Goal: Information Seeking & Learning: Compare options

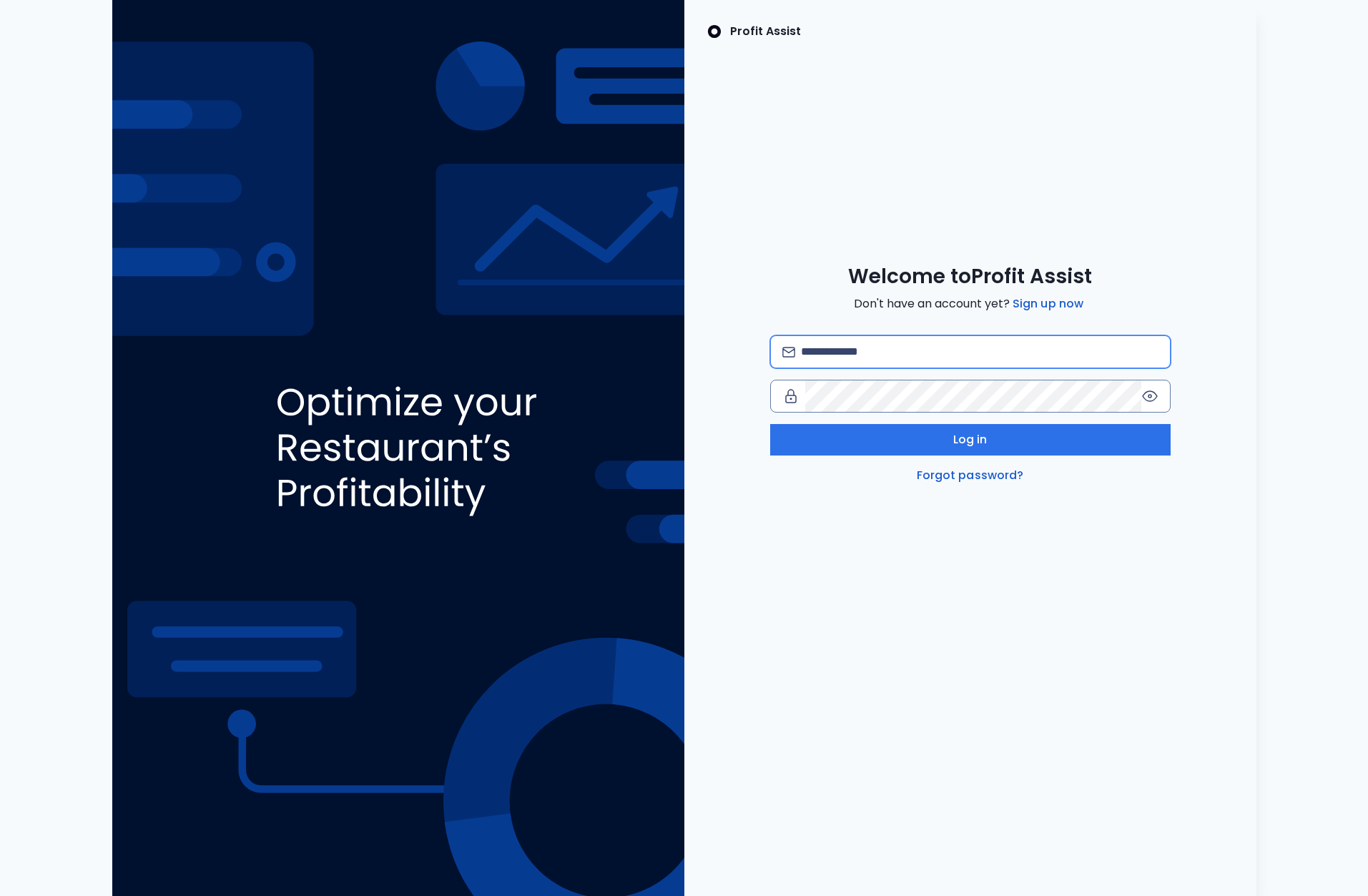
click at [908, 347] on input "email" at bounding box center [979, 352] width 357 height 32
type input "**********"
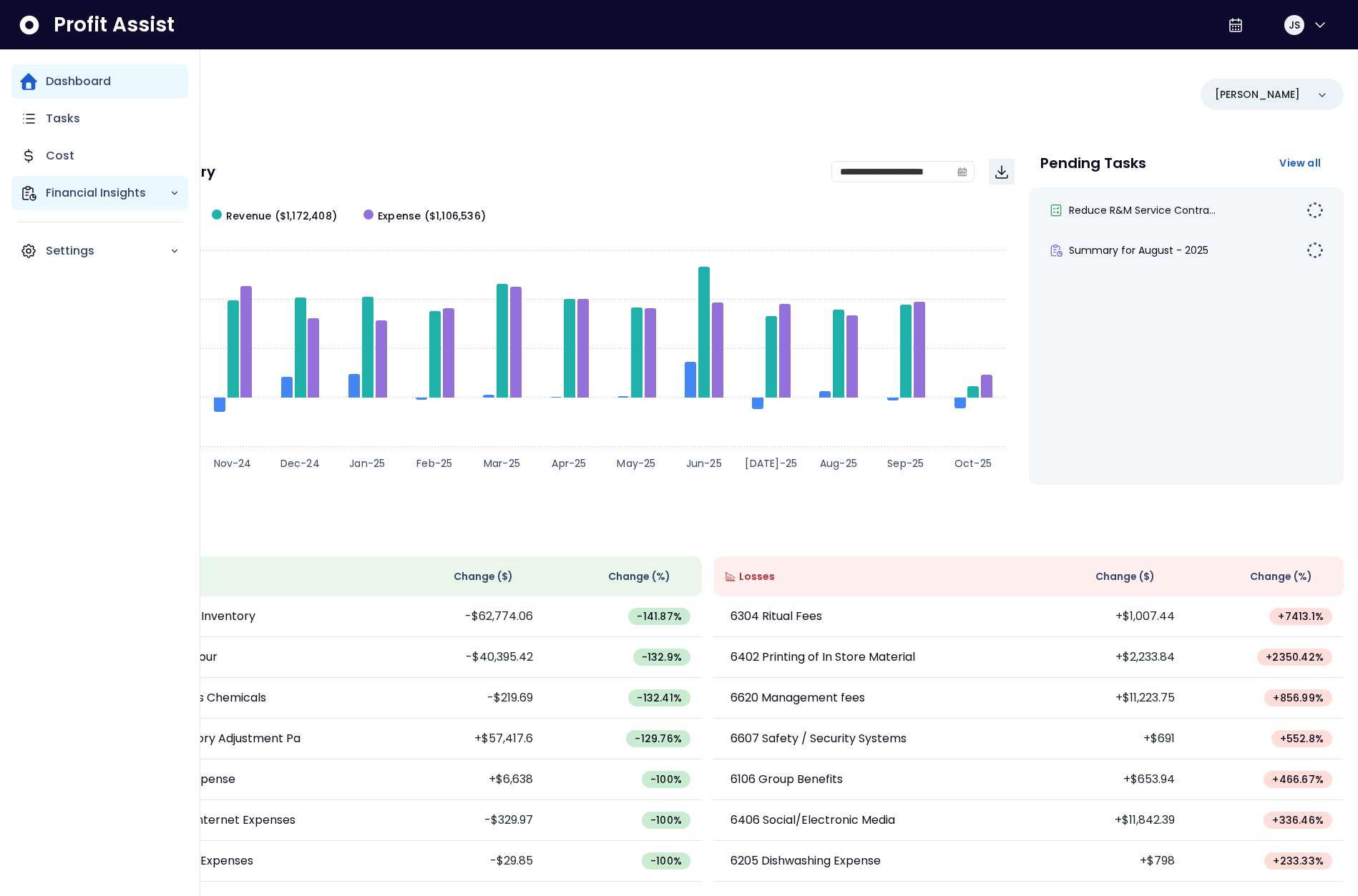
click at [43, 192] on div "Financial Insights" at bounding box center [99, 192] width 177 height 34
click at [78, 271] on p "Comparison Overtime" at bounding box center [117, 275] width 125 height 34
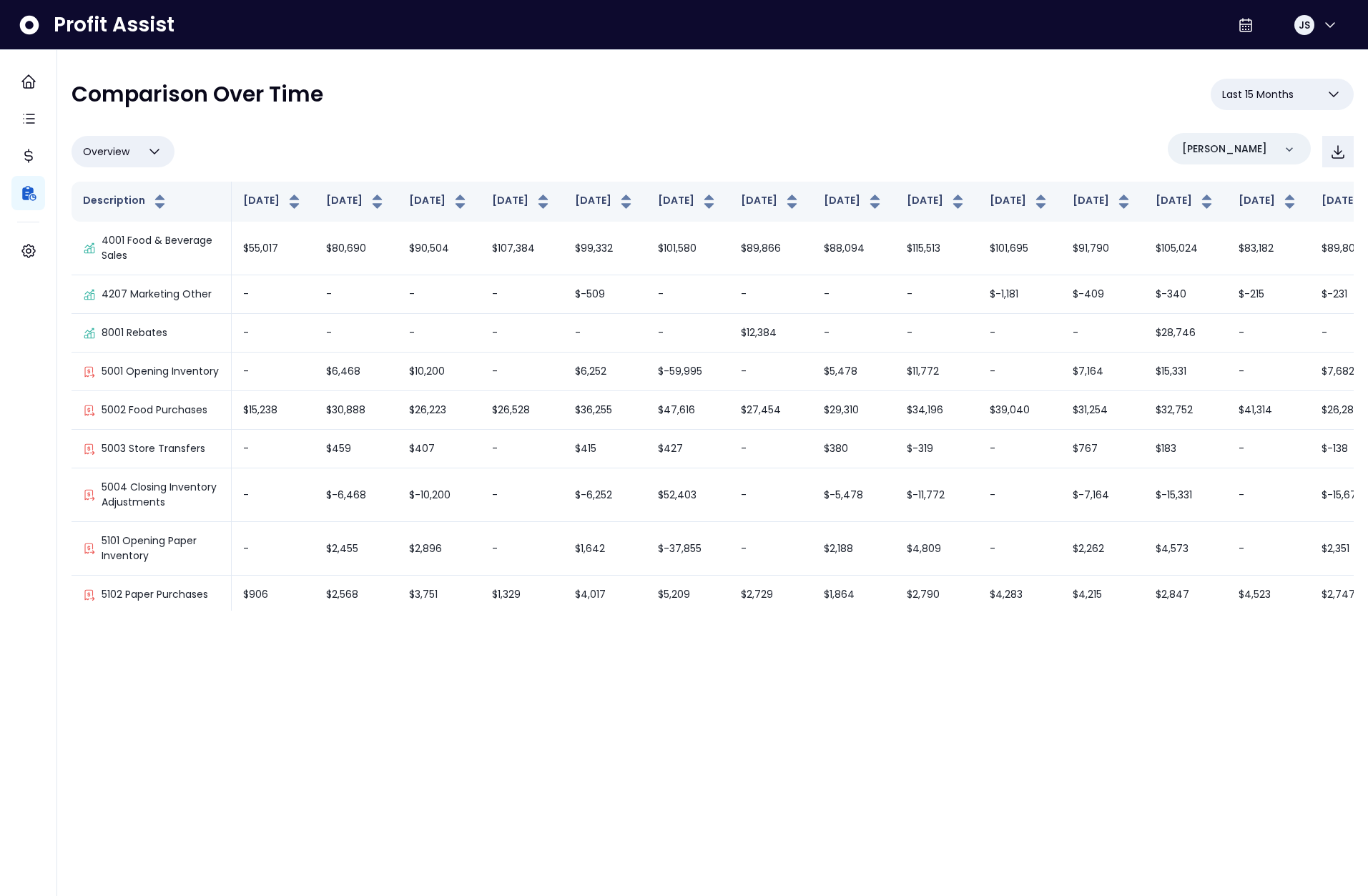
click at [1046, 140] on div "Overview Overview % of cost % of sales % of budget ******** Danforth" at bounding box center [712, 151] width 1282 height 37
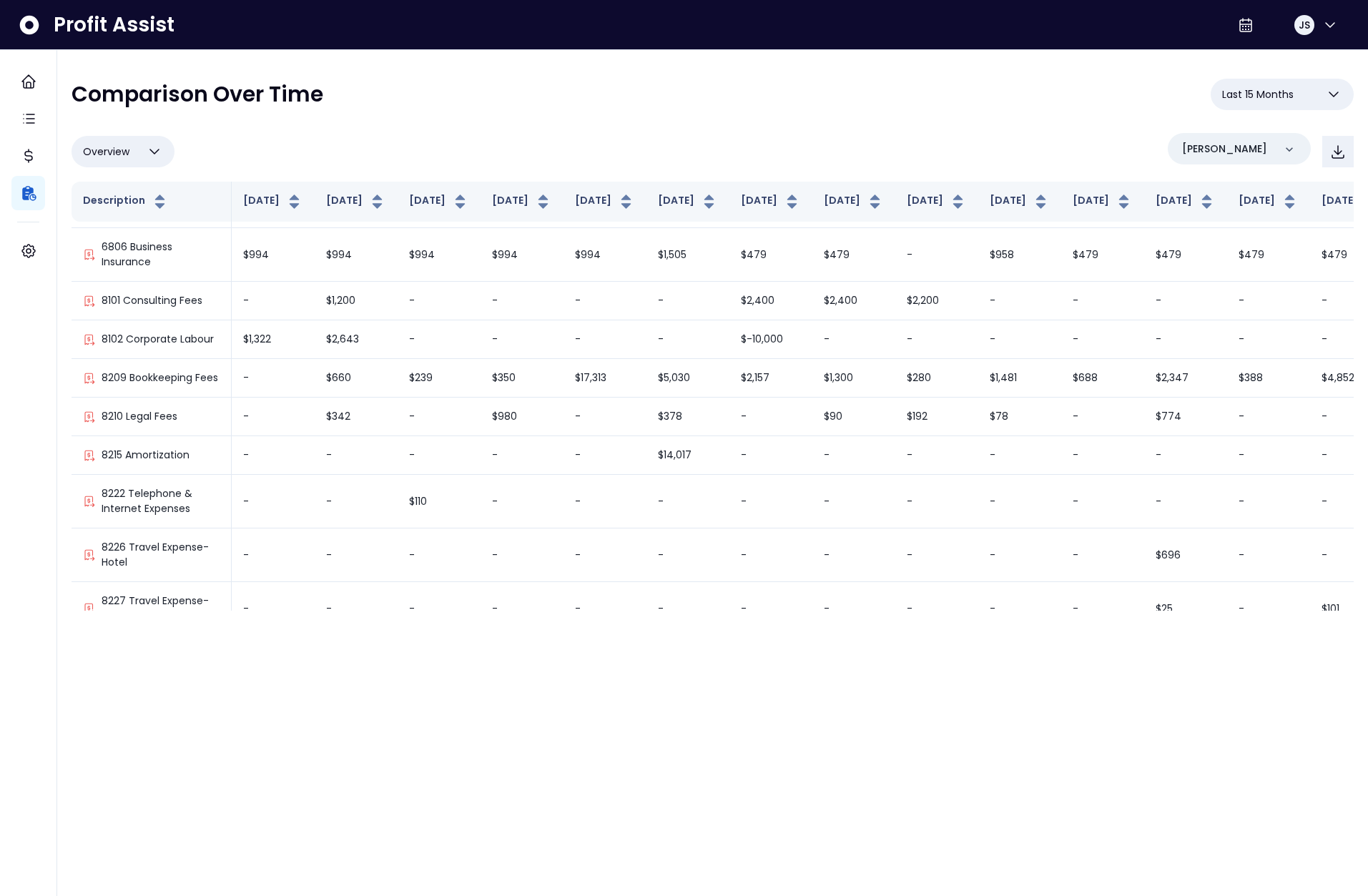
scroll to position [1809, 0]
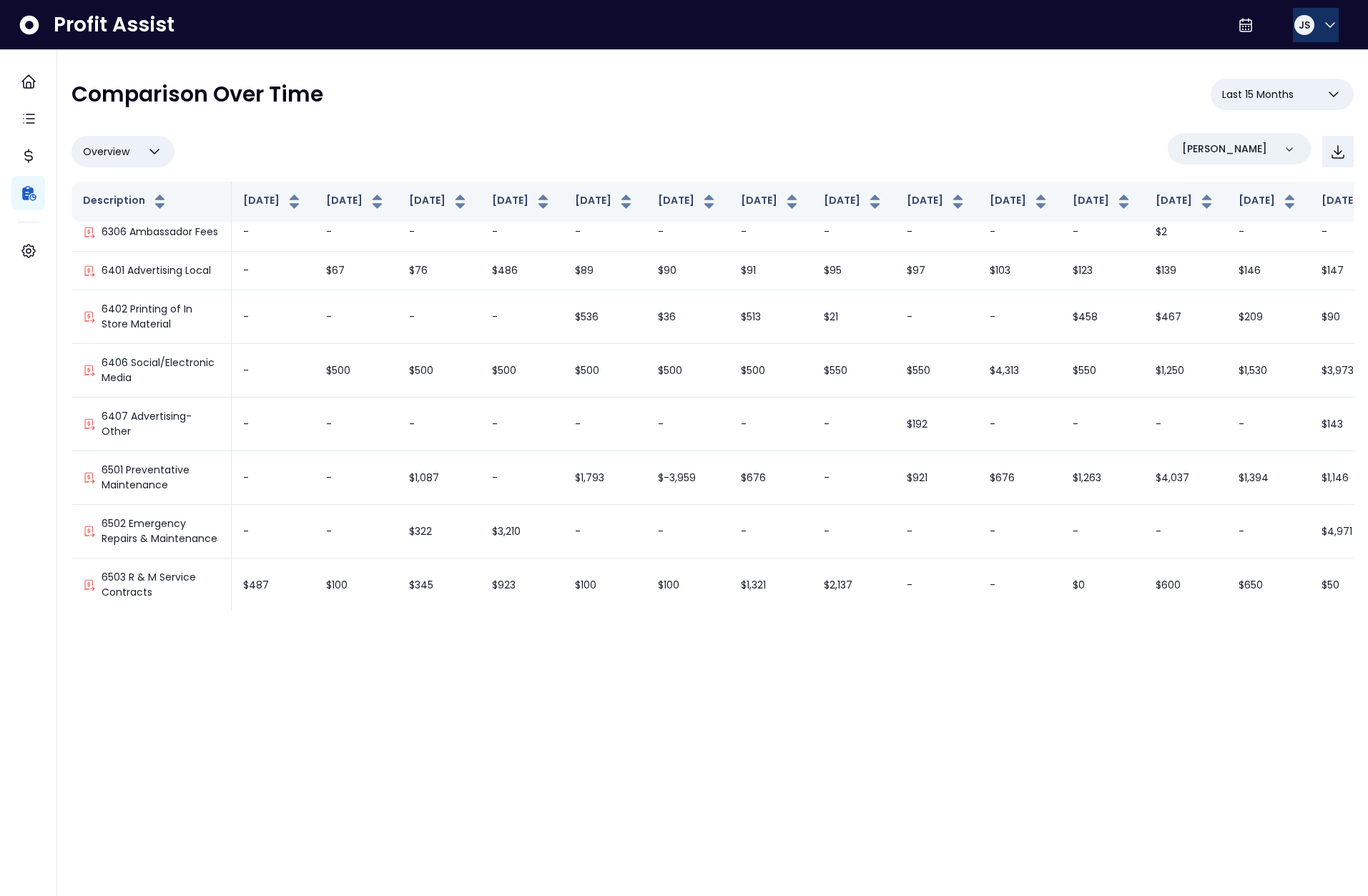
click at [1314, 28] on button "JS" at bounding box center [1316, 25] width 46 height 34
click at [1267, 91] on span "Logout" at bounding box center [1261, 94] width 137 height 17
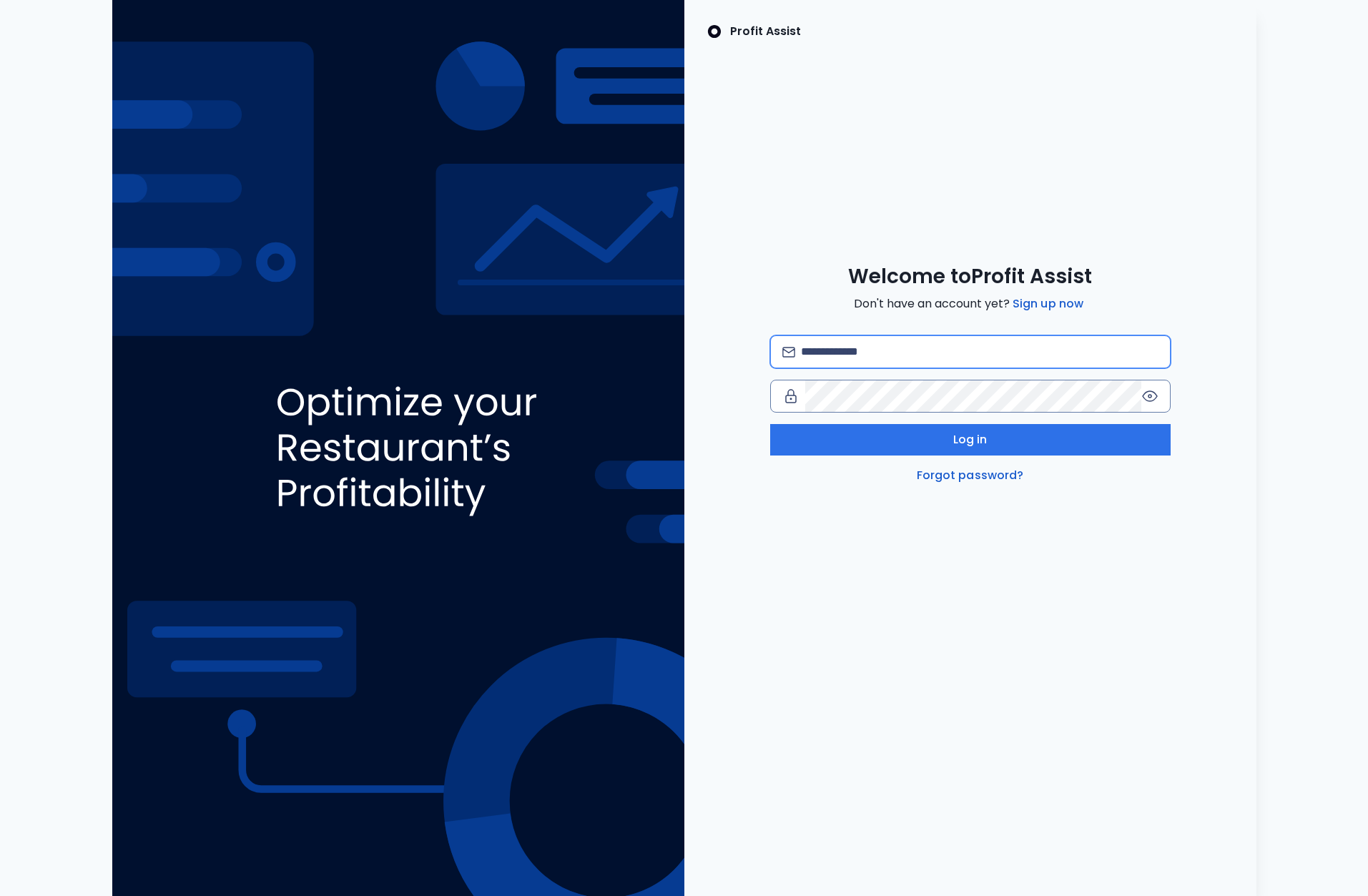
click at [925, 352] on input "email" at bounding box center [979, 352] width 357 height 32
type input "**********"
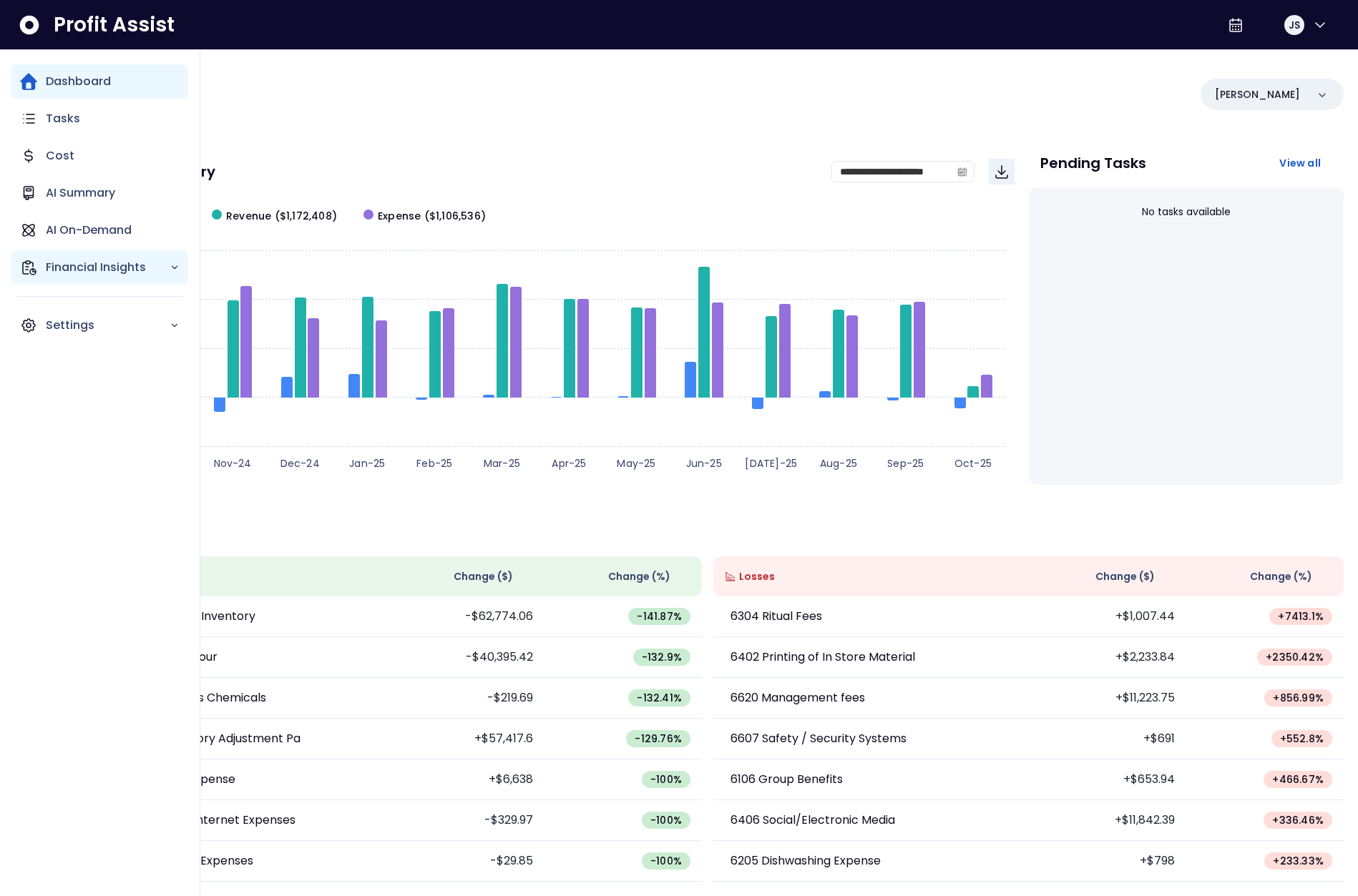
click at [63, 259] on p "Financial Insights" at bounding box center [108, 268] width 124 height 17
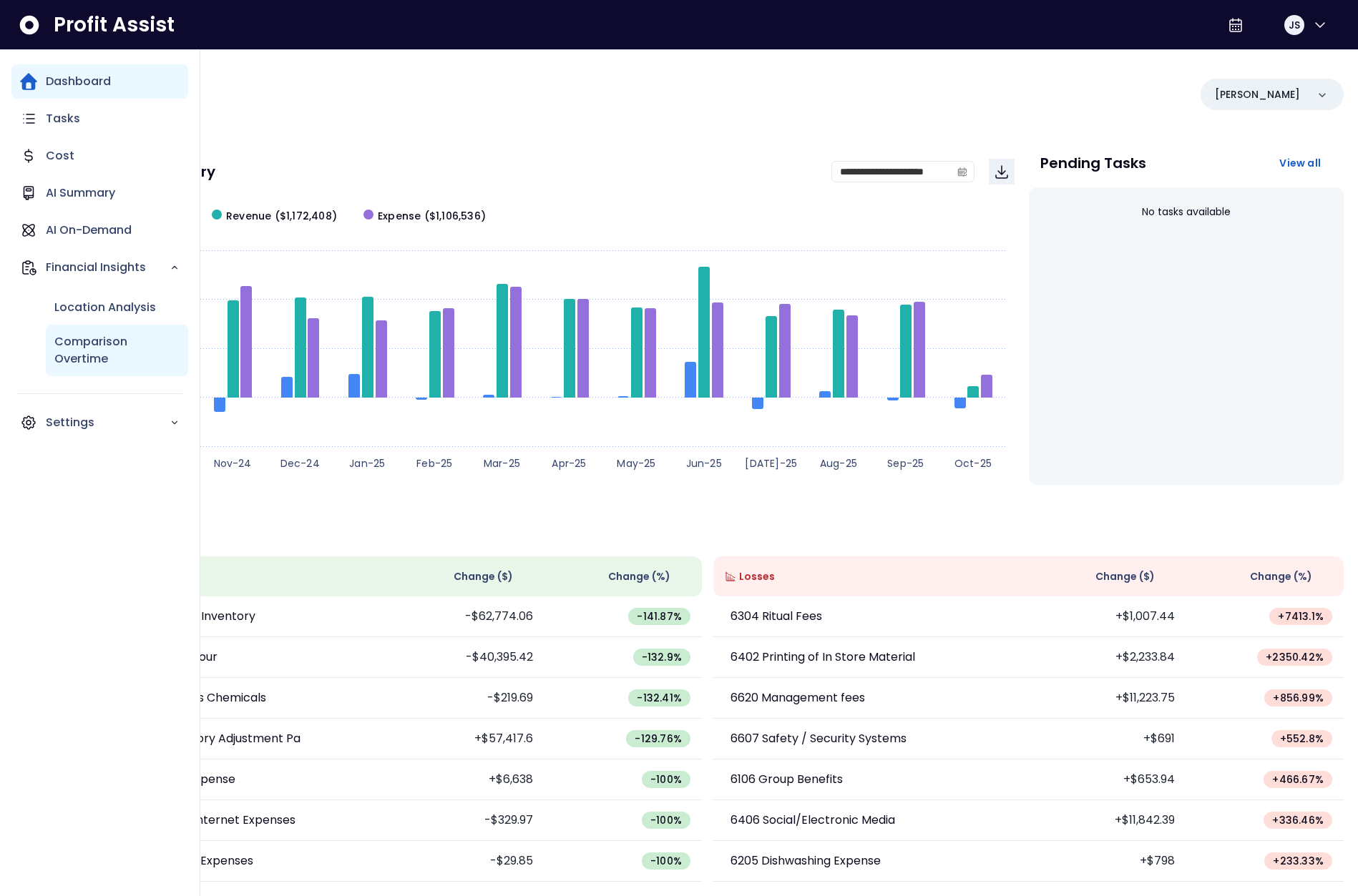
click at [91, 355] on p "Comparison Overtime" at bounding box center [117, 350] width 125 height 34
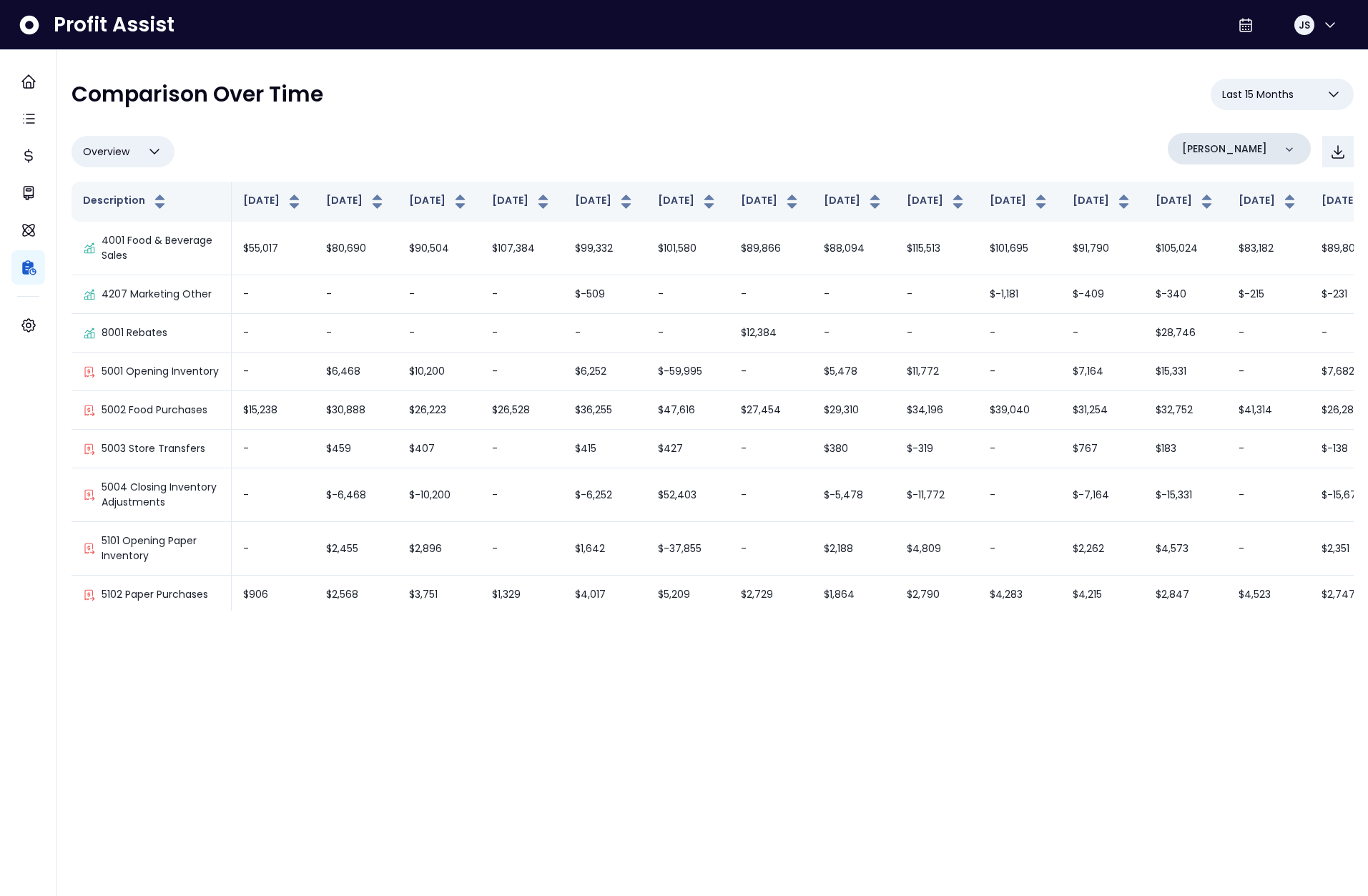
click at [1226, 150] on p "[PERSON_NAME]" at bounding box center [1225, 149] width 86 height 15
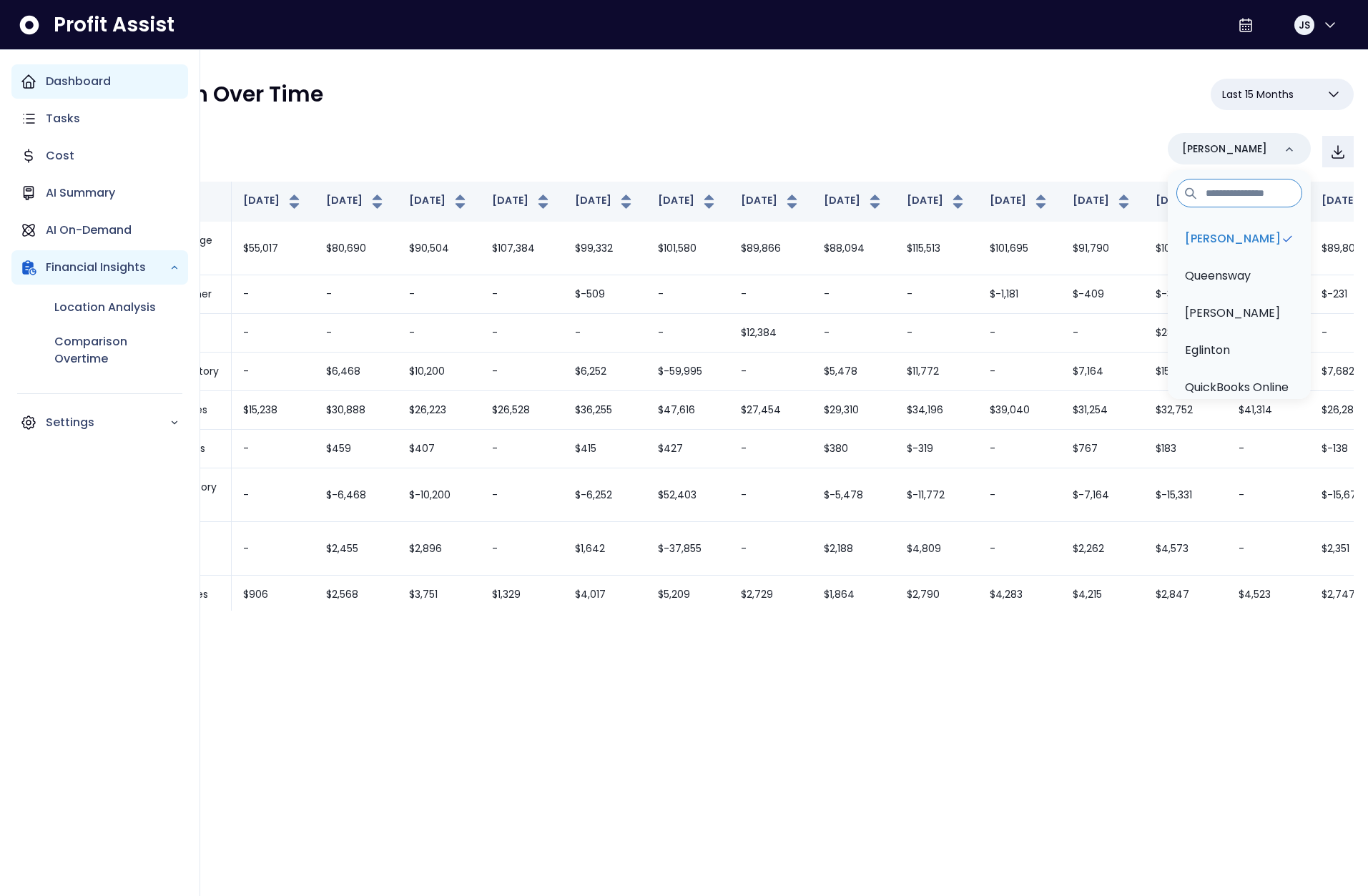
drag, startPoint x: 36, startPoint y: 82, endPoint x: 78, endPoint y: 91, distance: 43.0
click at [36, 81] on icon "Main navigation" at bounding box center [28, 82] width 17 height 17
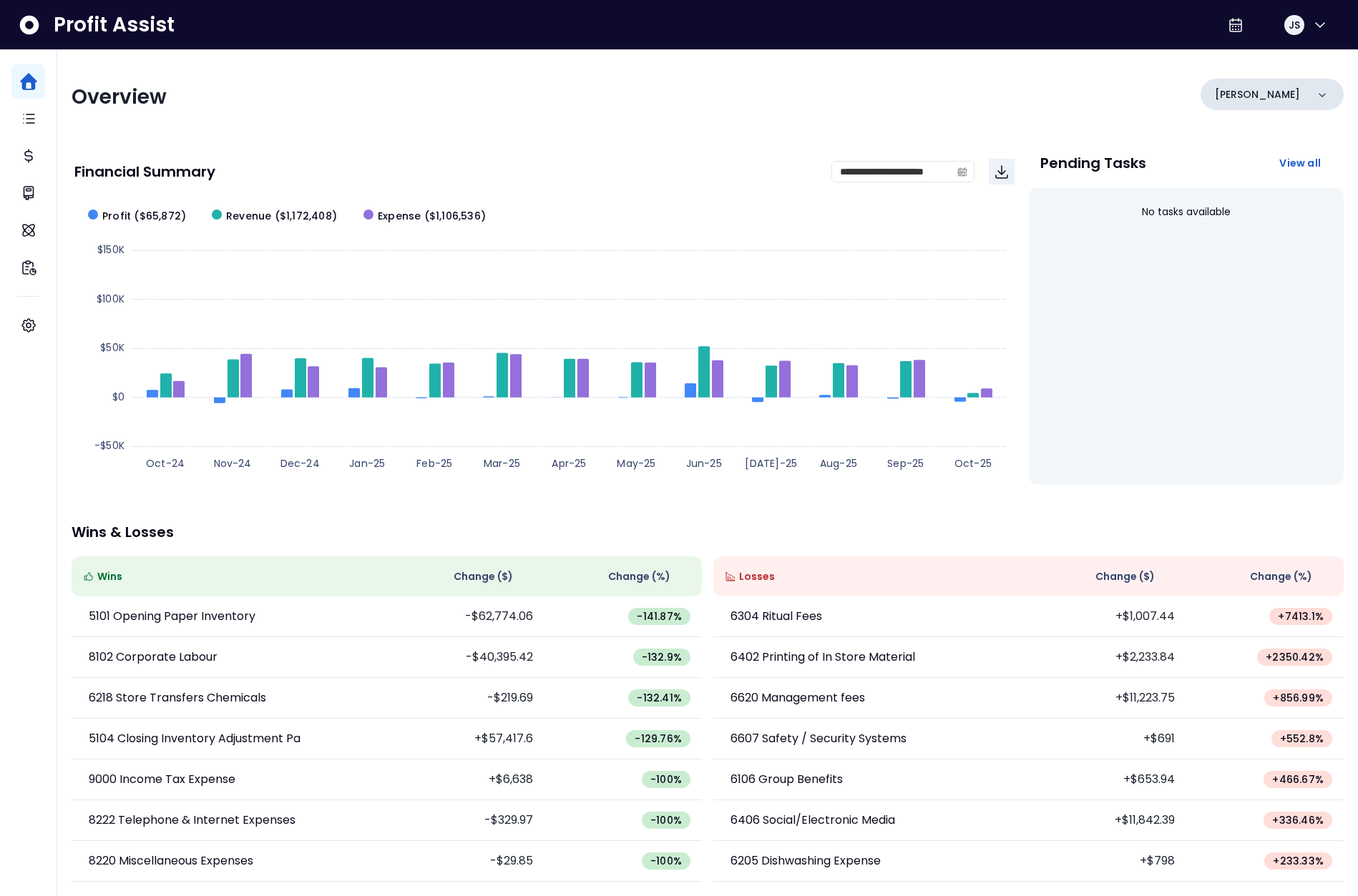
click at [1239, 99] on p "[PERSON_NAME]" at bounding box center [1257, 94] width 86 height 15
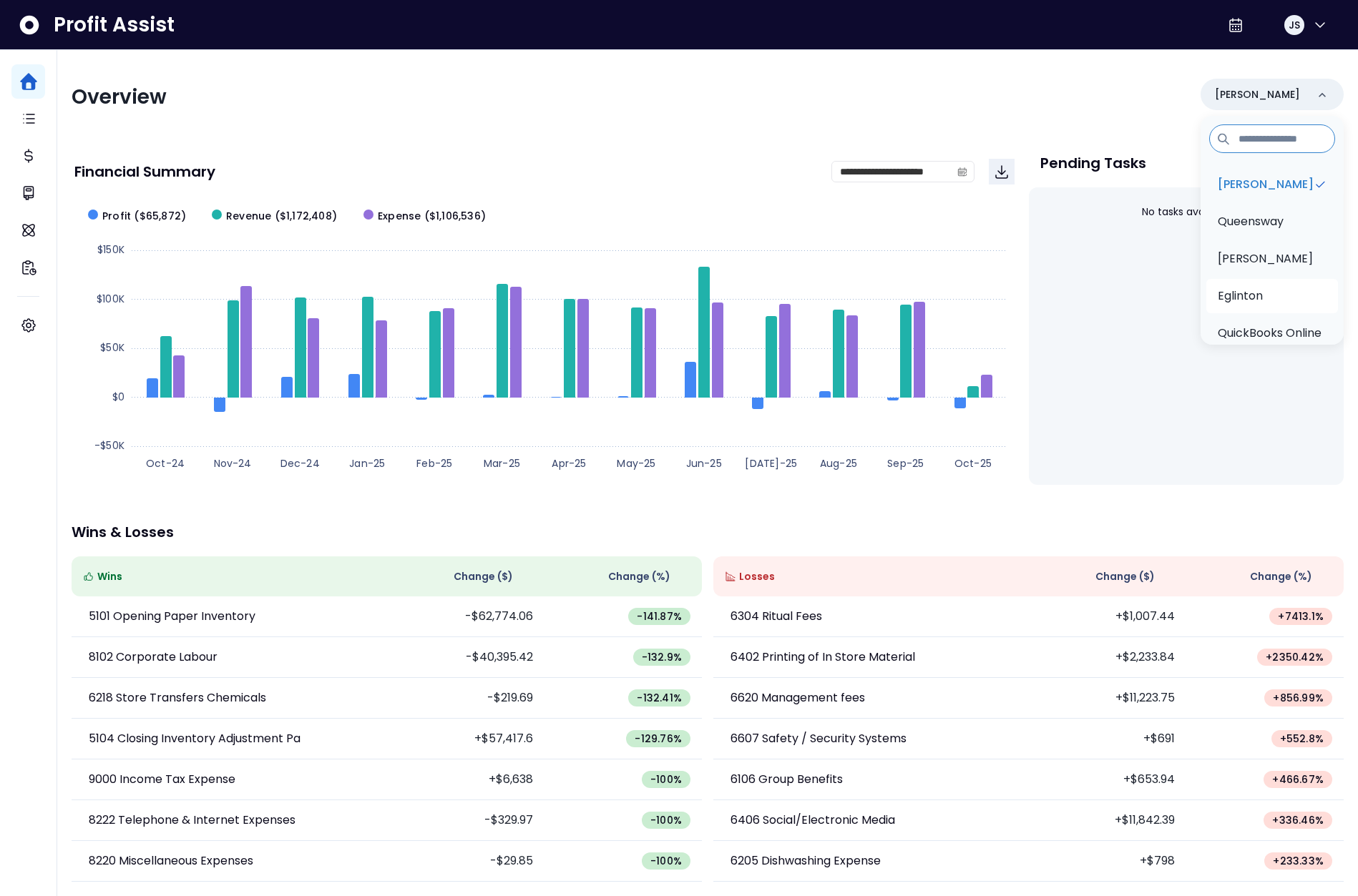
click at [1246, 290] on p "Eglinton" at bounding box center [1240, 296] width 45 height 17
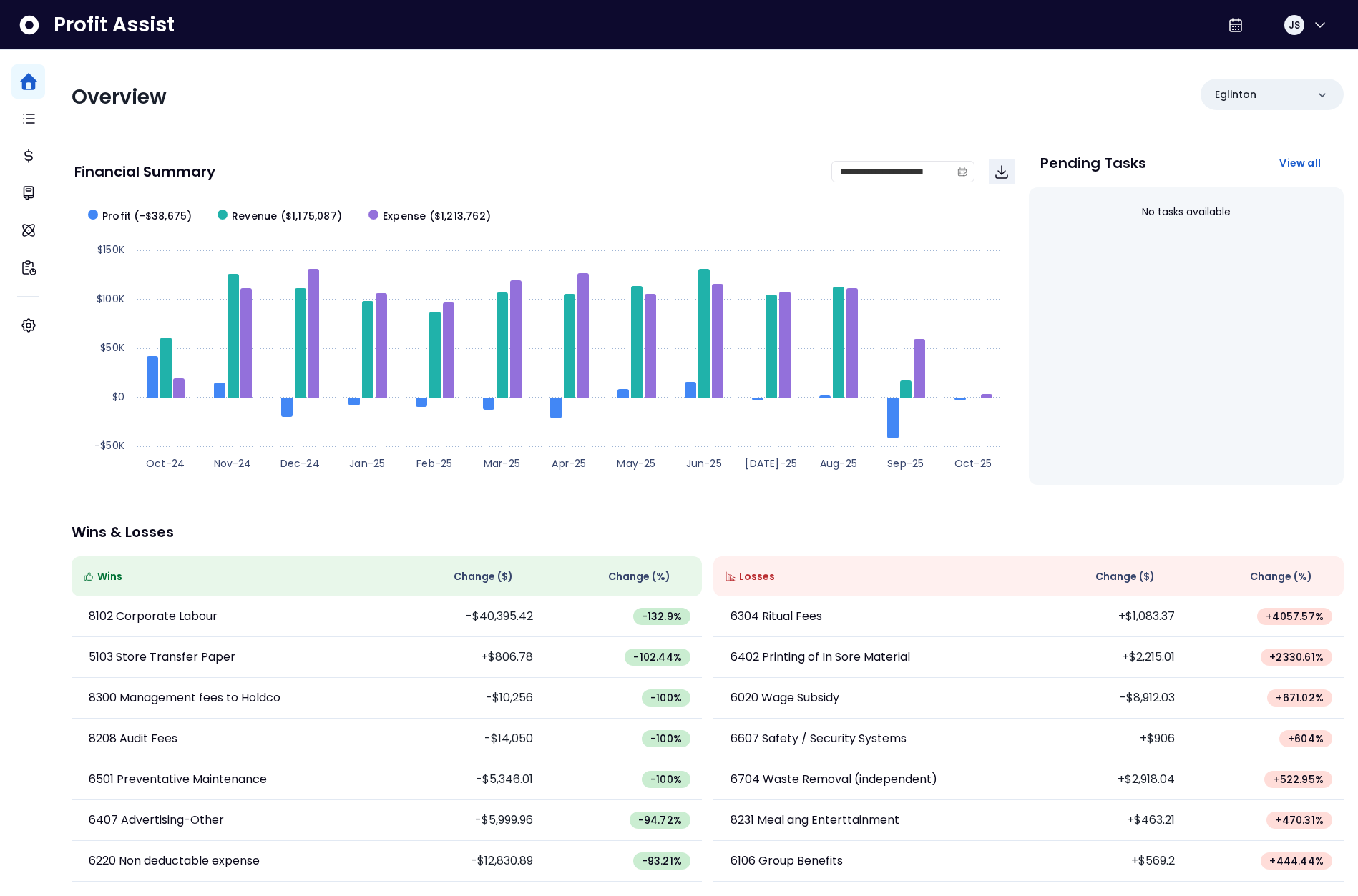
scroll to position [1, 0]
click at [939, 532] on p "Wins & Losses" at bounding box center [707, 531] width 1272 height 14
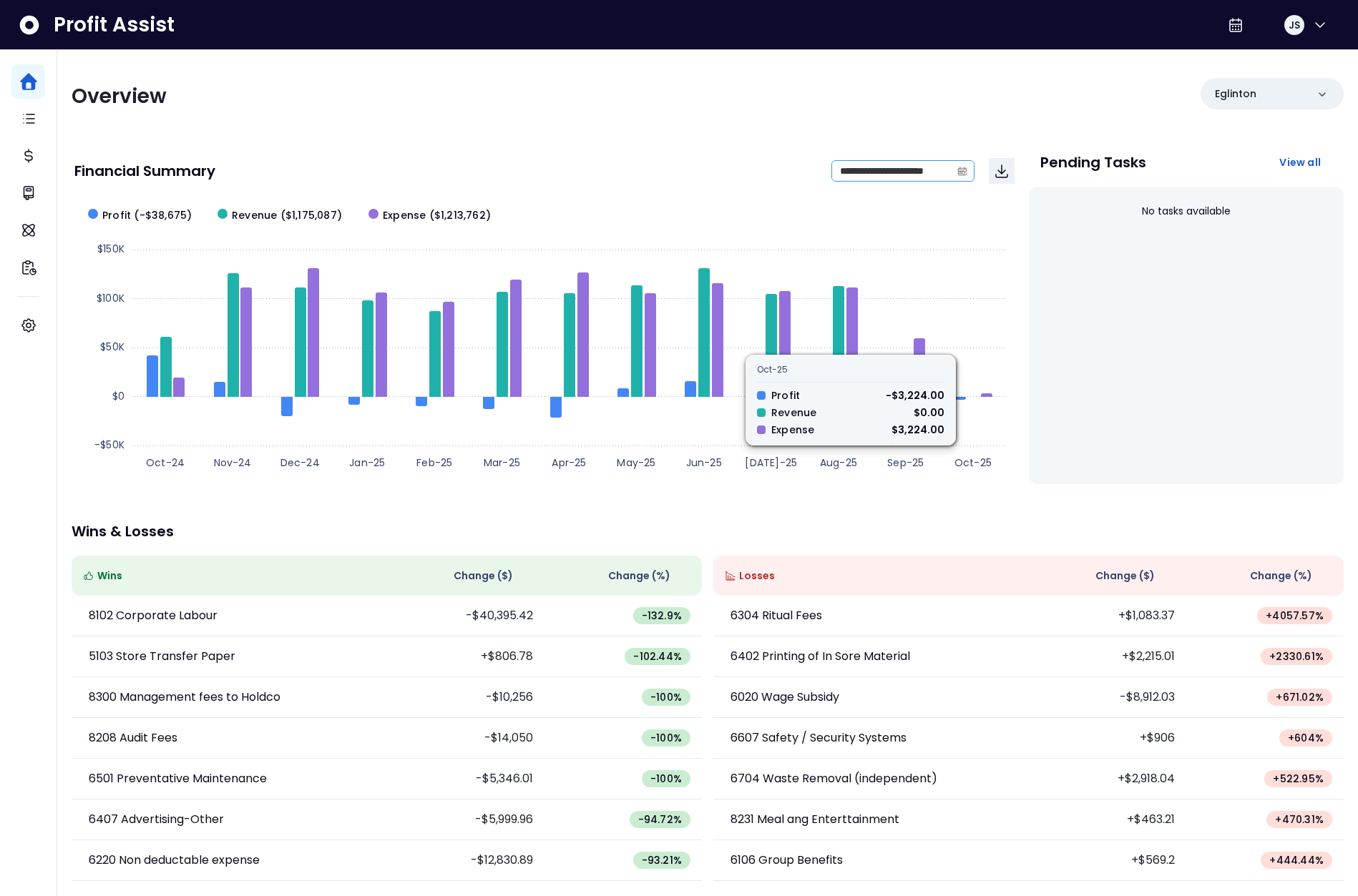
click at [964, 169] on icon "calendar" at bounding box center [961, 170] width 9 height 4
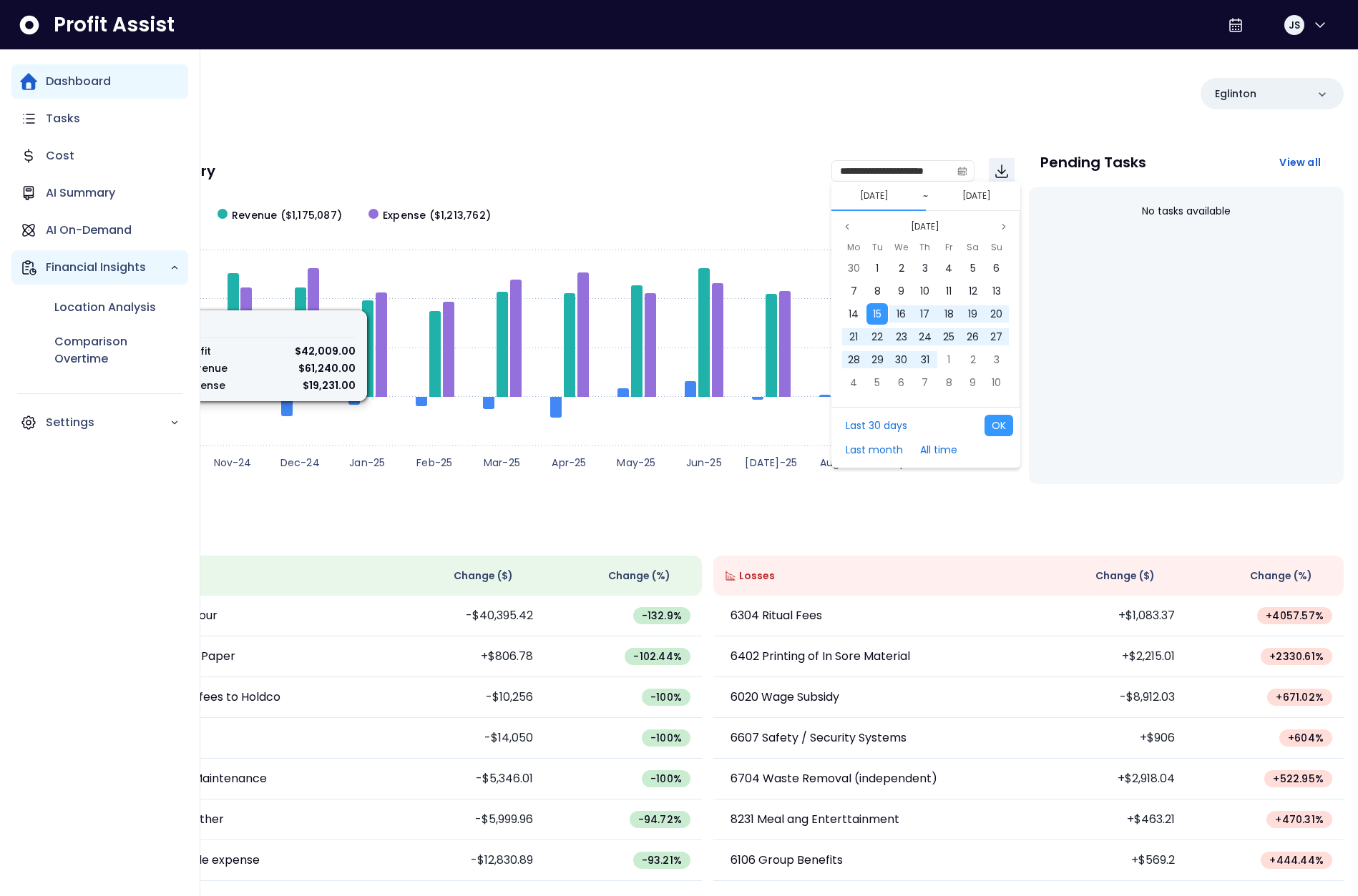
click at [36, 259] on icon "Main navigation" at bounding box center [29, 268] width 17 height 17
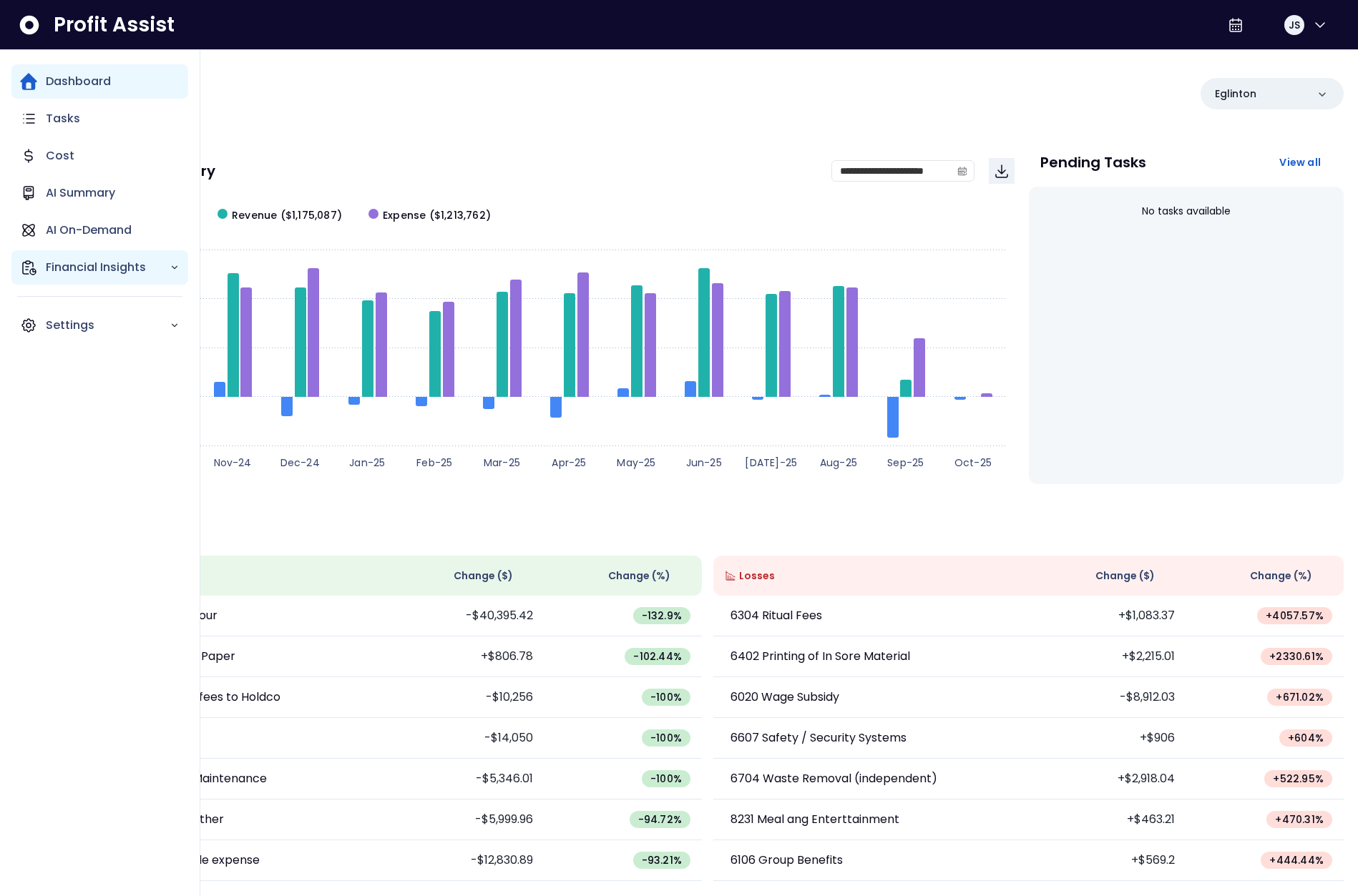
click at [40, 261] on div "Financial Insights" at bounding box center [99, 267] width 177 height 34
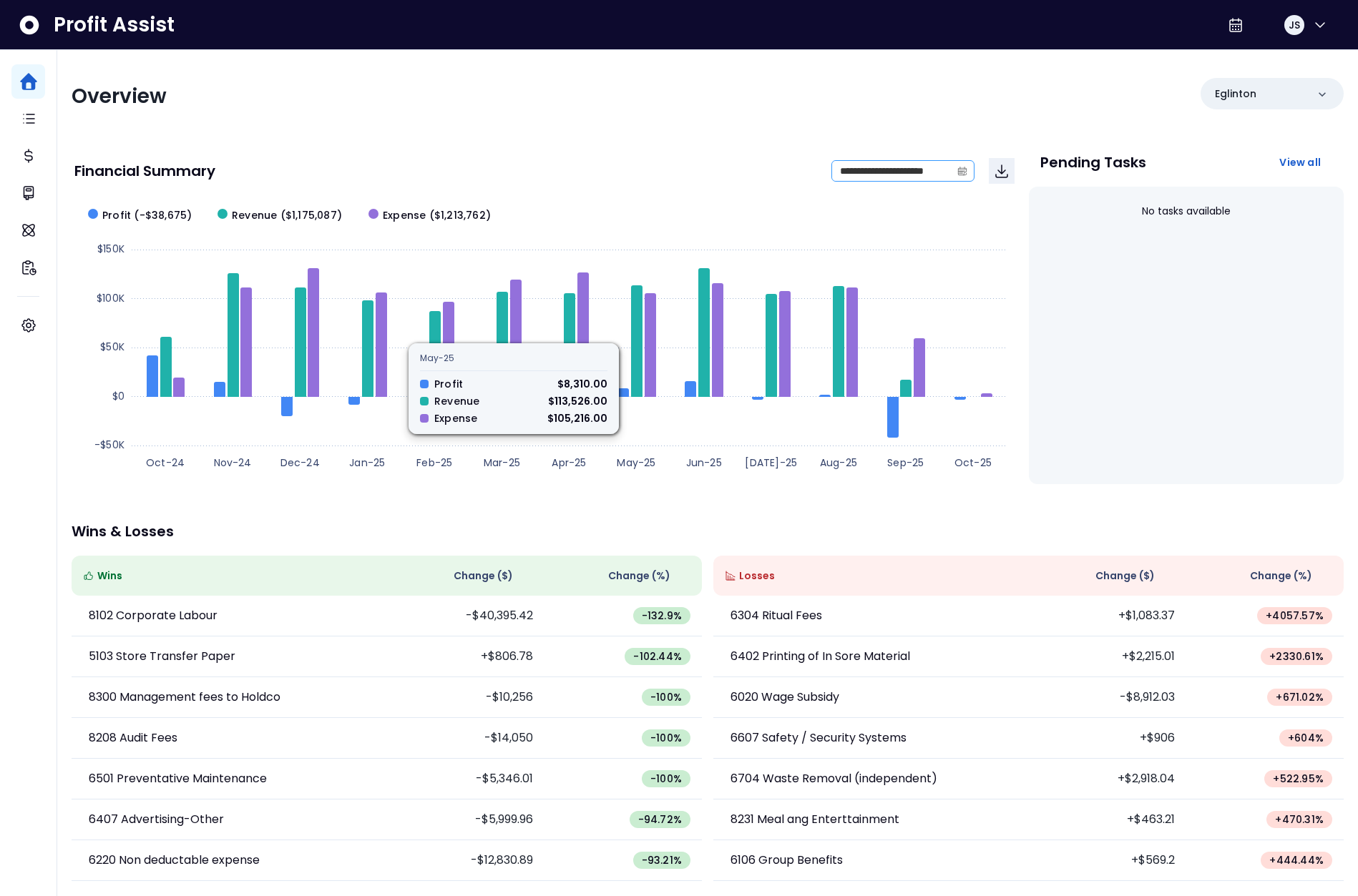
click at [960, 161] on span at bounding box center [962, 170] width 23 height 20
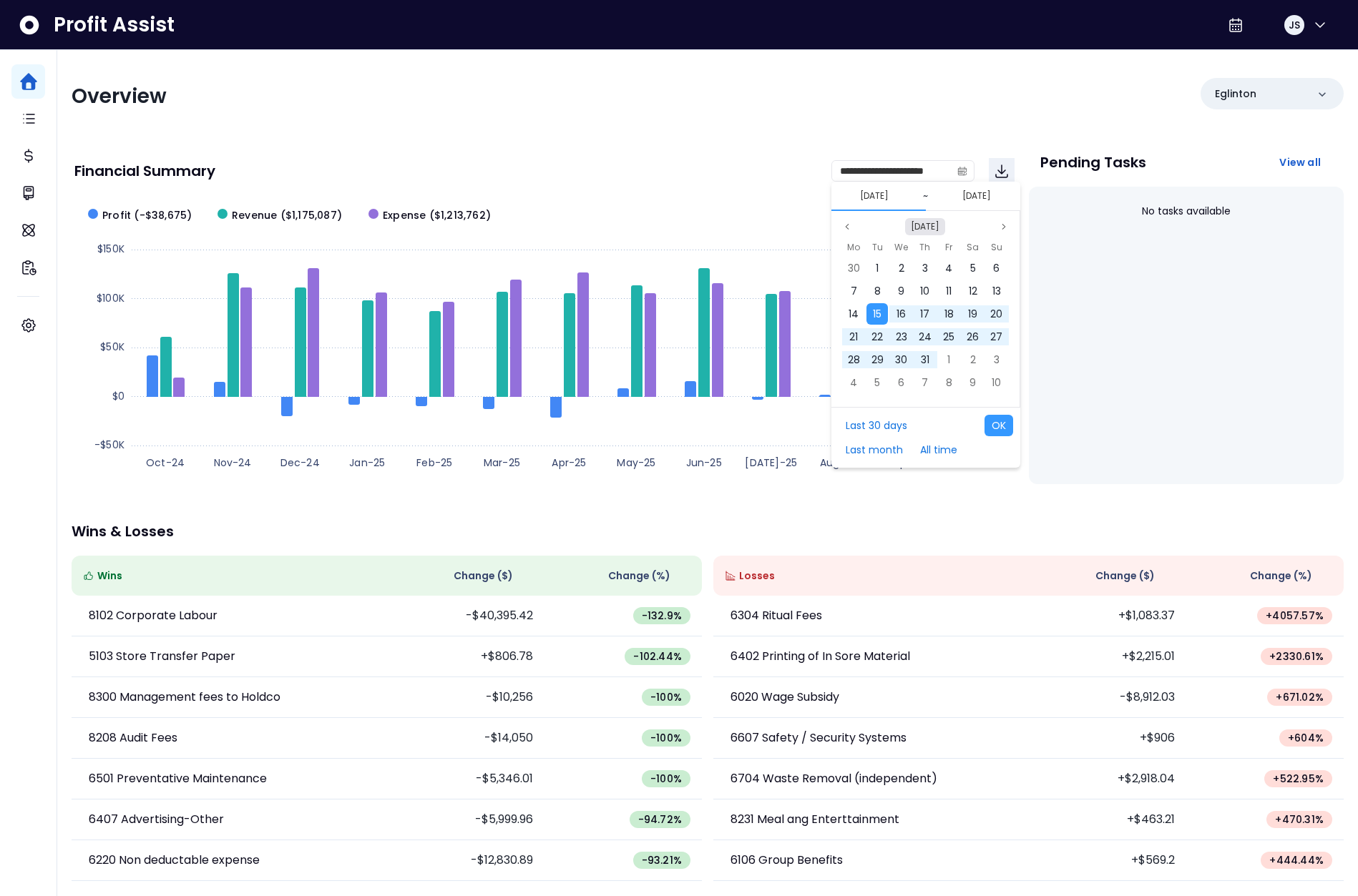
click at [927, 230] on button "[DATE]" at bounding box center [925, 227] width 40 height 17
click at [981, 361] on span "Aug" at bounding box center [993, 358] width 26 height 21
click at [943, 268] on div "1" at bounding box center [948, 268] width 21 height 21
click at [847, 229] on icon "page previous" at bounding box center [846, 226] width 9 height 9
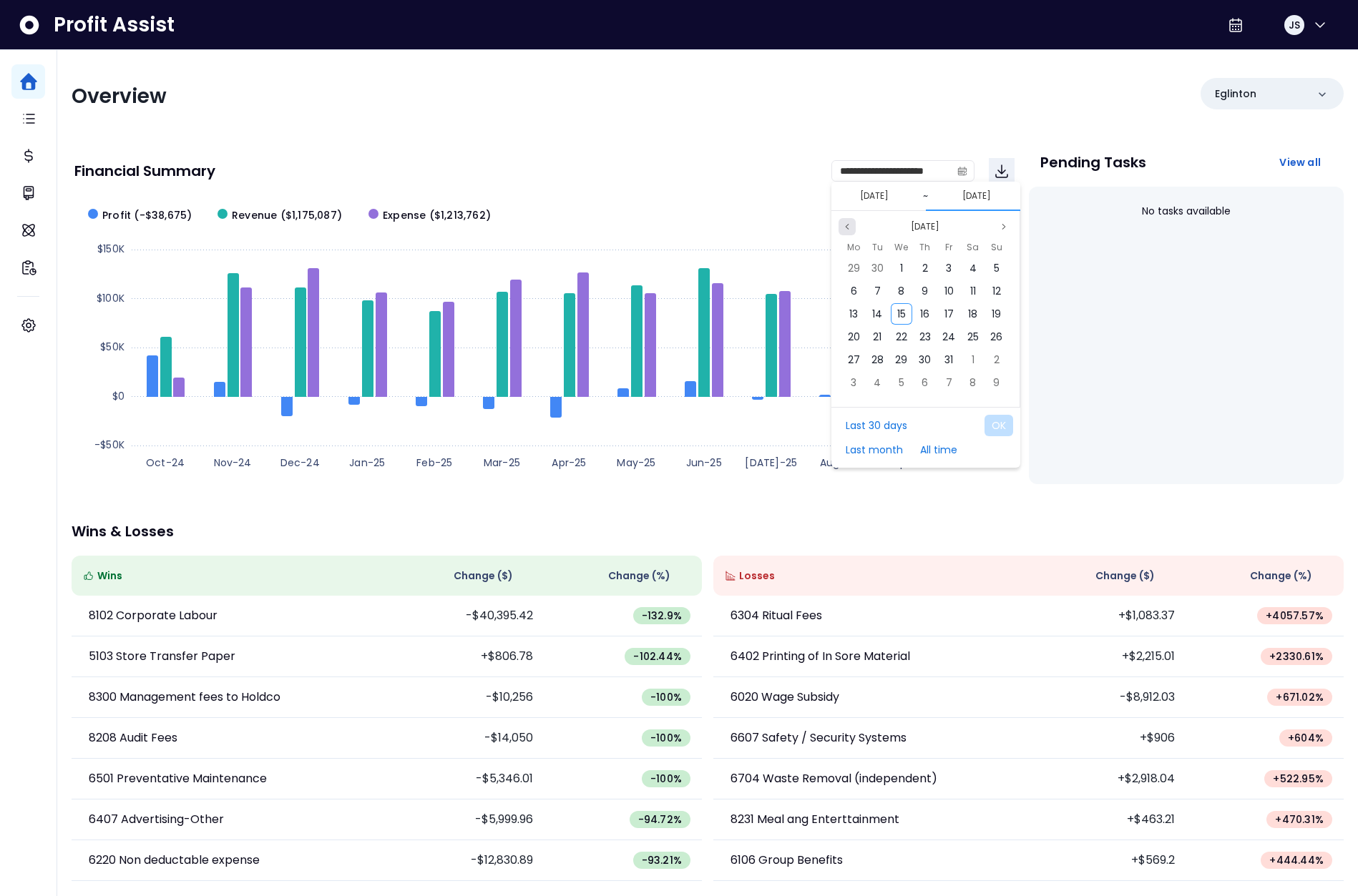
click at [847, 228] on icon "page previous" at bounding box center [846, 226] width 3 height 5
drag, startPoint x: 994, startPoint y: 361, endPoint x: 995, endPoint y: 374, distance: 13.0
click at [994, 360] on span "31" at bounding box center [996, 359] width 9 height 14
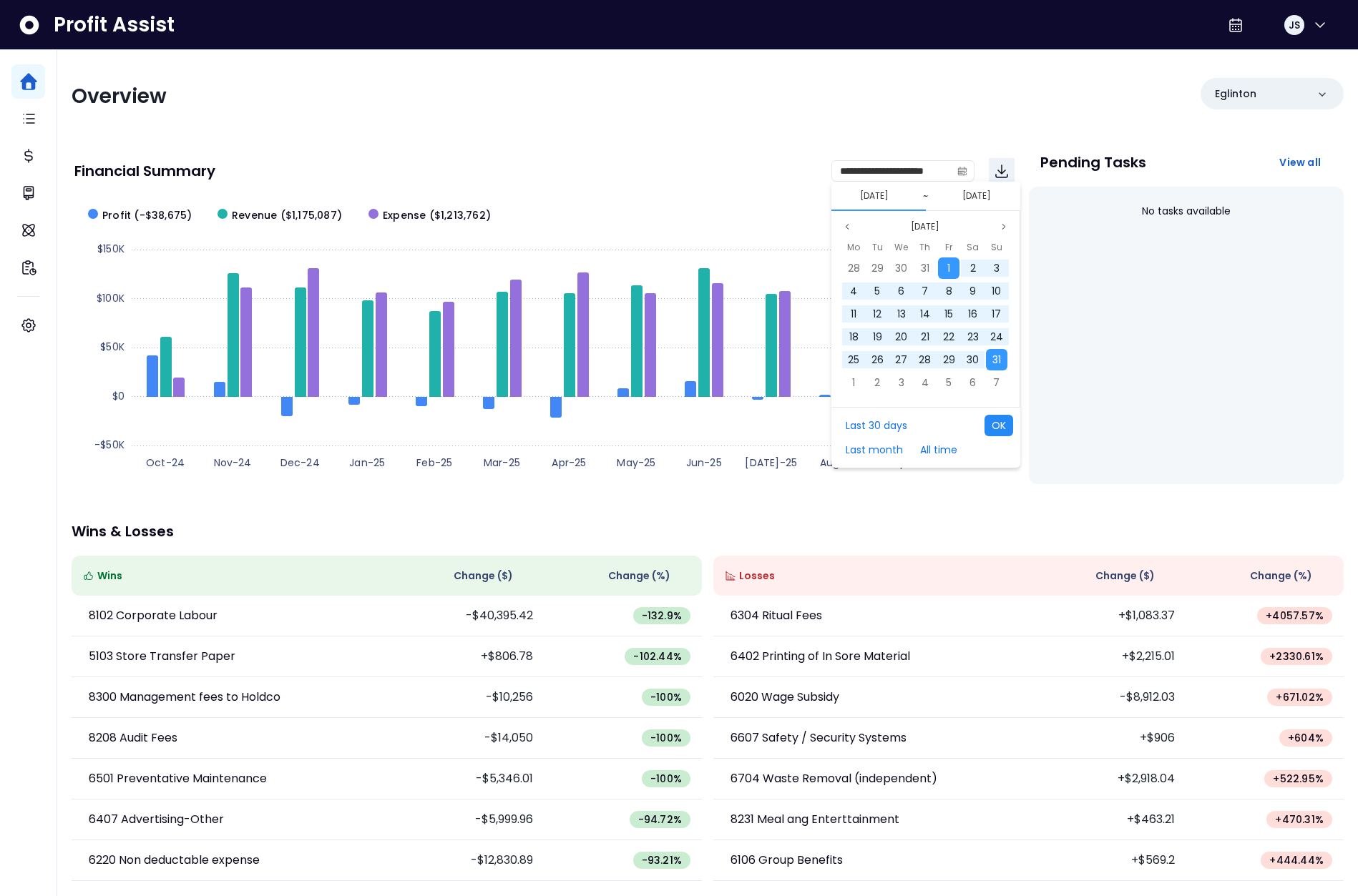
click at [997, 425] on button "OK" at bounding box center [999, 425] width 29 height 21
type input "**********"
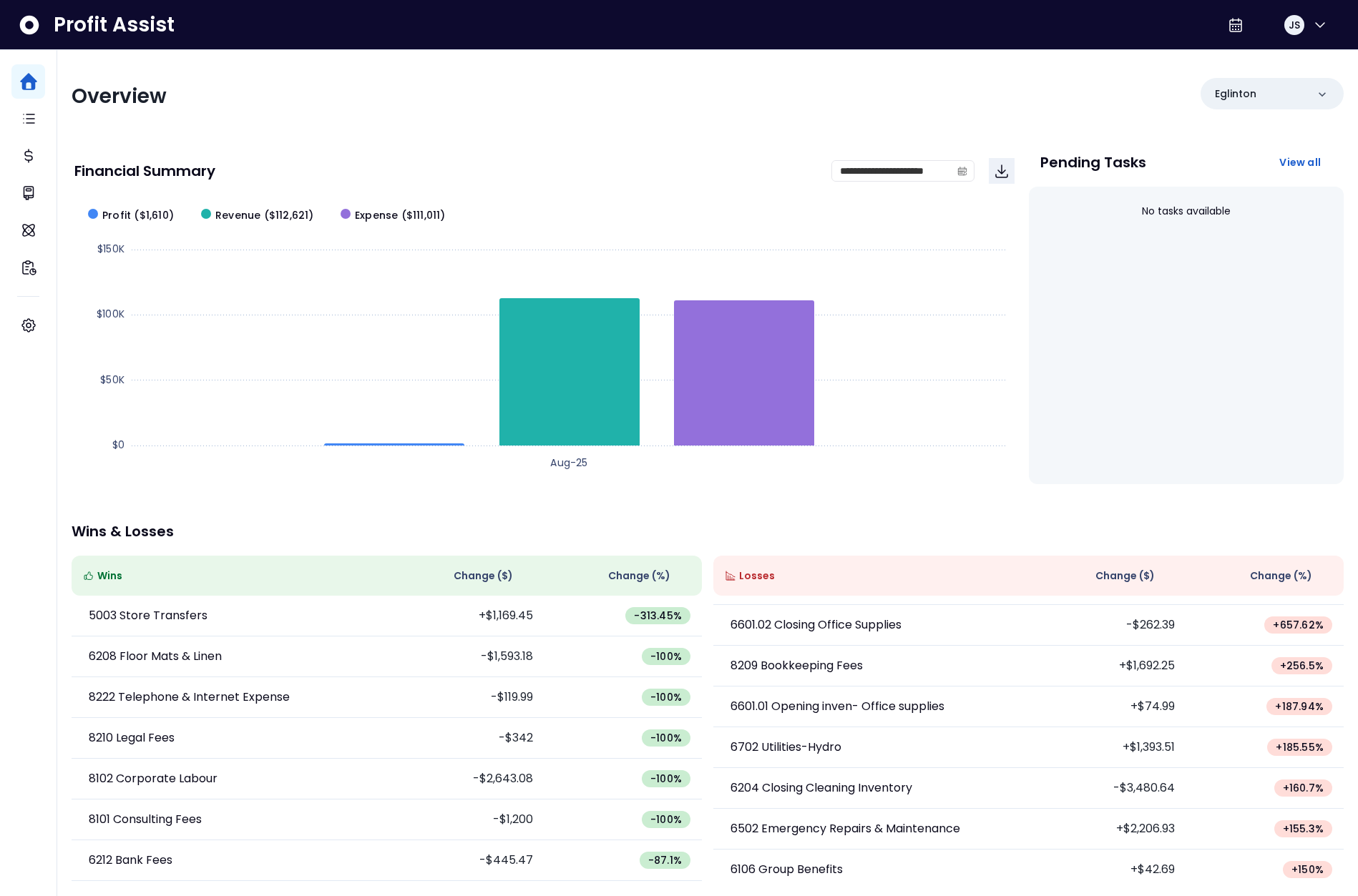
scroll to position [0, 0]
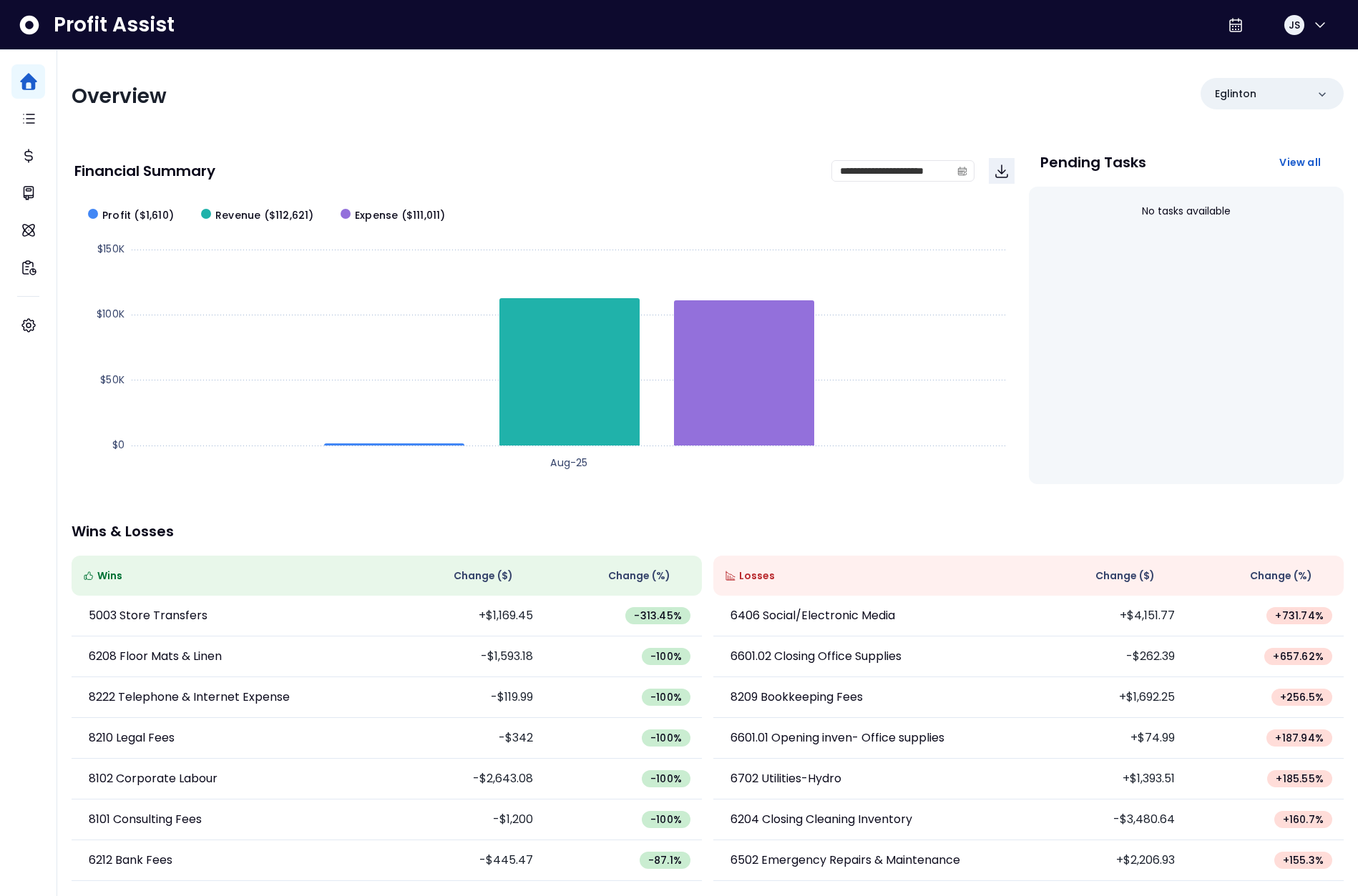
click at [846, 526] on p "Wins & Losses" at bounding box center [707, 531] width 1272 height 14
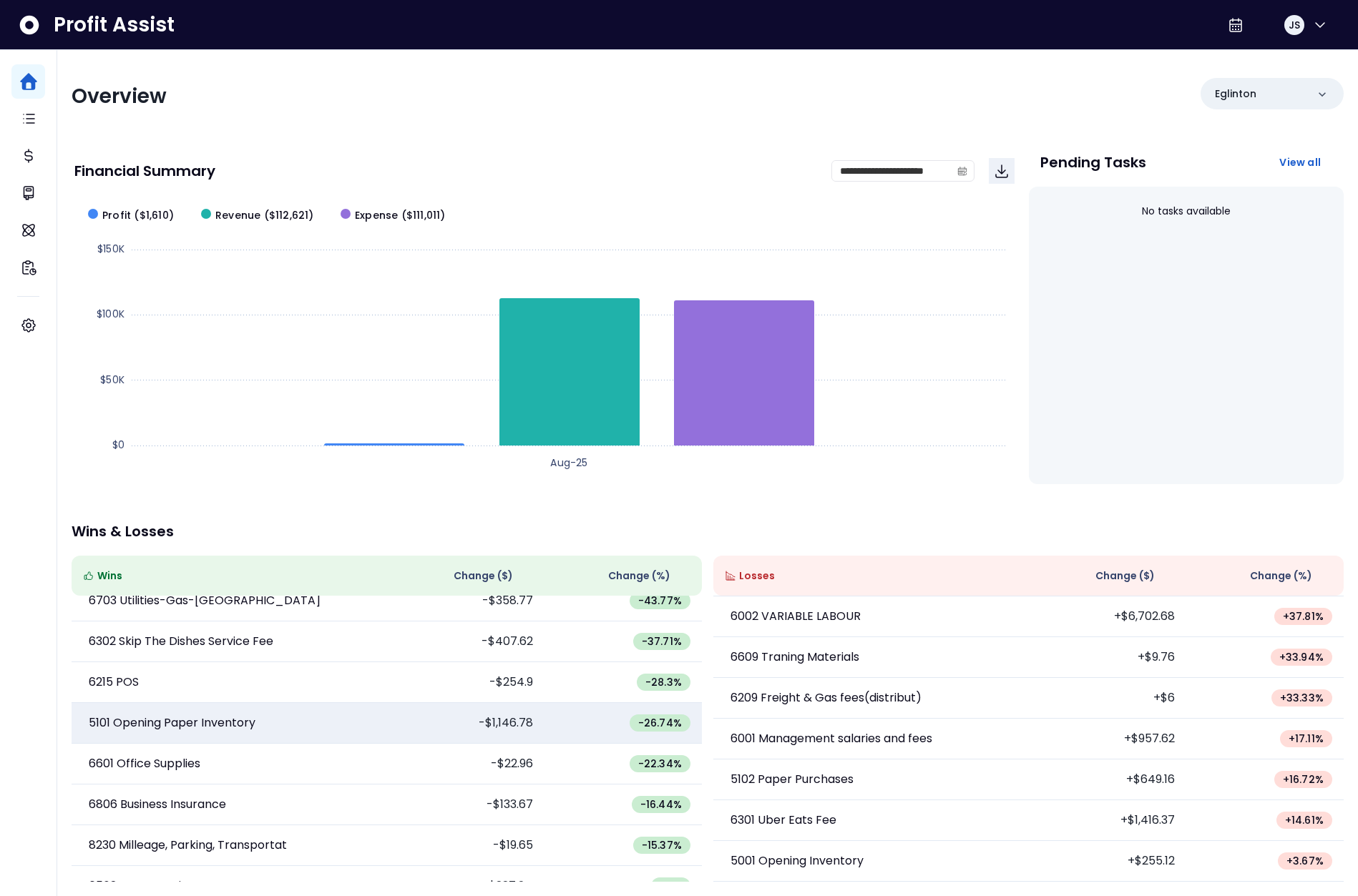
scroll to position [530, 0]
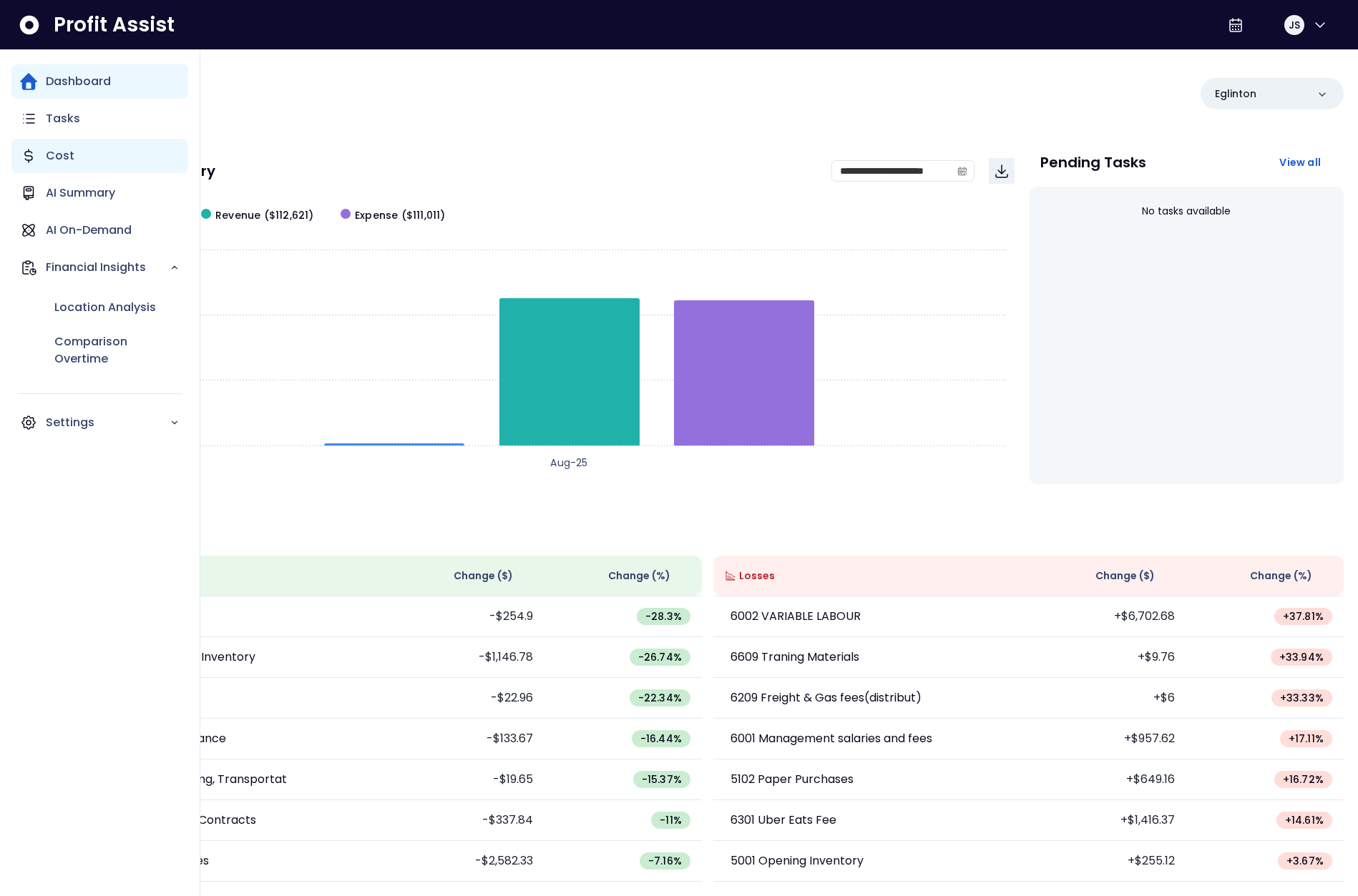
click at [47, 159] on p "Cost" at bounding box center [60, 156] width 29 height 17
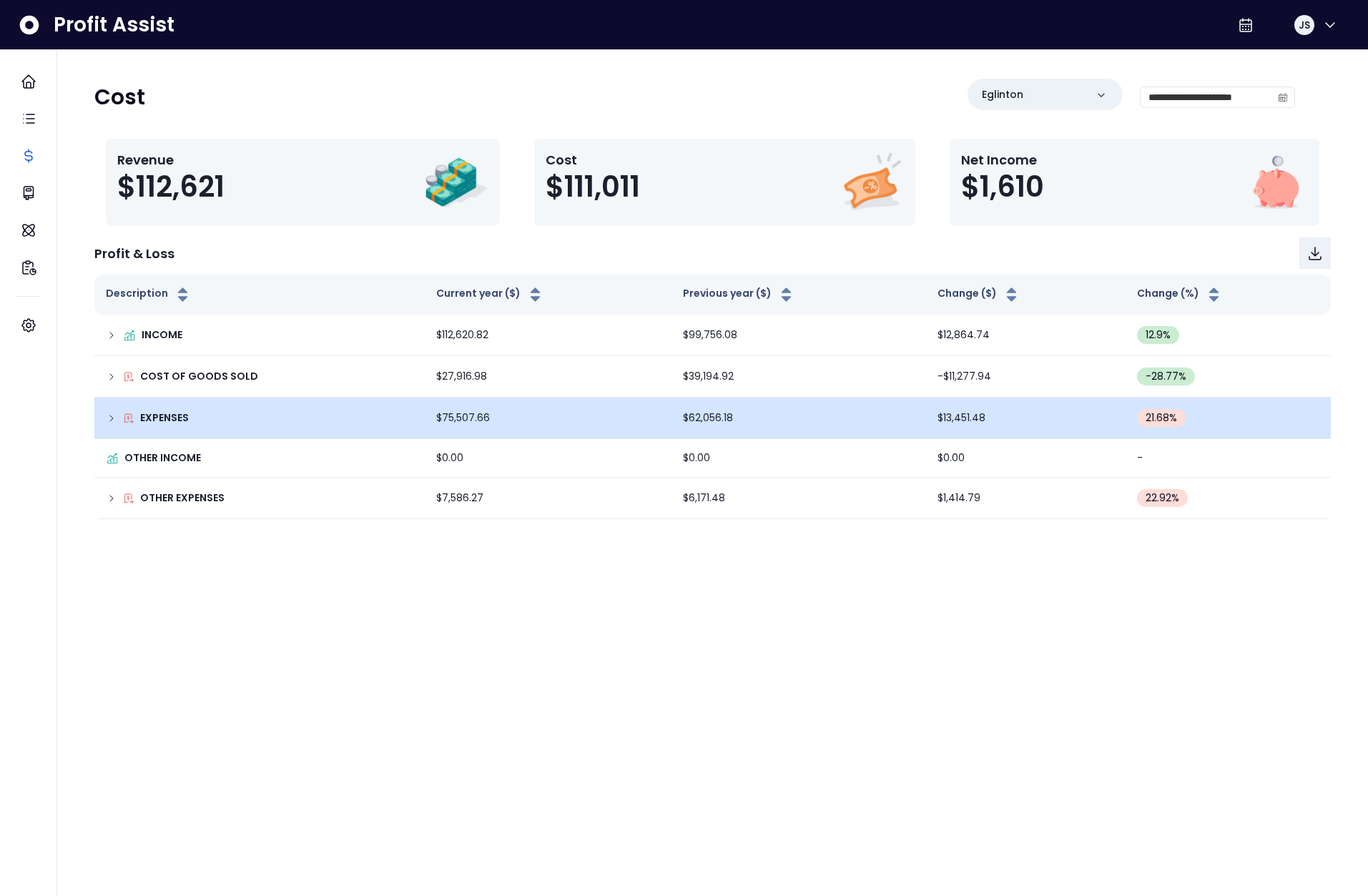
click at [97, 417] on td "EXPENSES" at bounding box center [259, 418] width 330 height 41
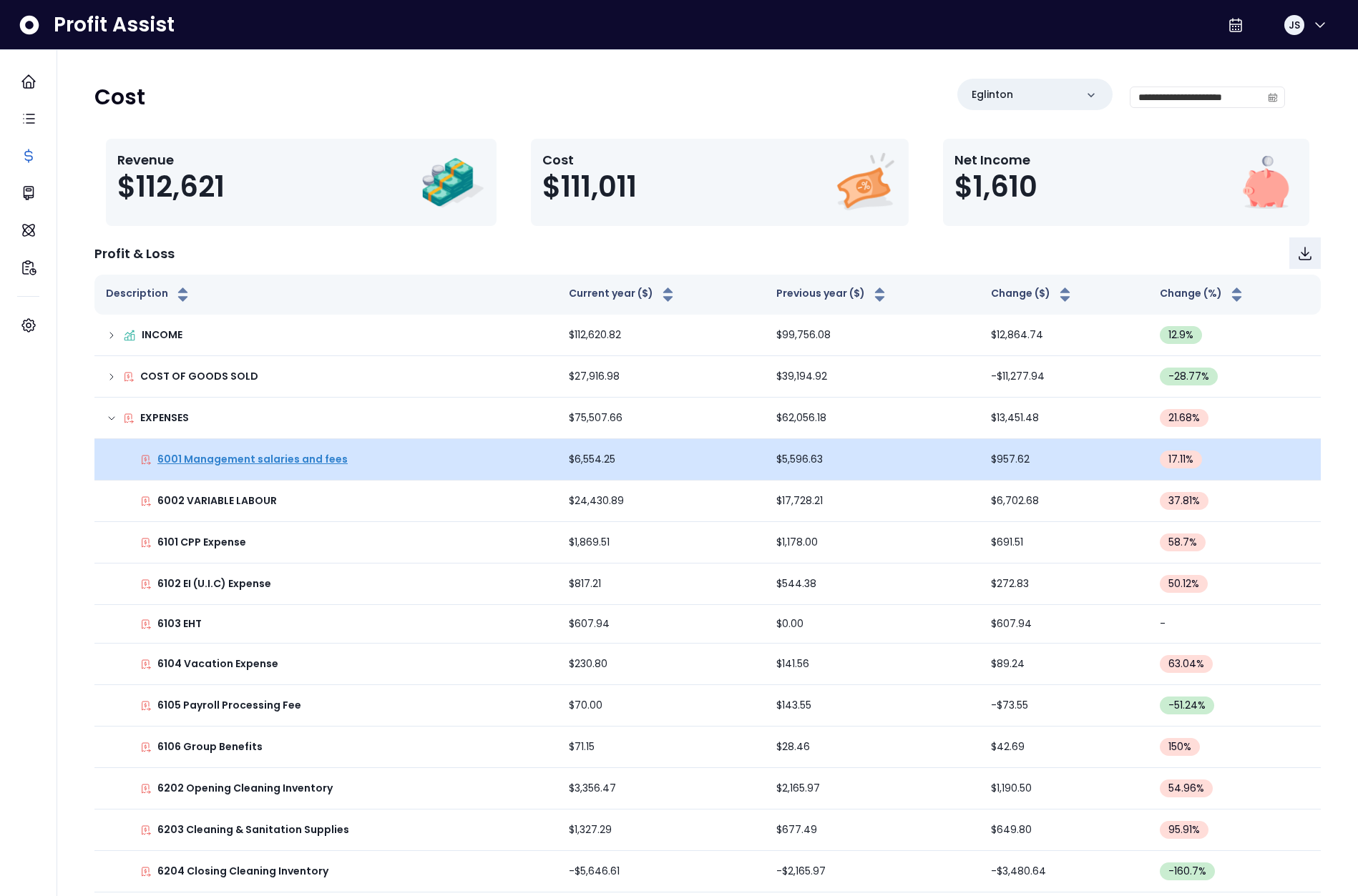
scroll to position [503, 0]
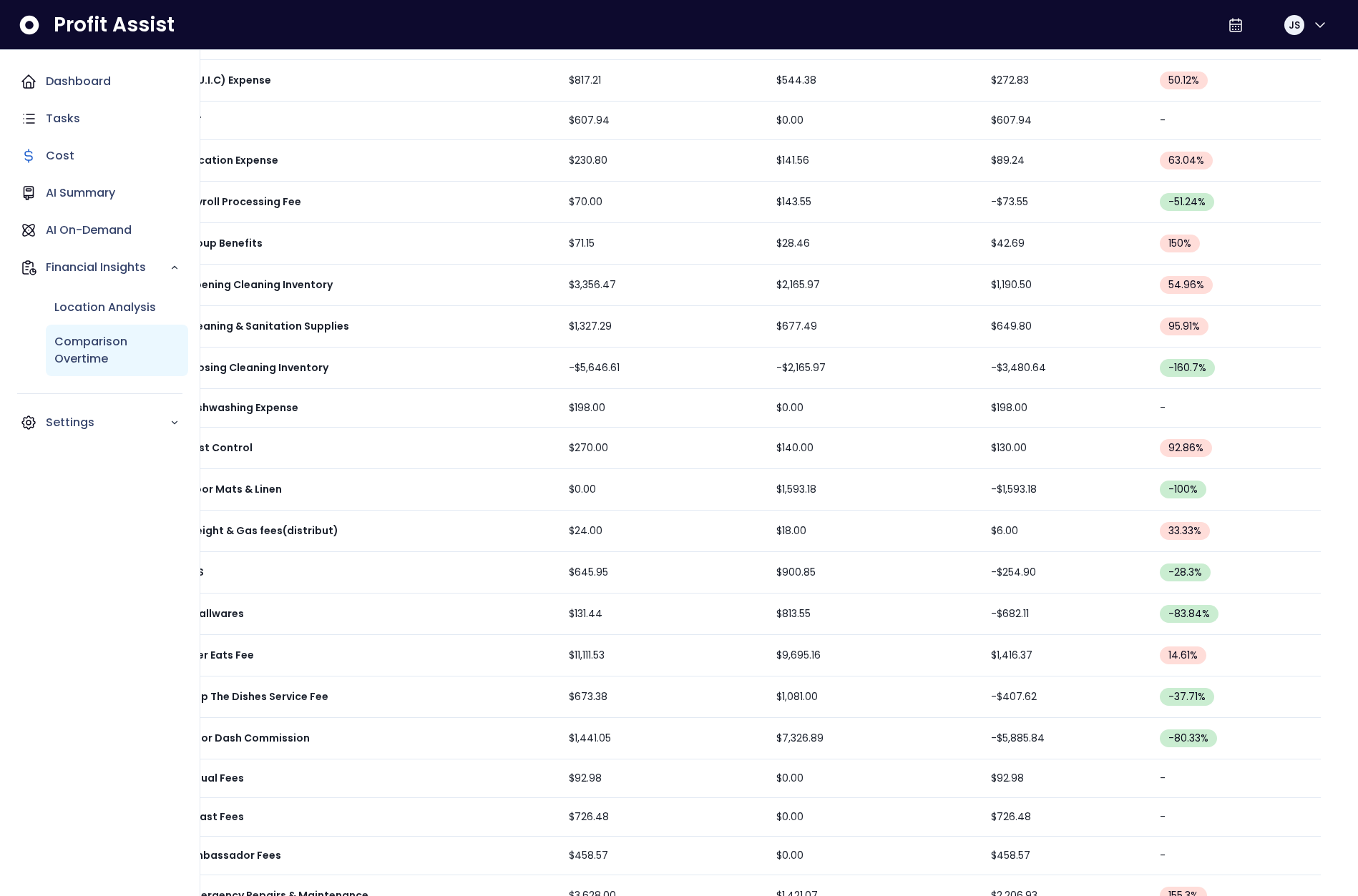
click at [103, 346] on p "Comparison Overtime" at bounding box center [117, 350] width 125 height 34
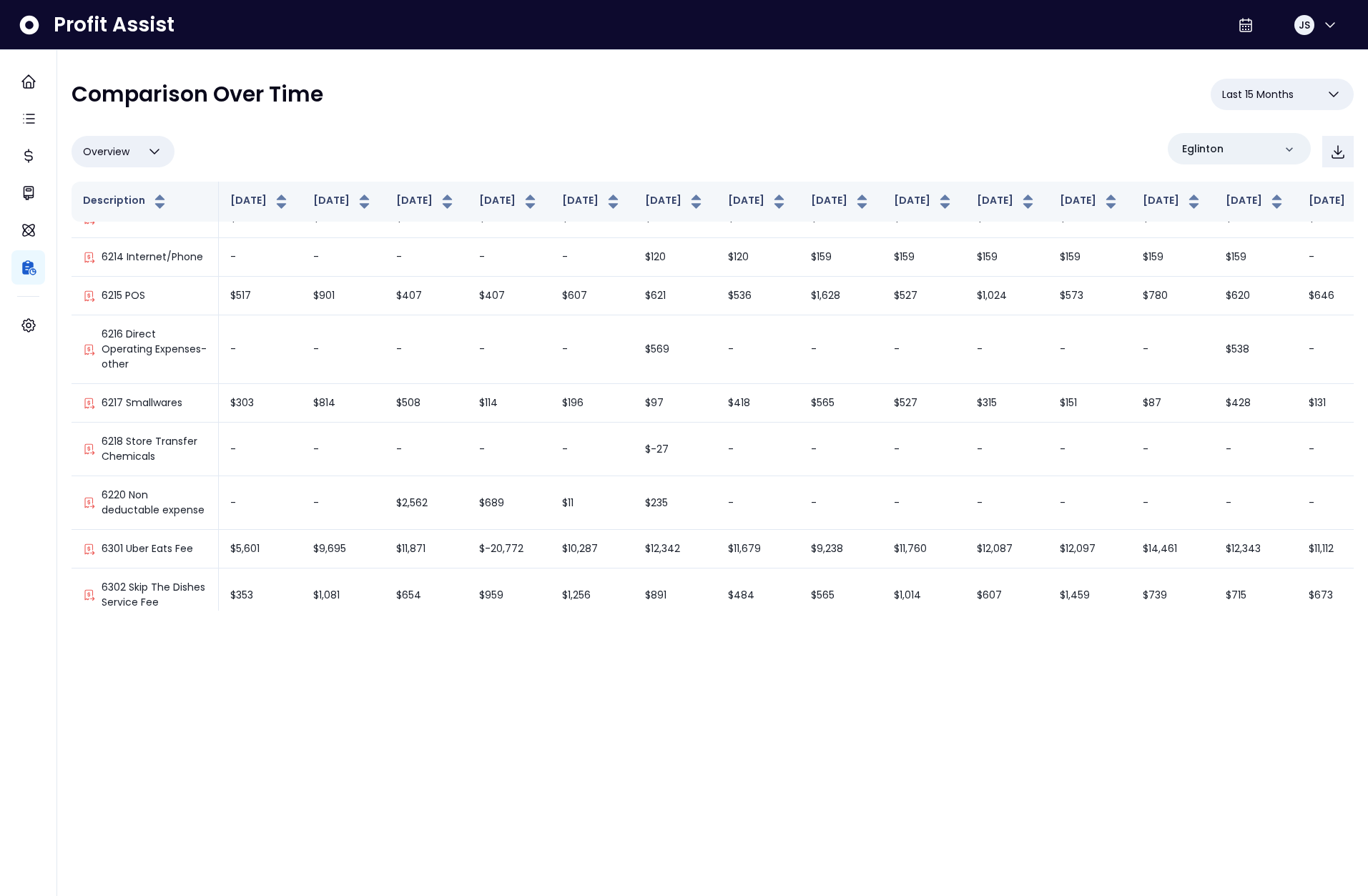
scroll to position [1863, 0]
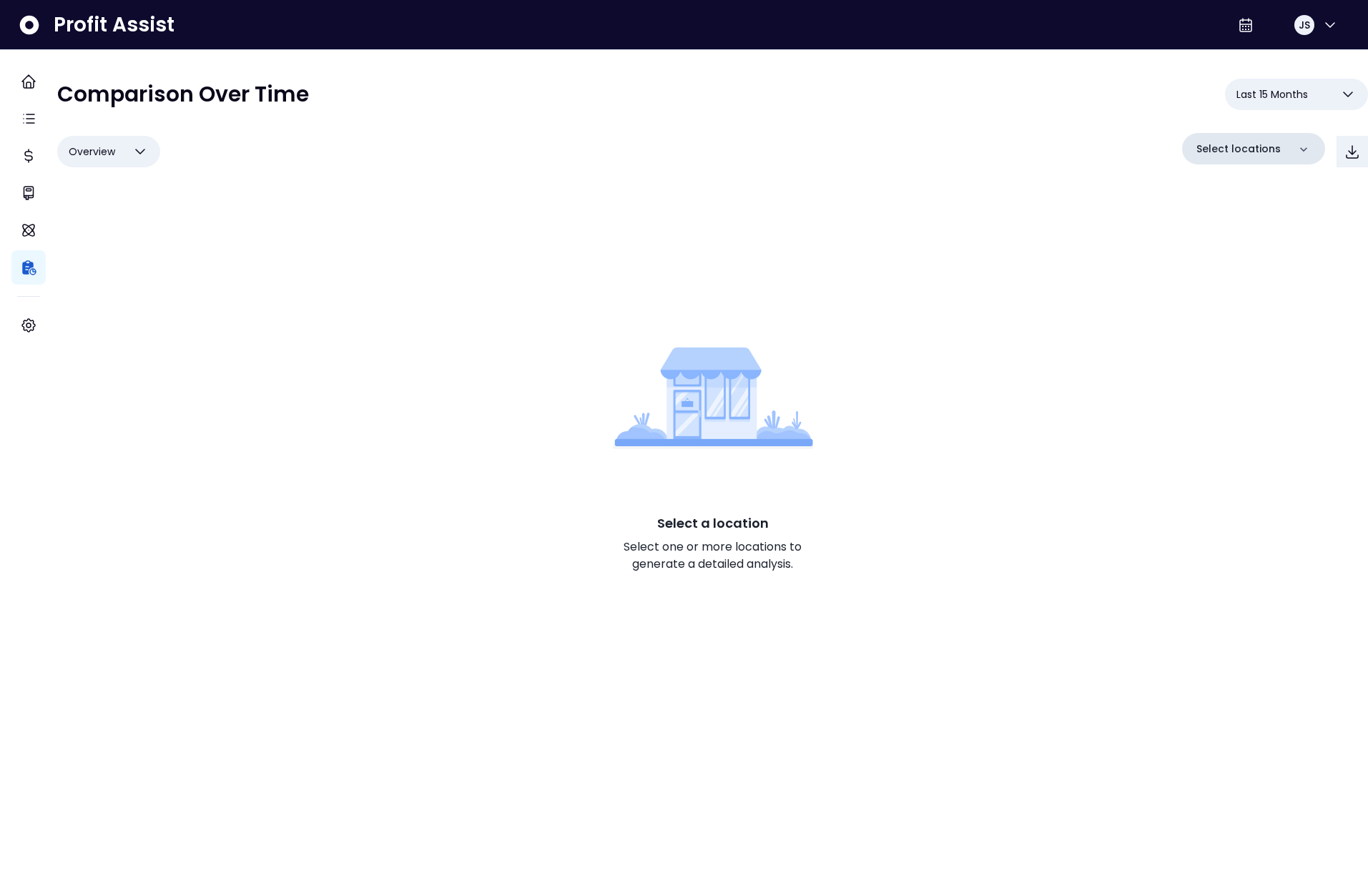
click at [1242, 145] on p "Select locations" at bounding box center [1239, 149] width 85 height 15
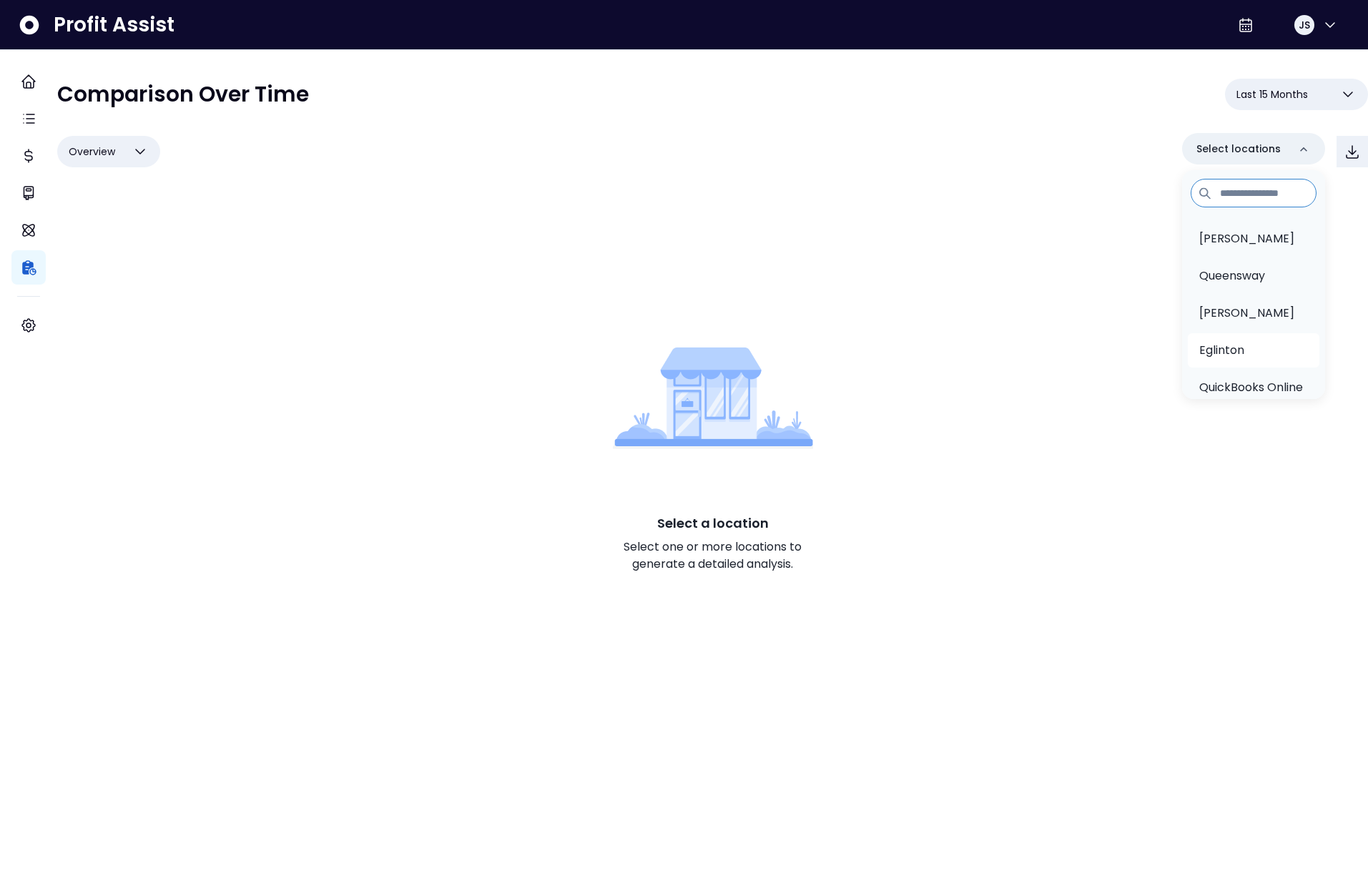
click at [1212, 342] on p "Eglinton" at bounding box center [1222, 351] width 45 height 17
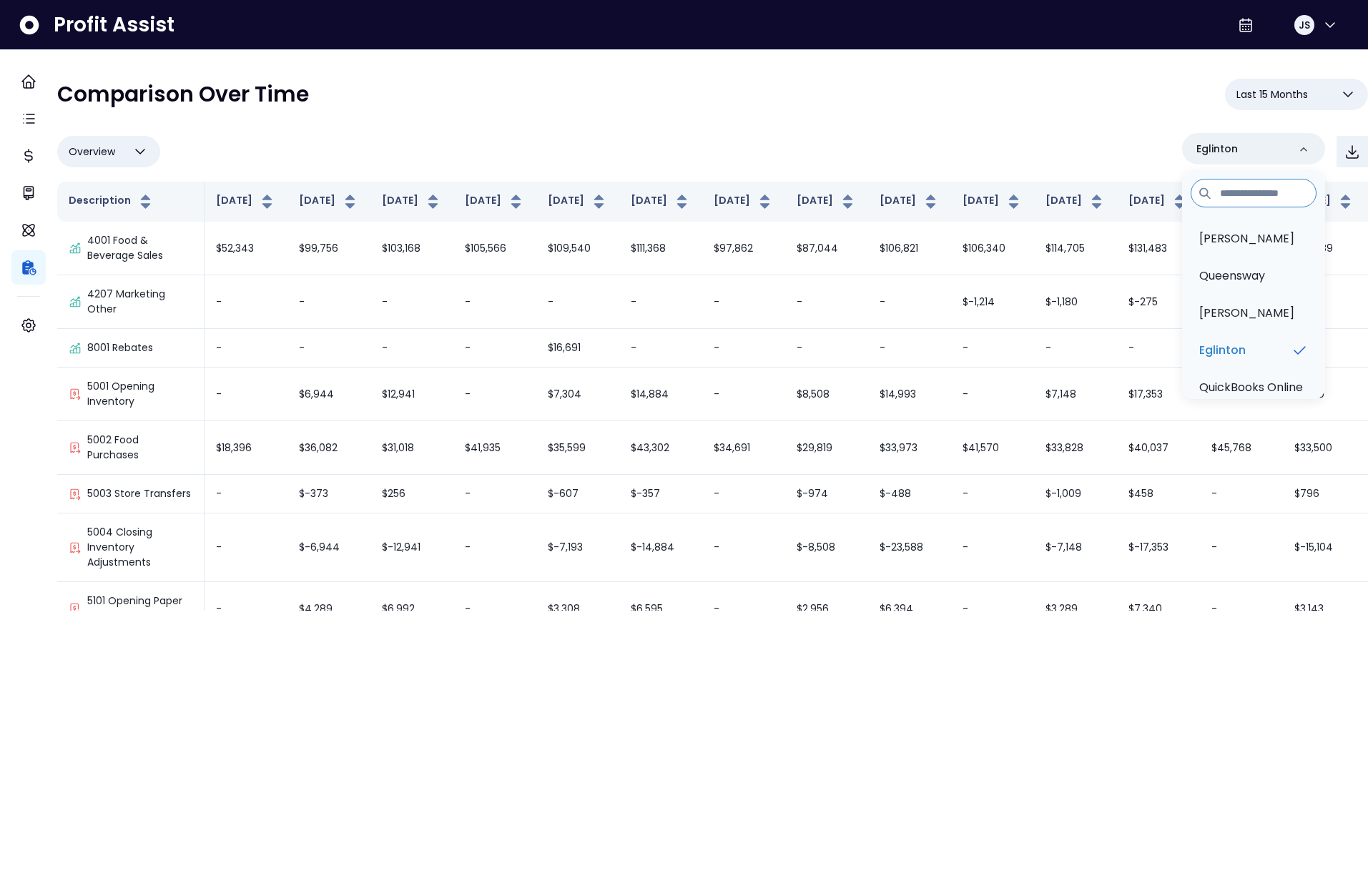
click at [729, 104] on div "**********" at bounding box center [712, 100] width 1311 height 43
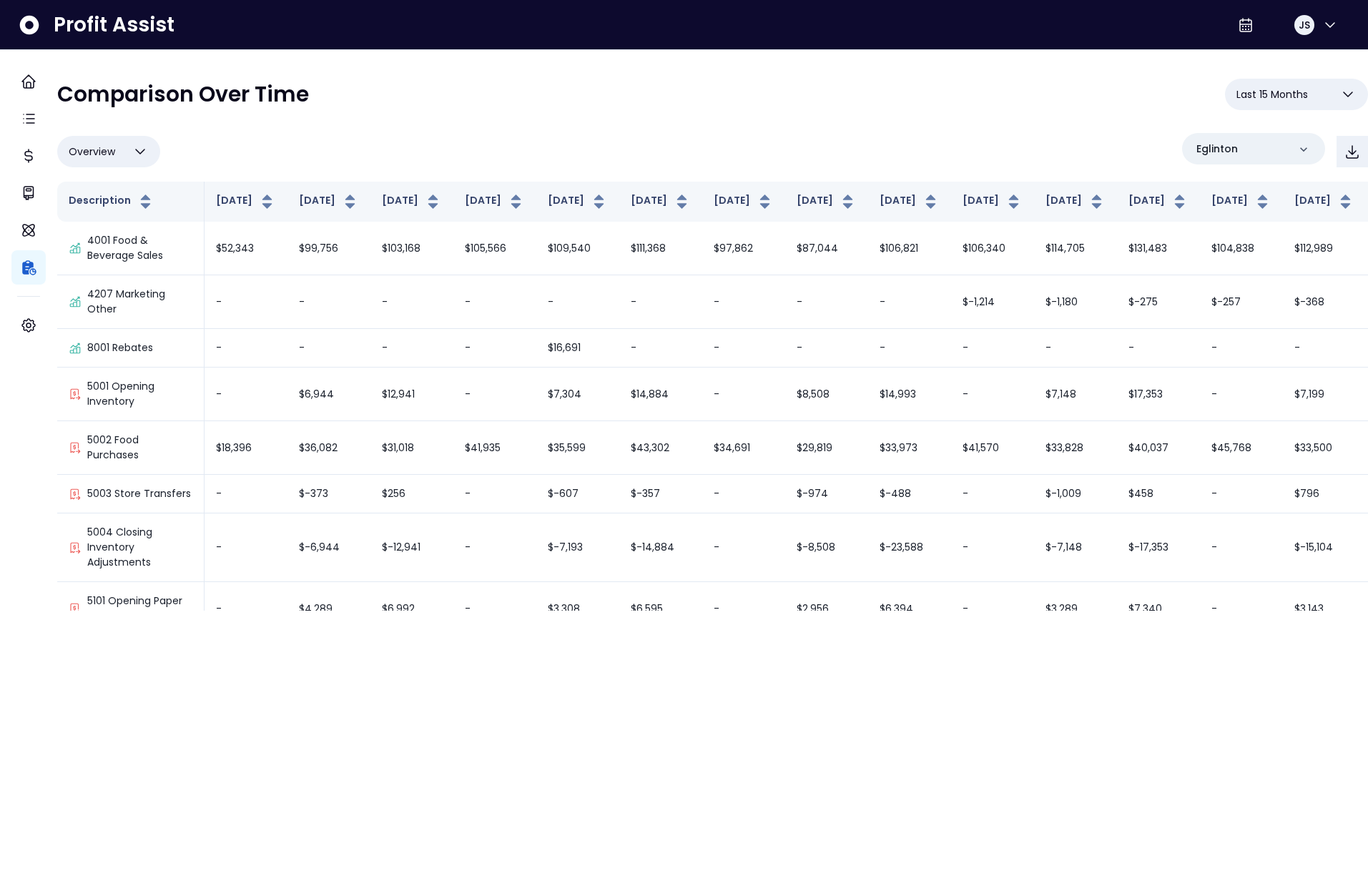
click at [1186, 611] on html "**********" at bounding box center [684, 306] width 1368 height 611
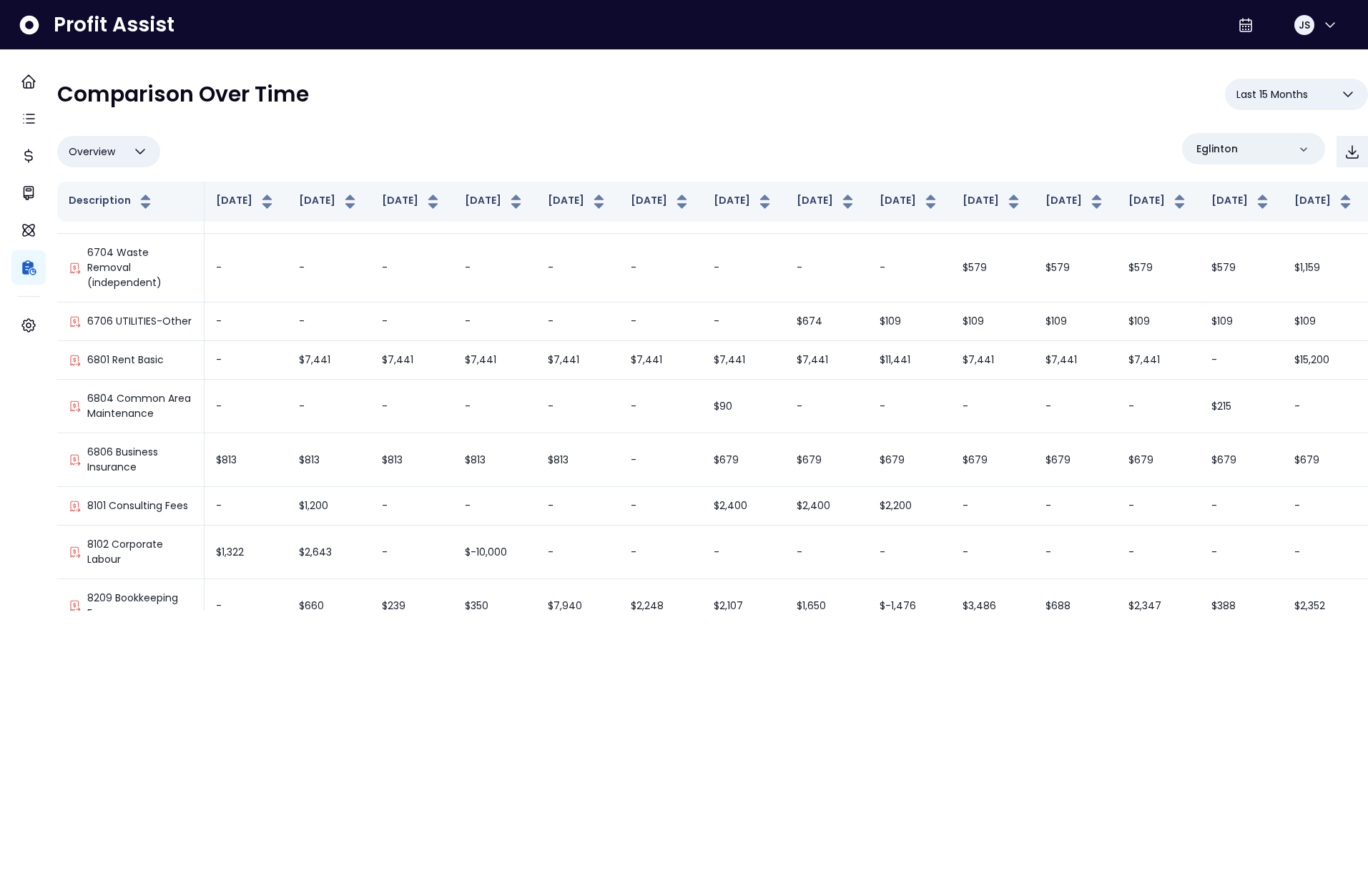
scroll to position [477, 0]
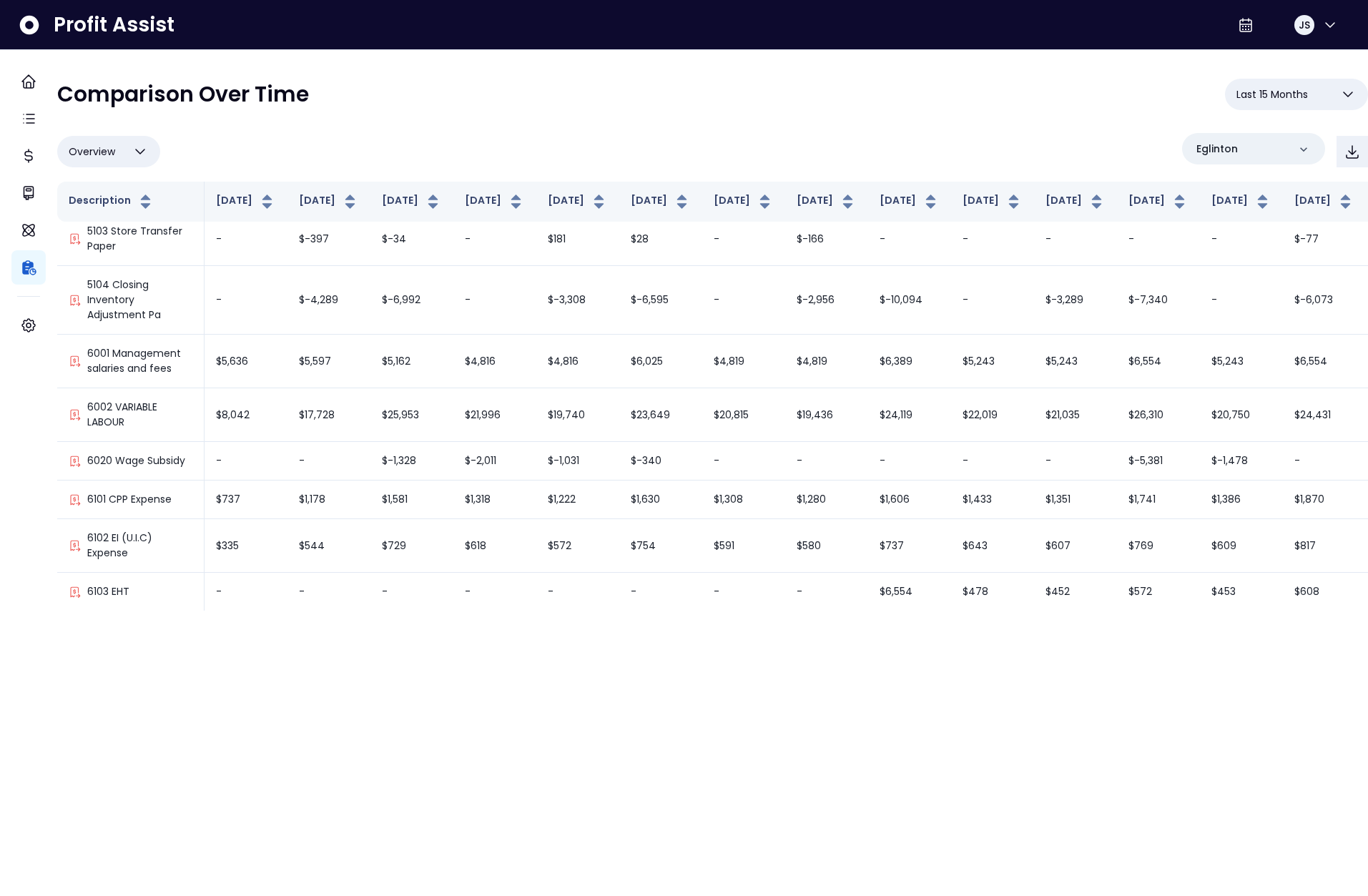
click at [1222, 611] on html "**********" at bounding box center [684, 306] width 1368 height 611
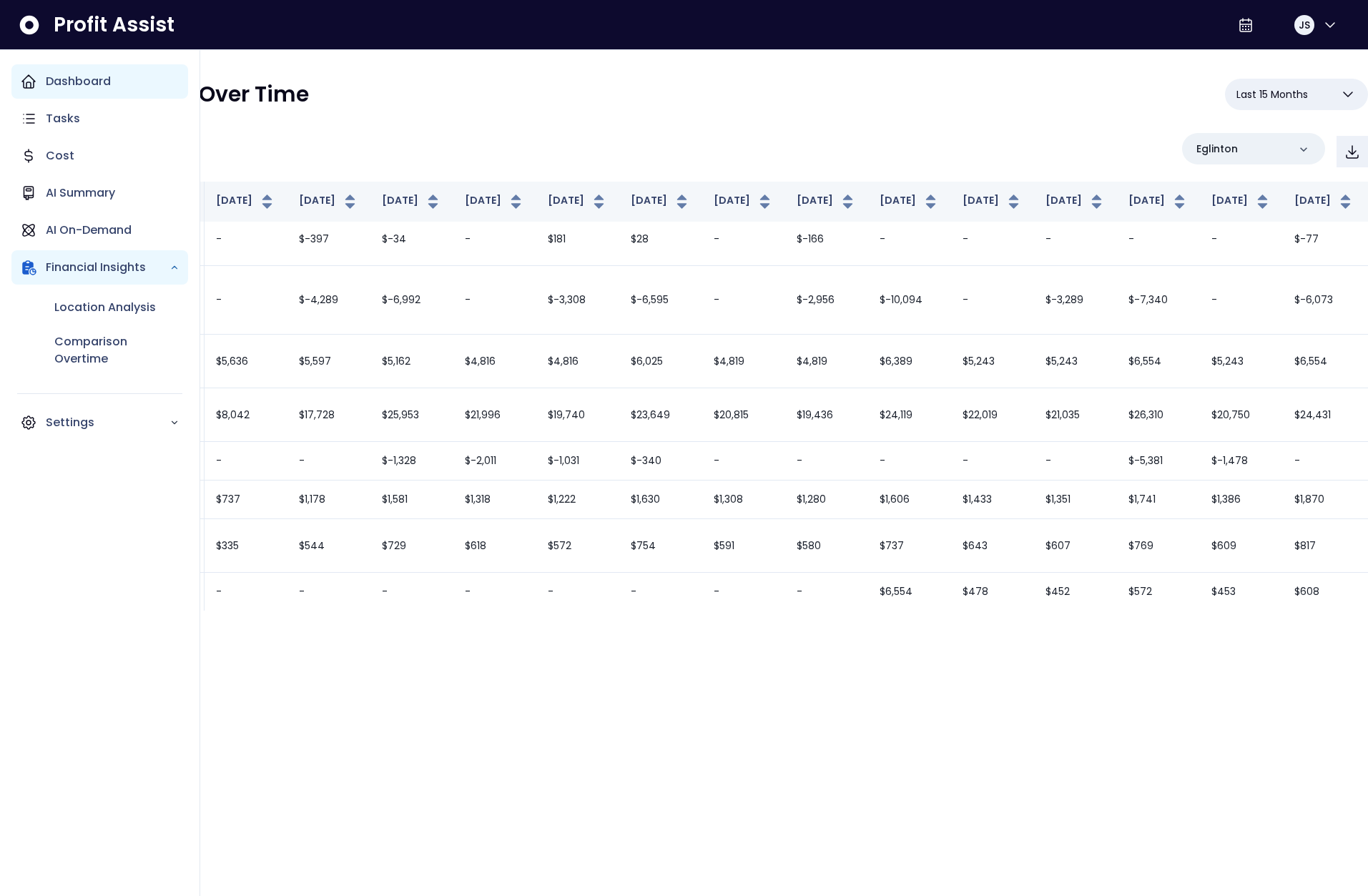
click at [26, 90] on div "Dashboard" at bounding box center [99, 81] width 177 height 34
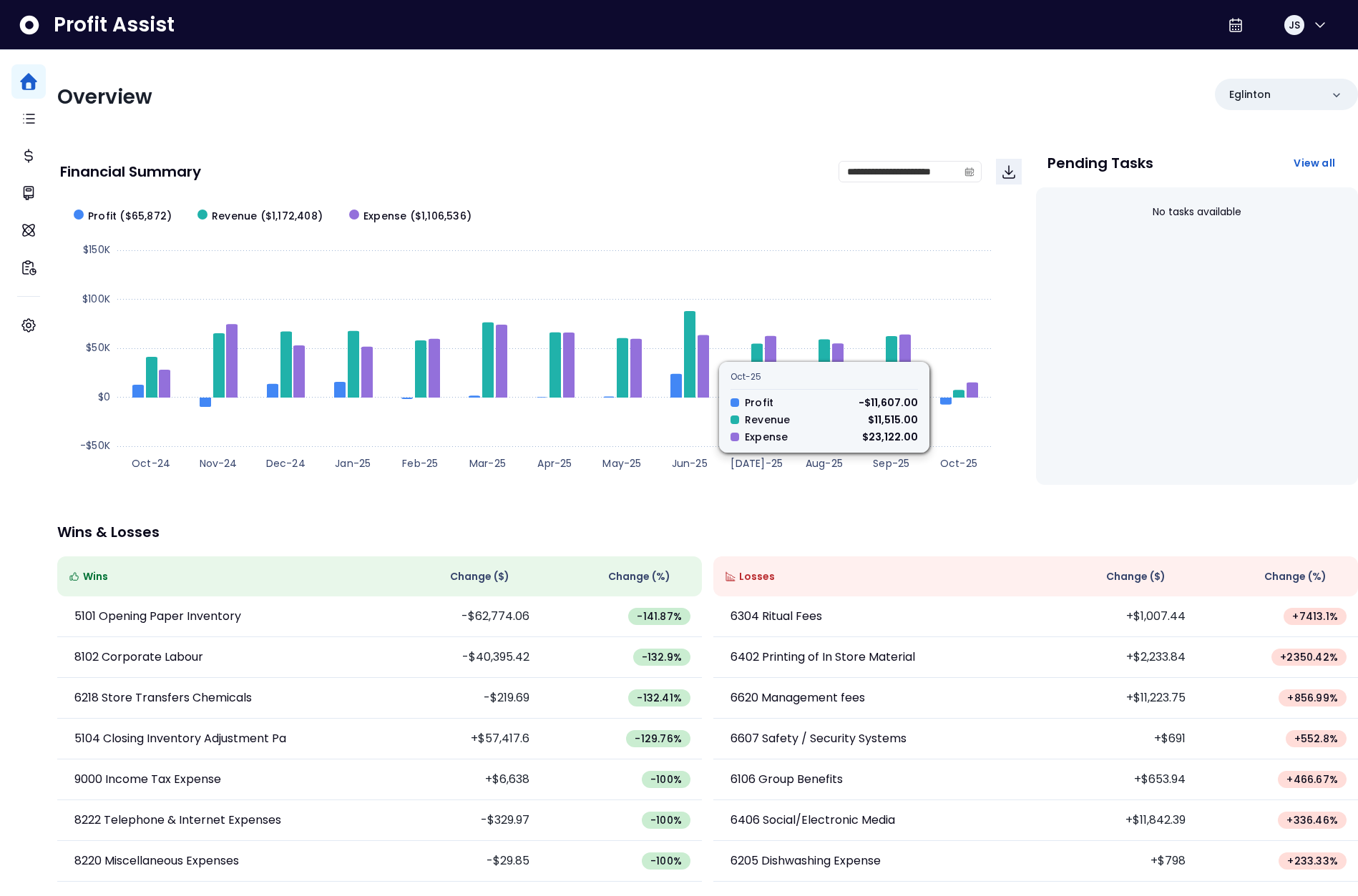
scroll to position [1, 0]
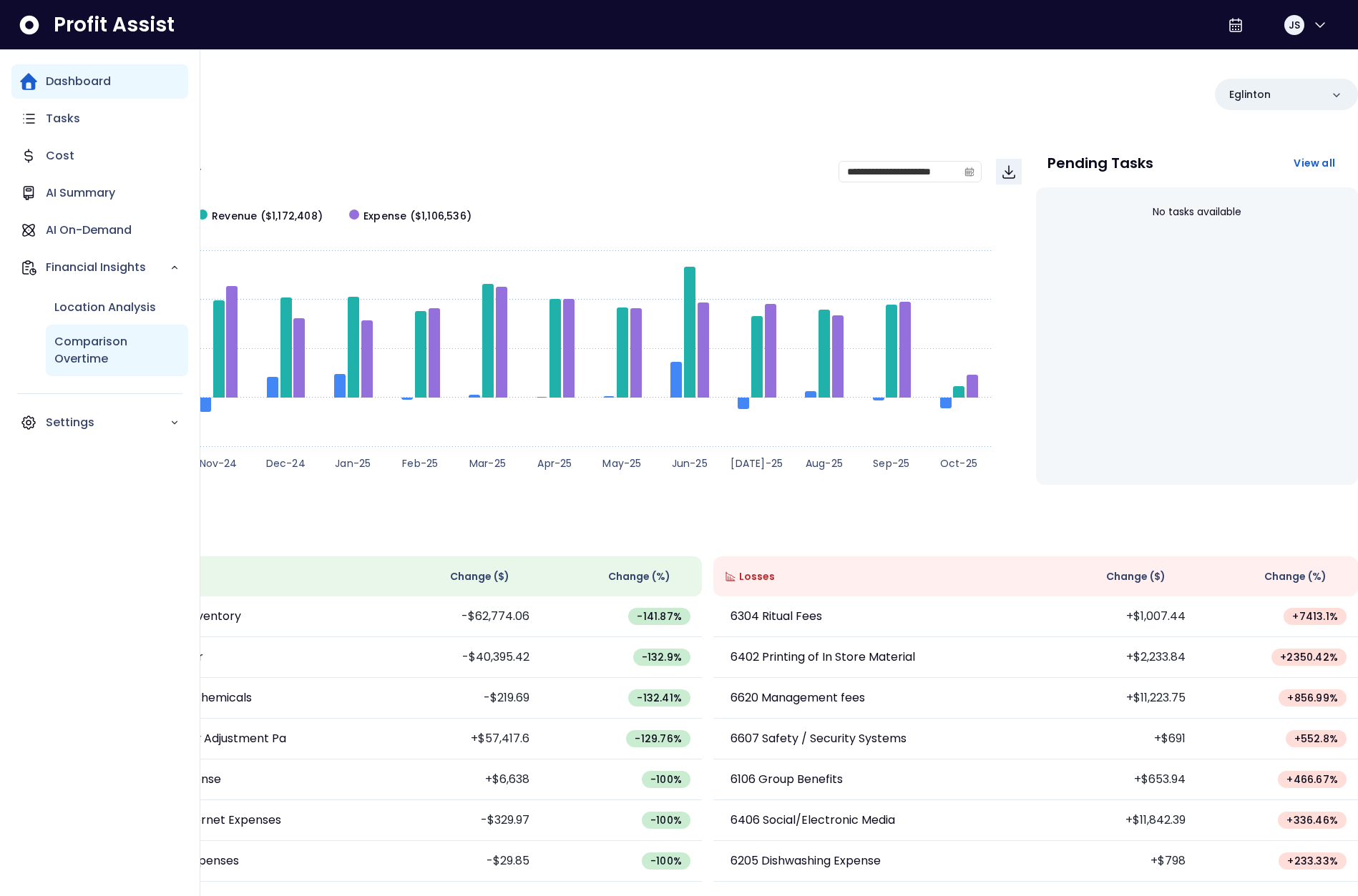
click at [87, 337] on p "Comparison Overtime" at bounding box center [117, 350] width 125 height 34
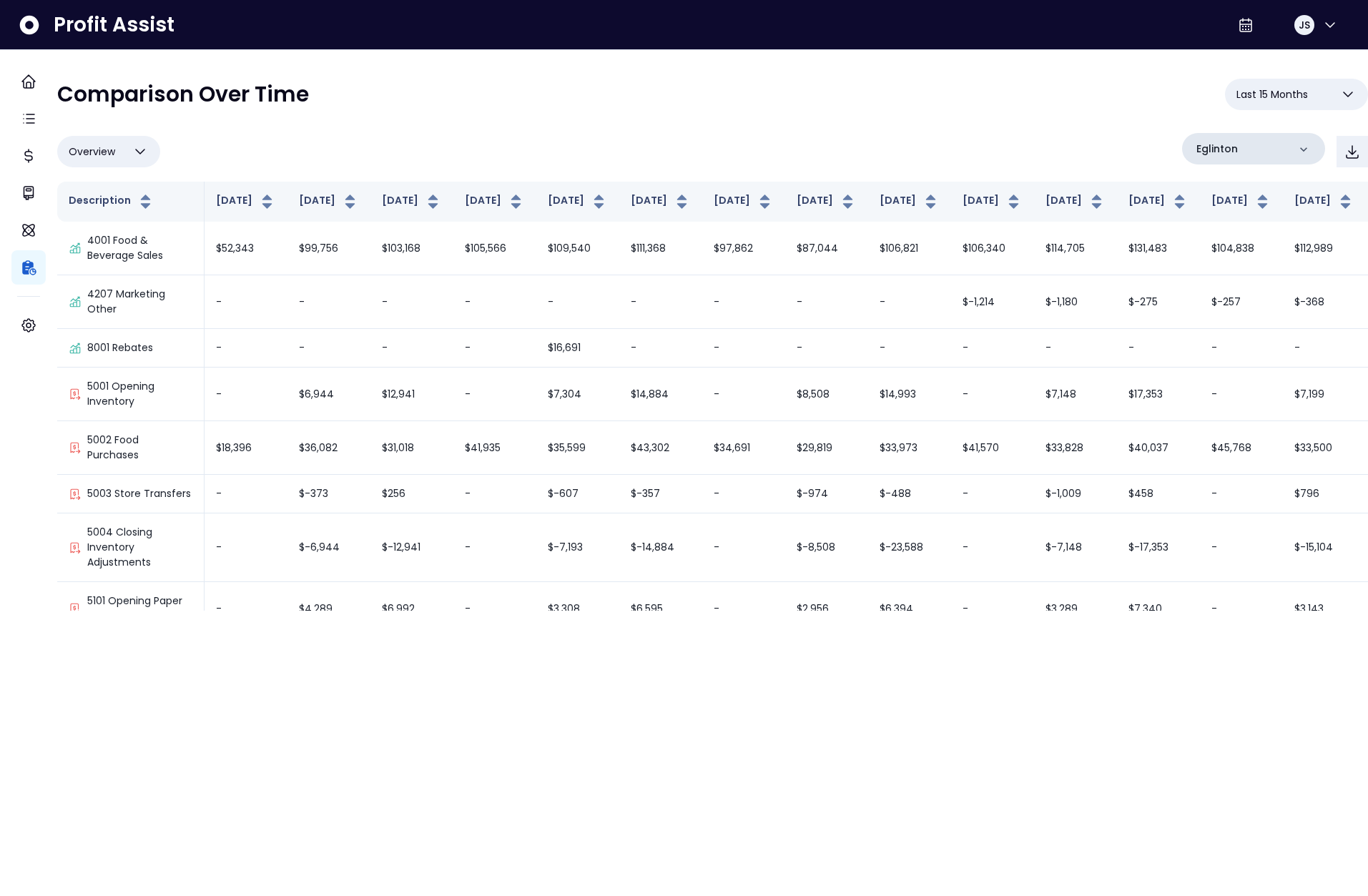
click at [1230, 139] on div "Eglinton" at bounding box center [1253, 149] width 143 height 32
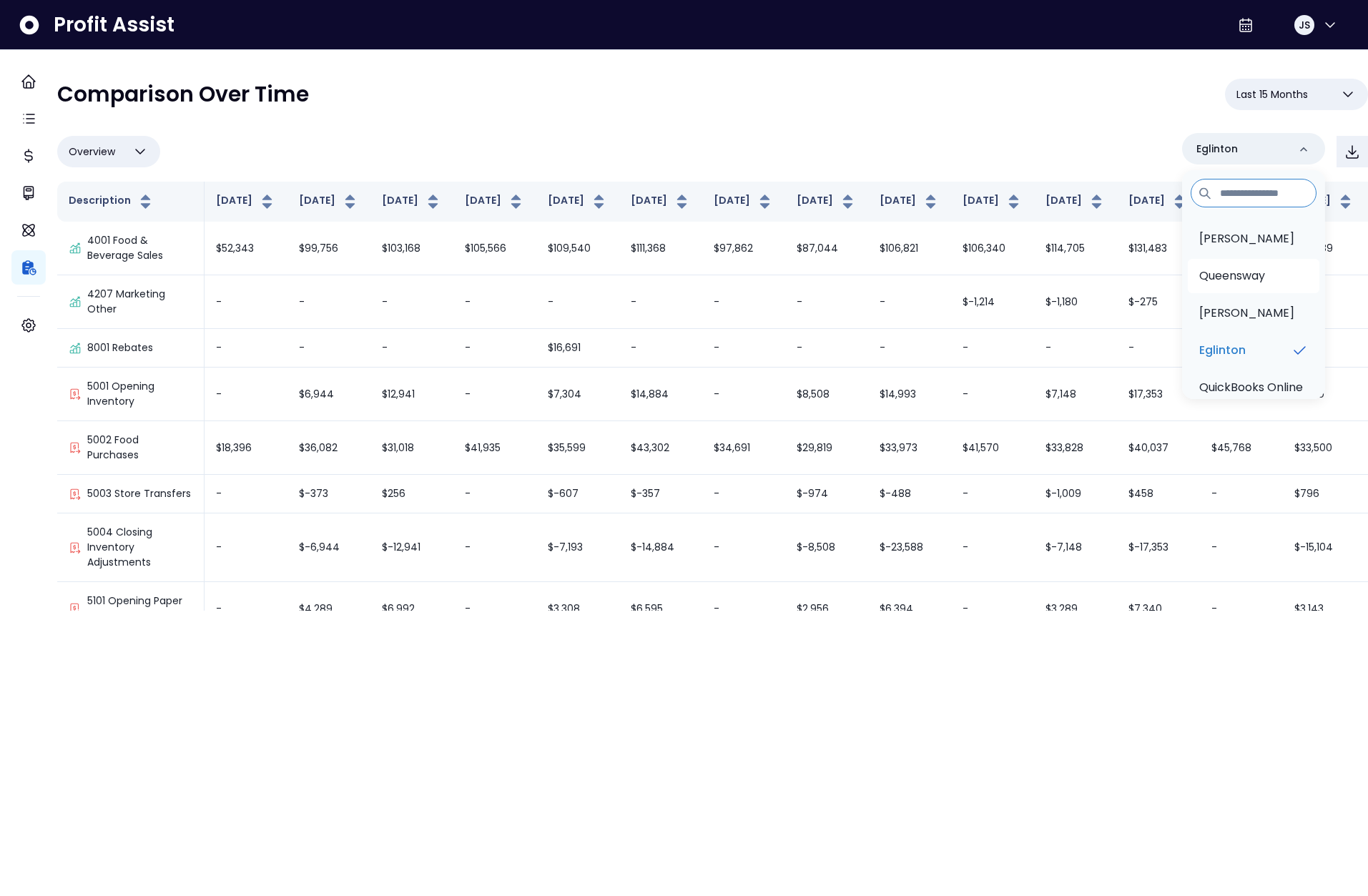
click at [1226, 274] on p "Queensway" at bounding box center [1232, 276] width 66 height 17
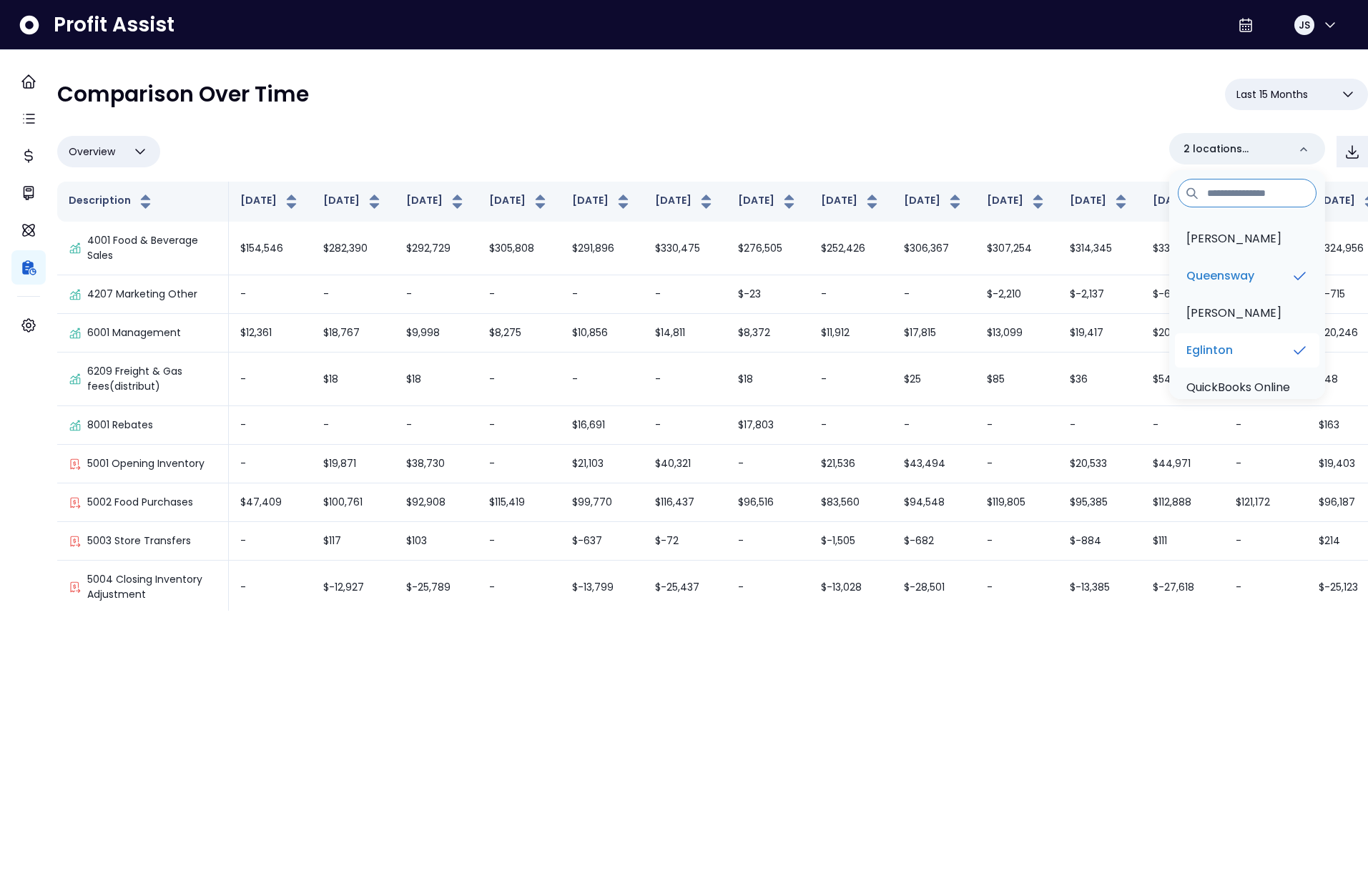
click at [1221, 347] on p "Eglinton" at bounding box center [1210, 351] width 47 height 17
drag, startPoint x: 991, startPoint y: 59, endPoint x: 1010, endPoint y: 70, distance: 22.0
click at [991, 59] on div "**********" at bounding box center [712, 330] width 1311 height 560
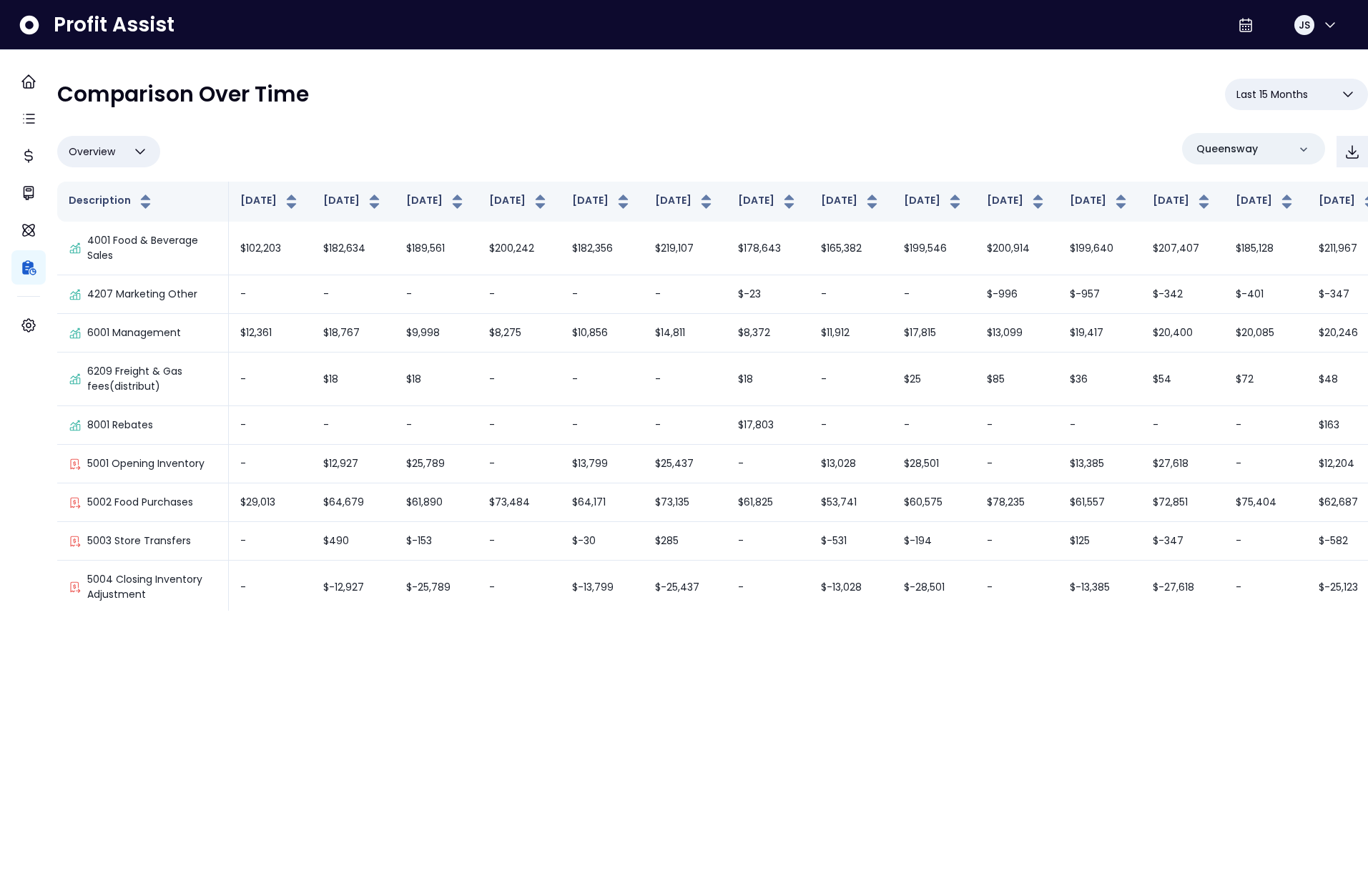
click at [1169, 611] on html "**********" at bounding box center [684, 306] width 1368 height 611
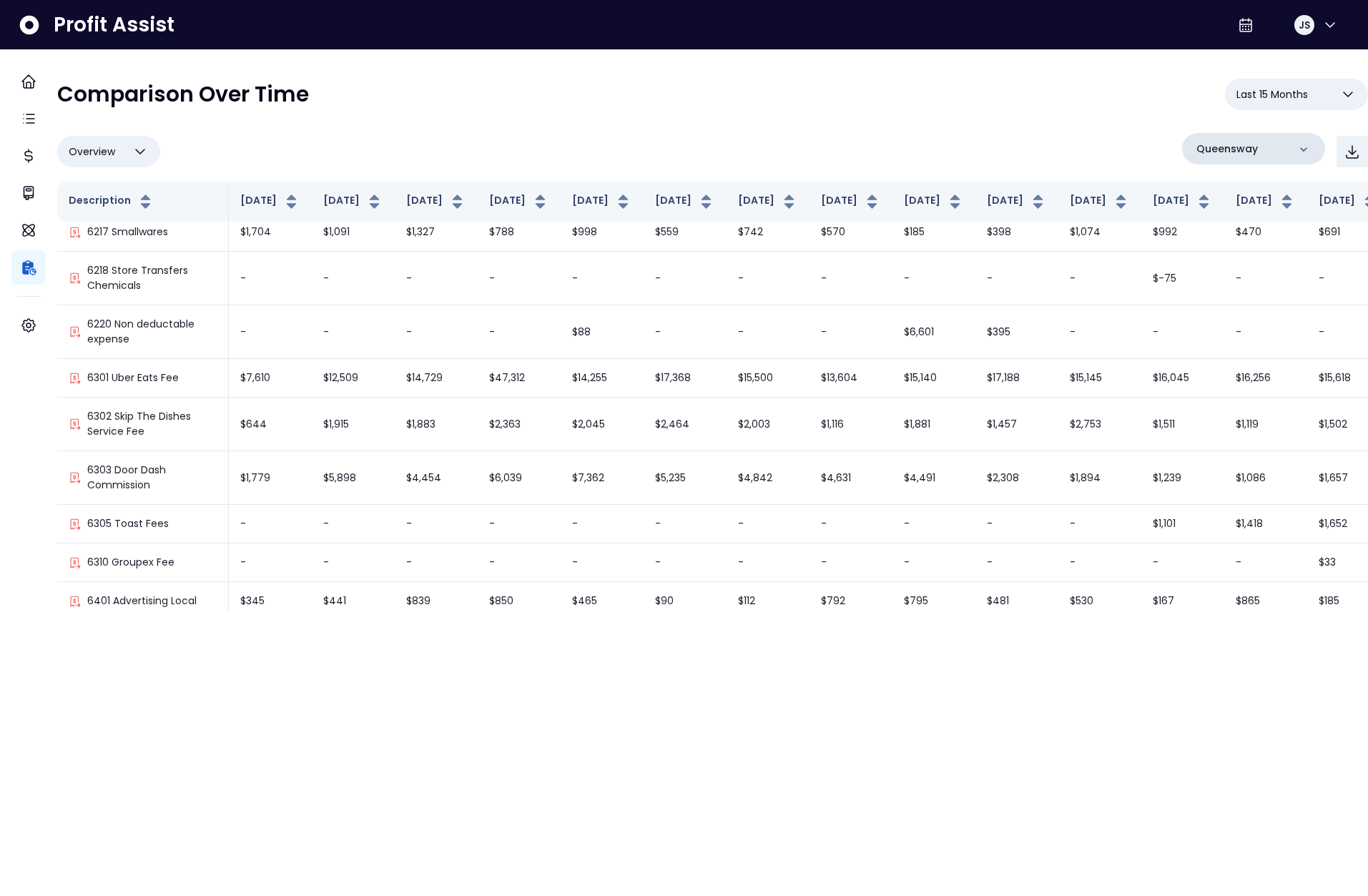
click at [1263, 150] on div "Queensway" at bounding box center [1253, 149] width 143 height 32
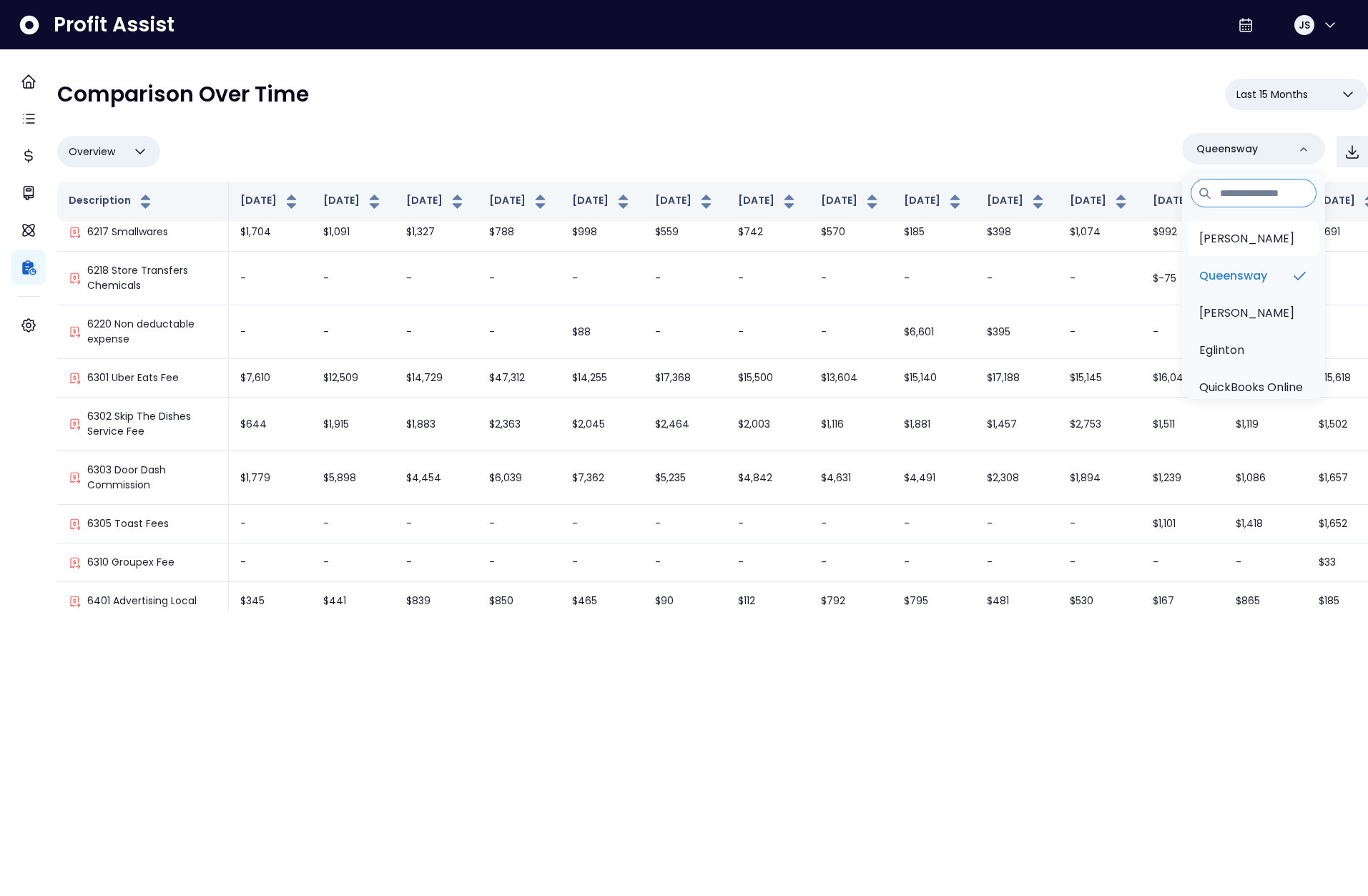
click at [1217, 226] on li "[PERSON_NAME]" at bounding box center [1254, 238] width 131 height 34
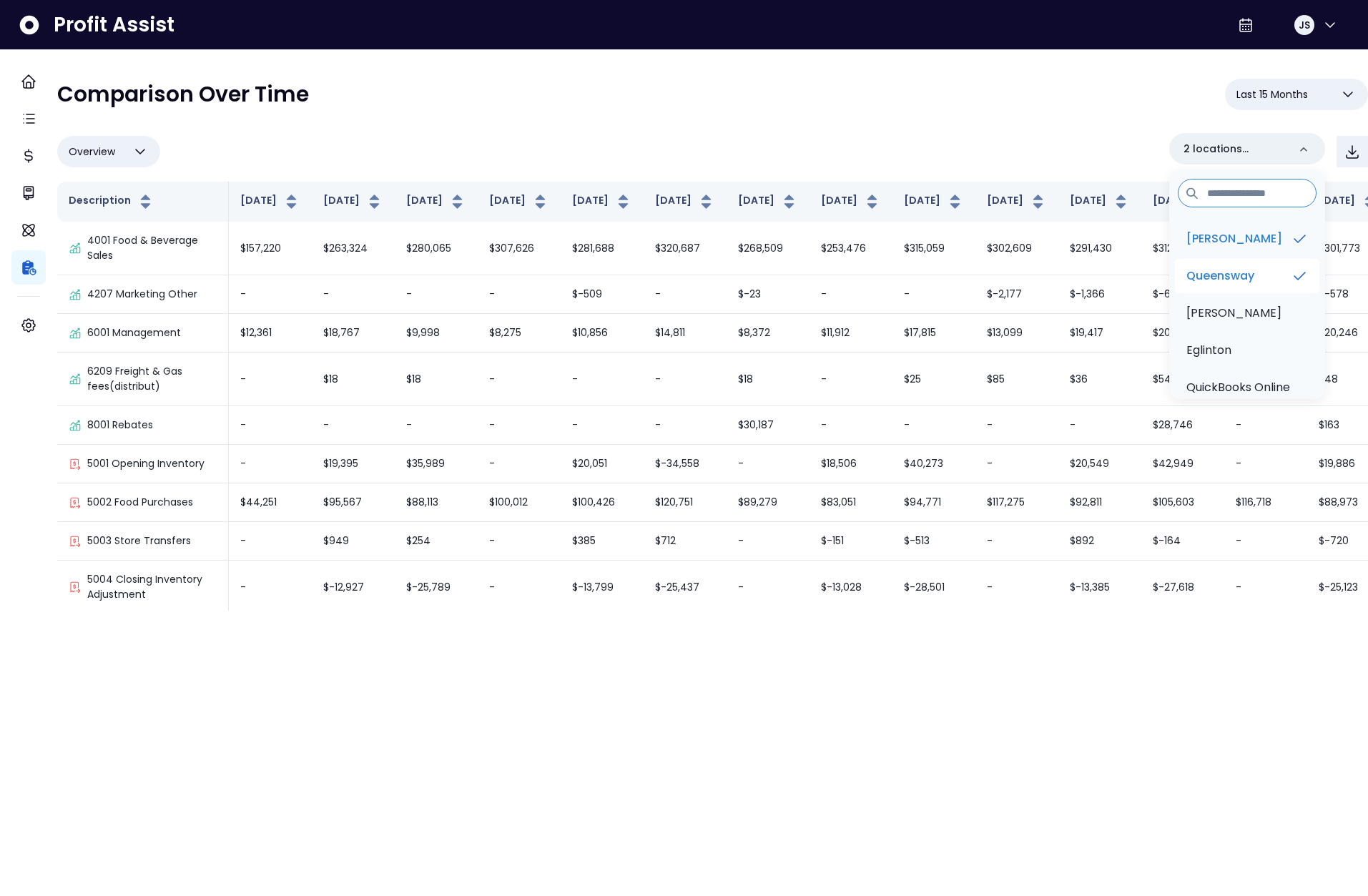
click at [1217, 268] on p "Queensway" at bounding box center [1221, 276] width 68 height 17
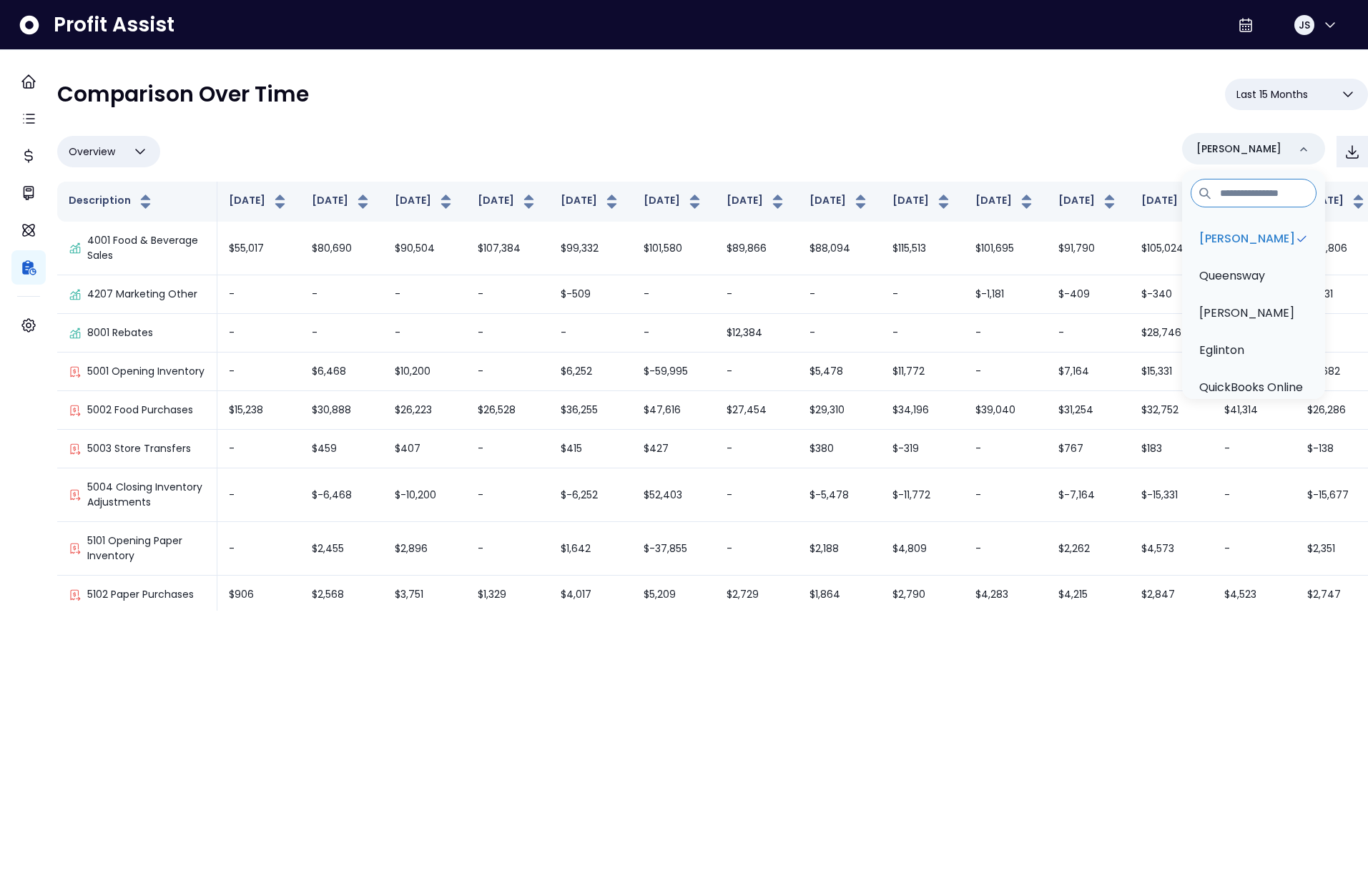
click at [1236, 611] on html "**********" at bounding box center [684, 306] width 1368 height 611
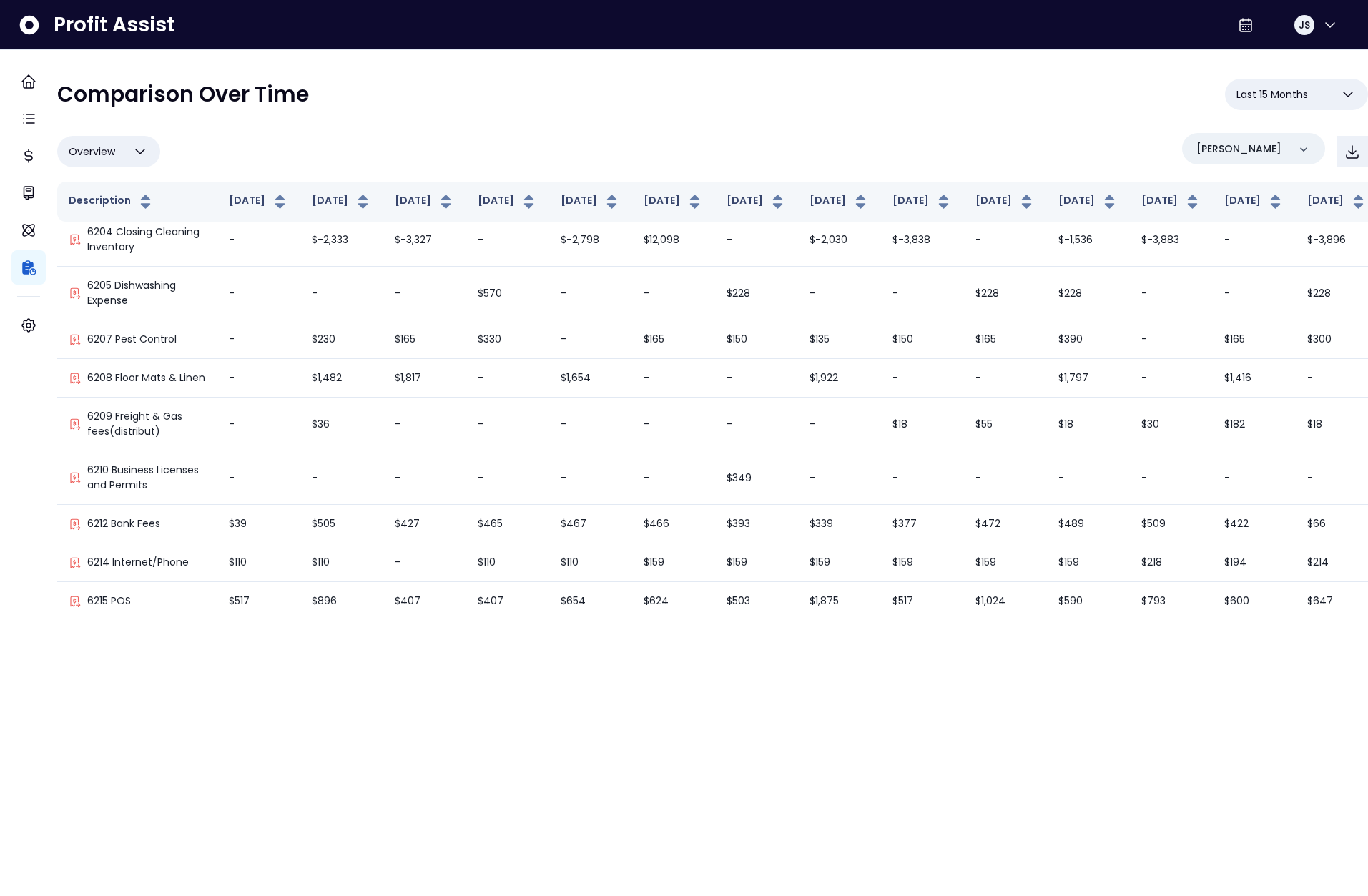
scroll to position [2746, 0]
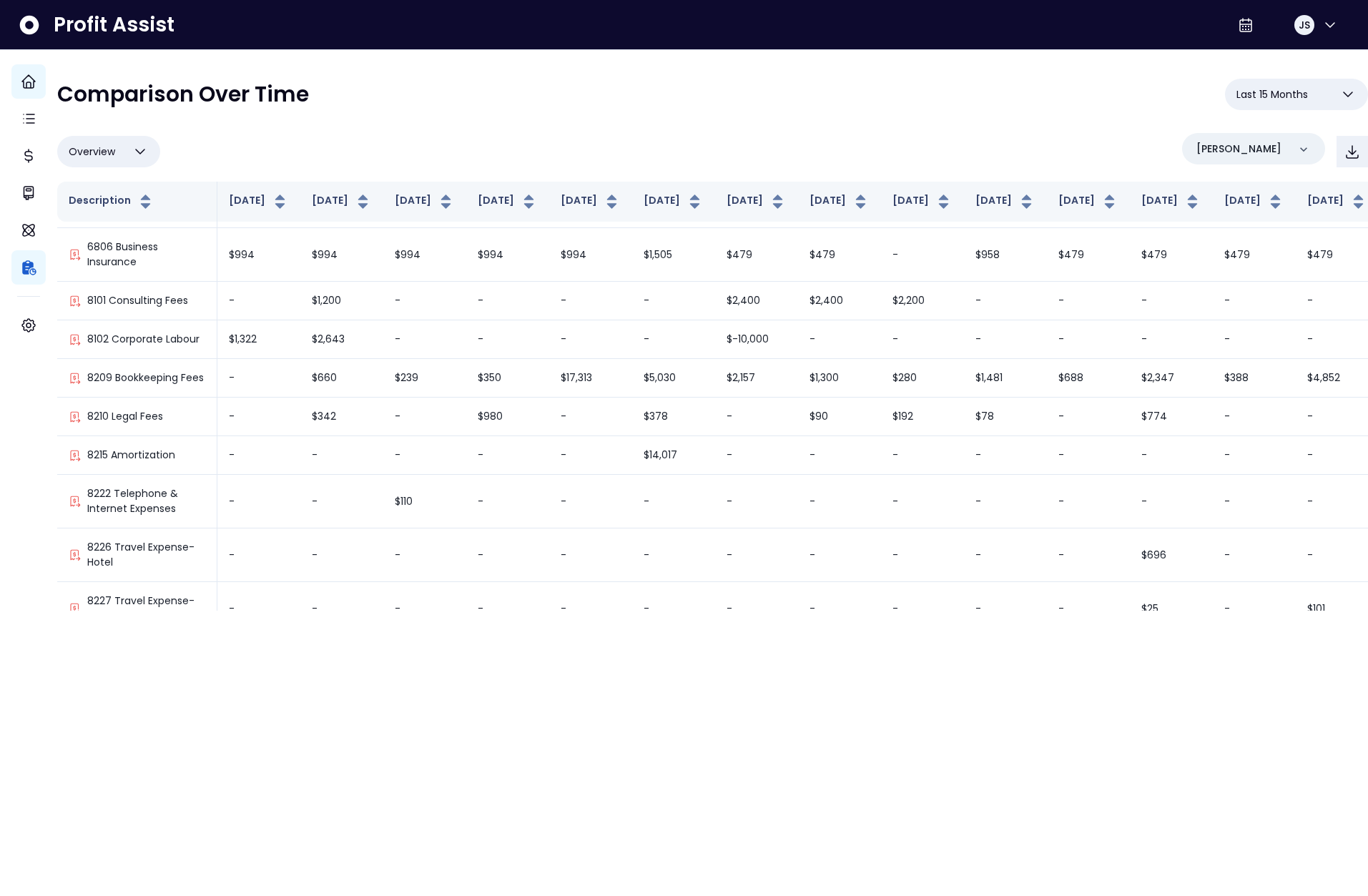
click at [27, 78] on icon "Main navigation" at bounding box center [28, 82] width 17 height 17
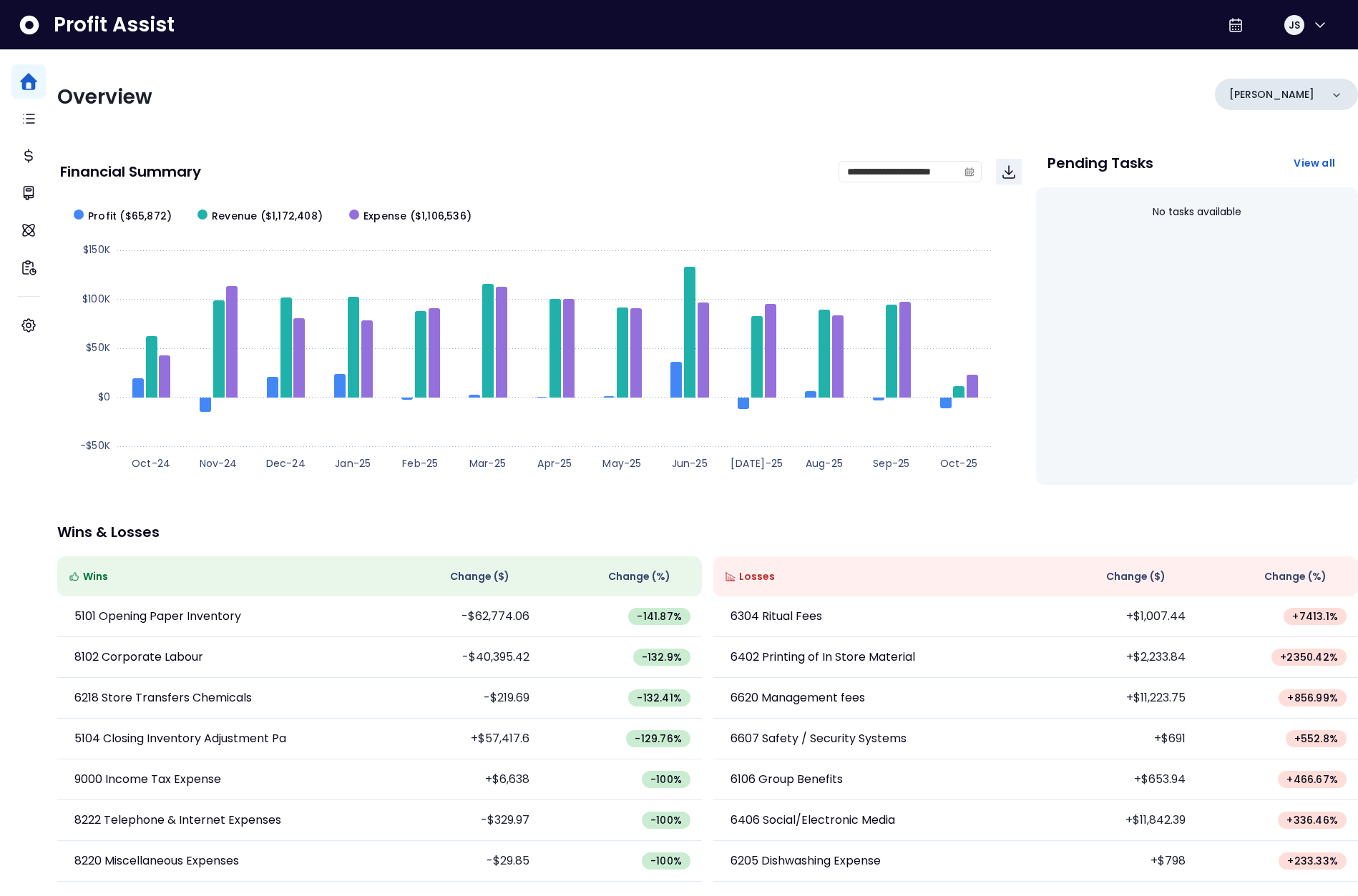
click at [1279, 100] on div "[PERSON_NAME]" at bounding box center [1286, 94] width 143 height 32
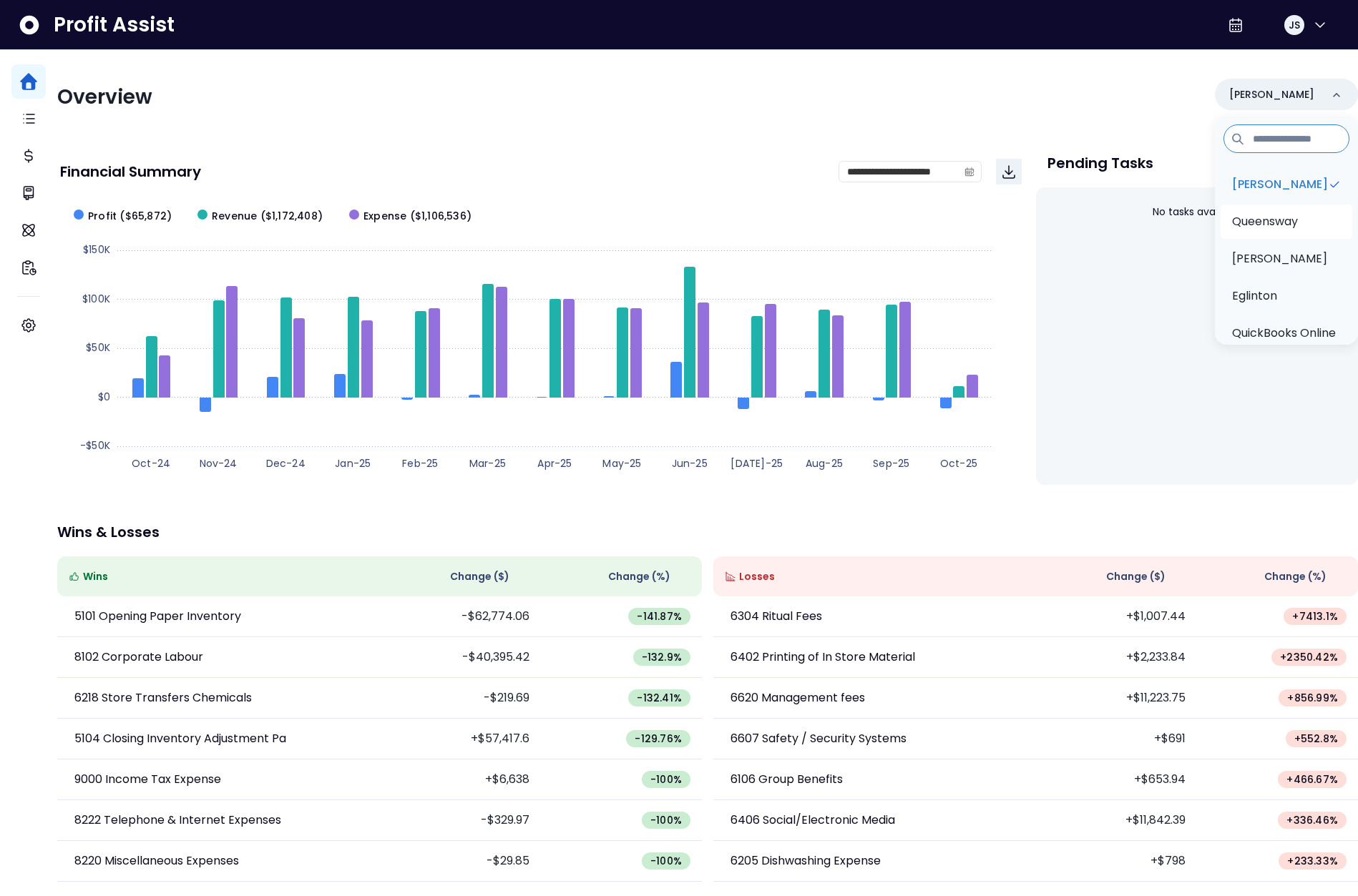
click at [1265, 211] on li "Queensway" at bounding box center [1286, 221] width 131 height 34
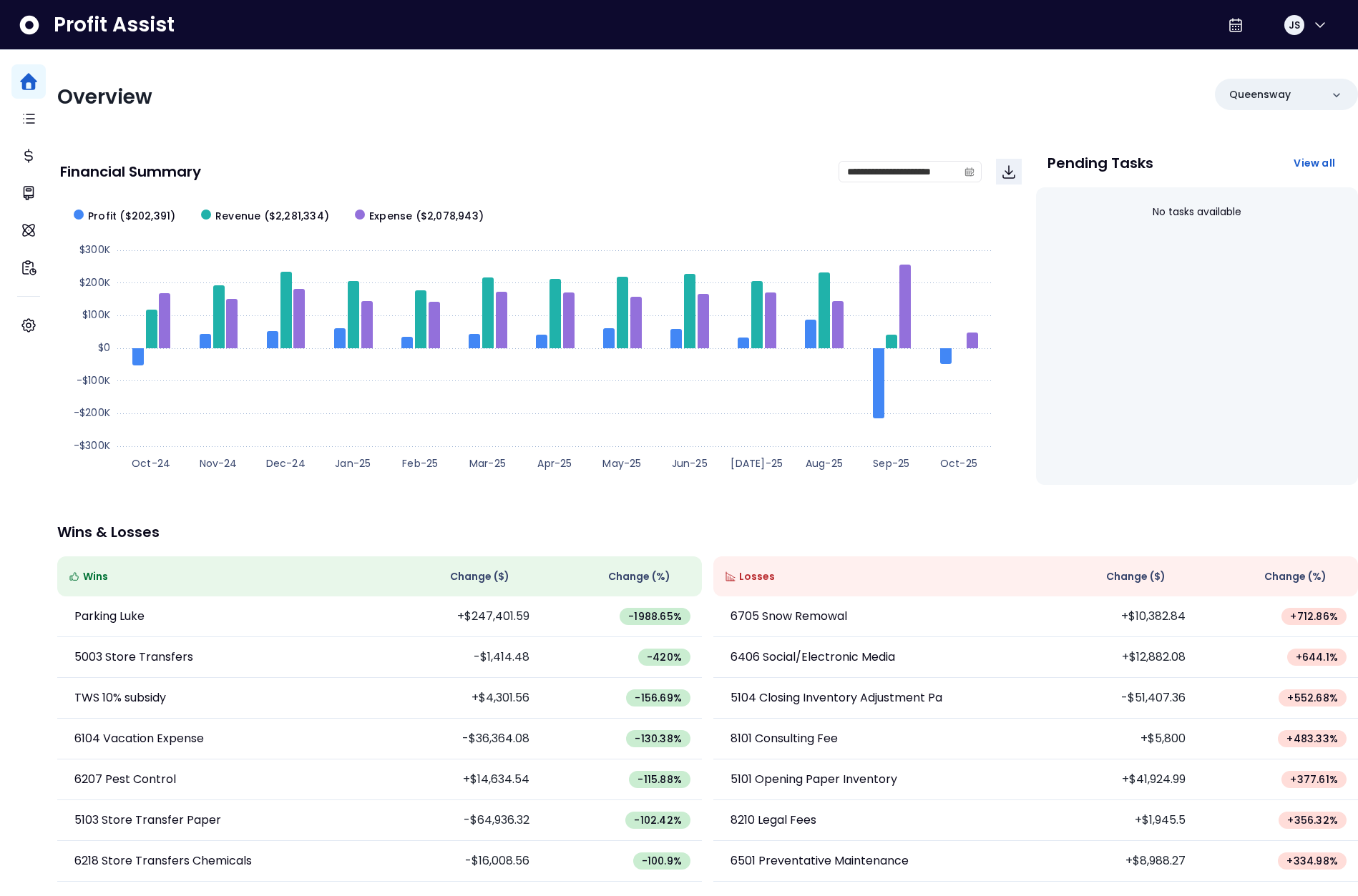
click at [830, 104] on div "Overview Queensway" at bounding box center [707, 97] width 1301 height 37
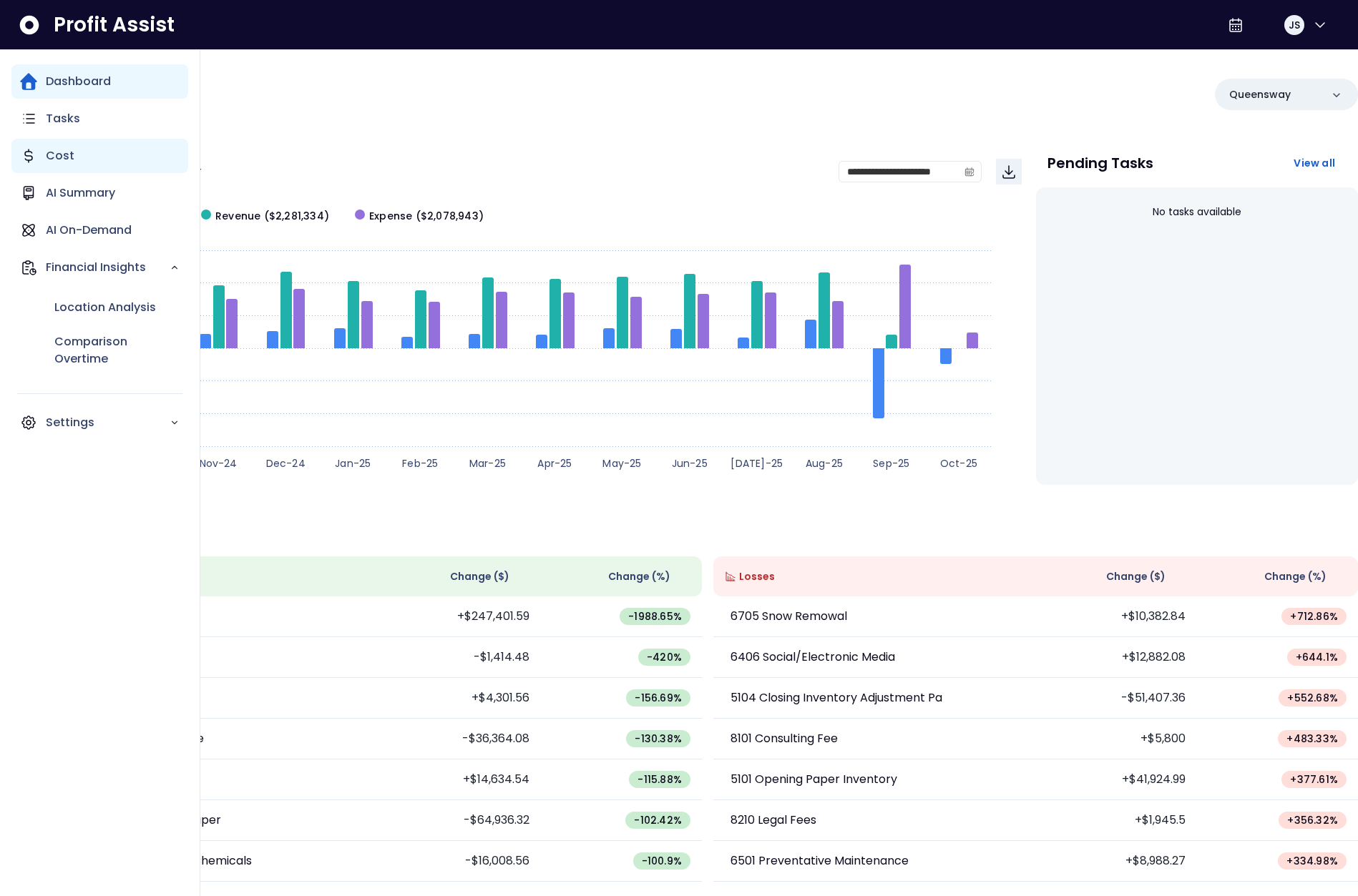
click at [60, 161] on p "Cost" at bounding box center [60, 156] width 29 height 17
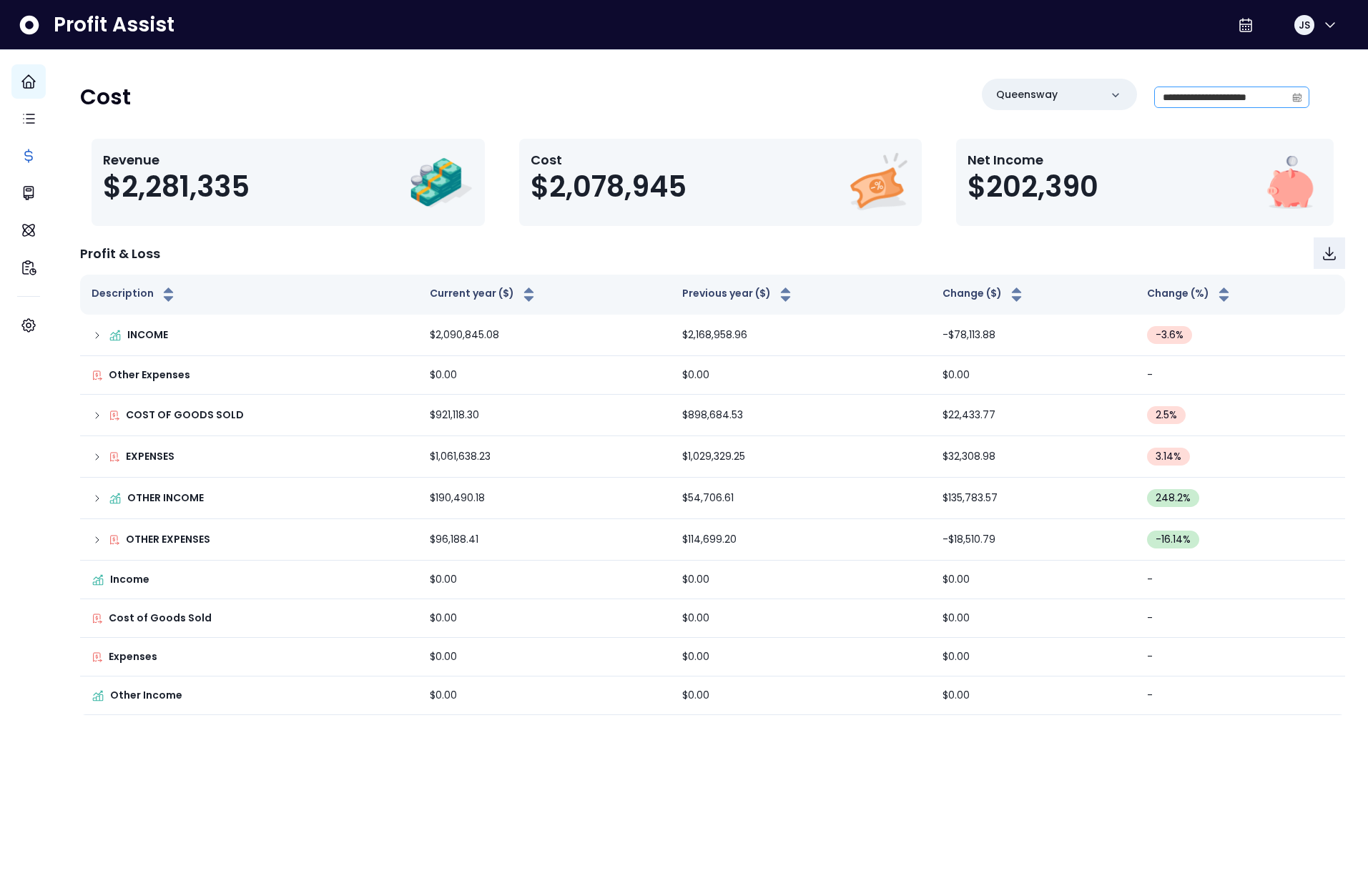
click at [1286, 92] on span at bounding box center [1297, 97] width 23 height 20
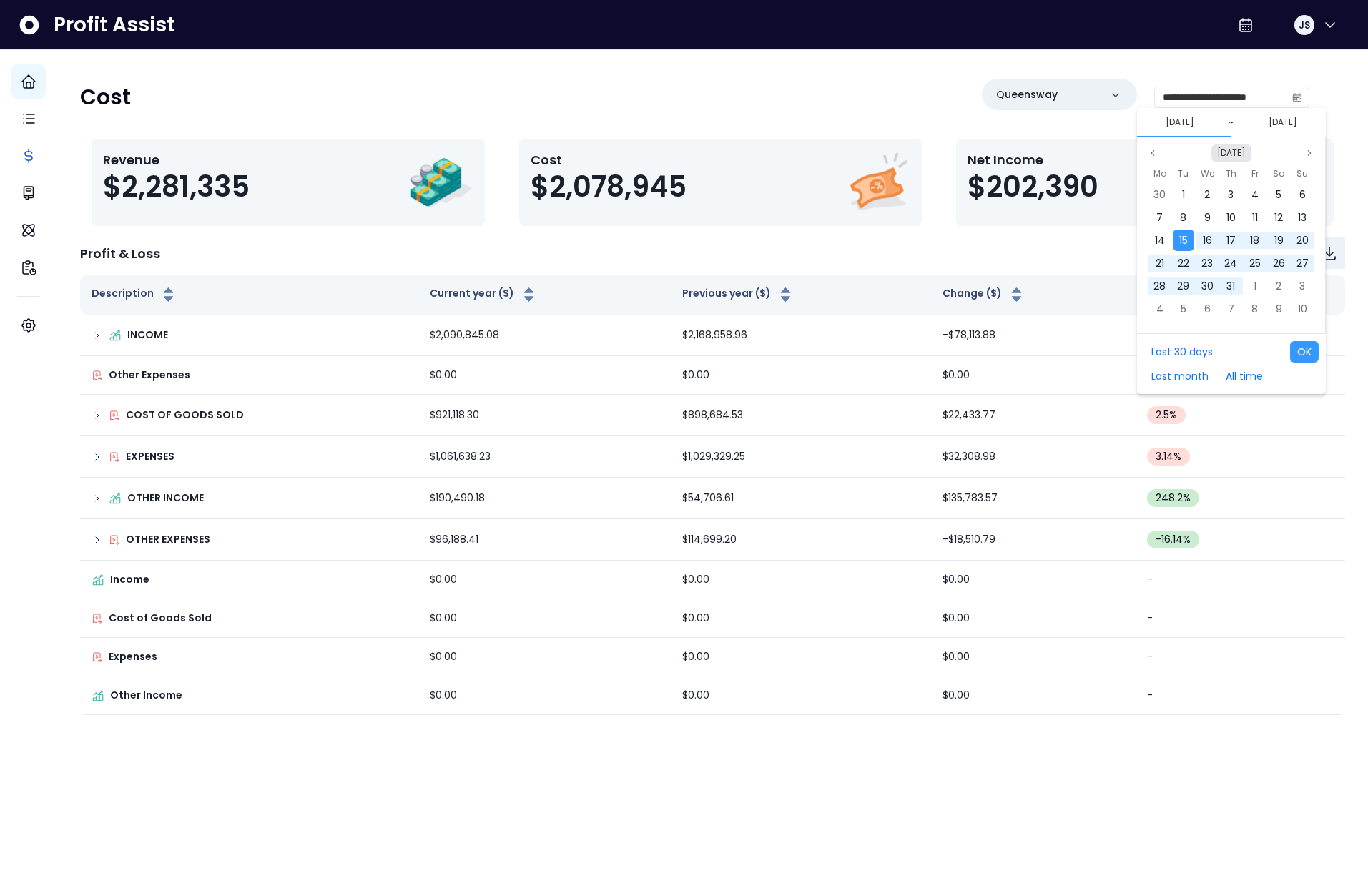
click at [1226, 147] on button "[DATE]" at bounding box center [1231, 154] width 40 height 17
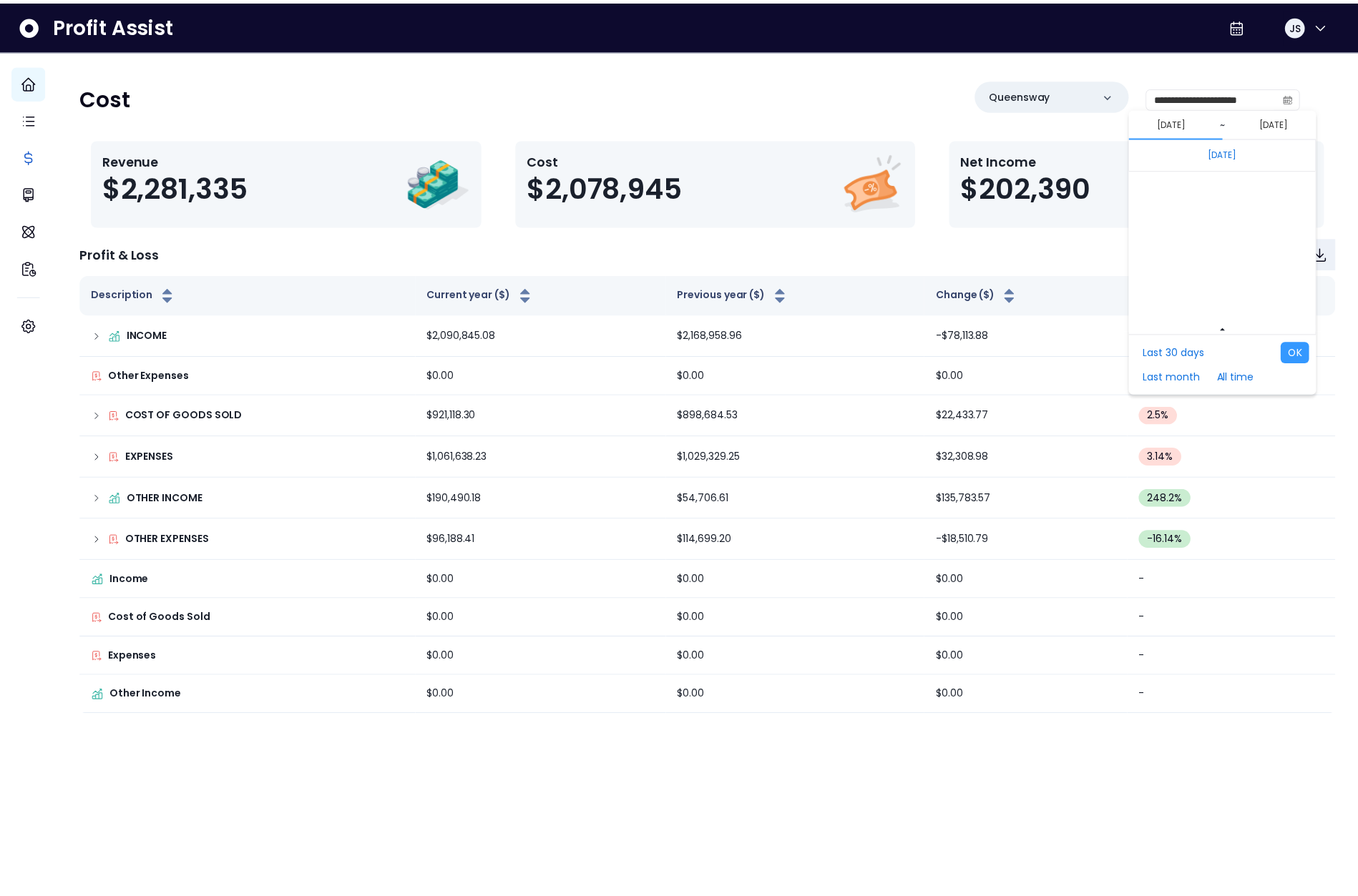
scroll to position [9577, 0]
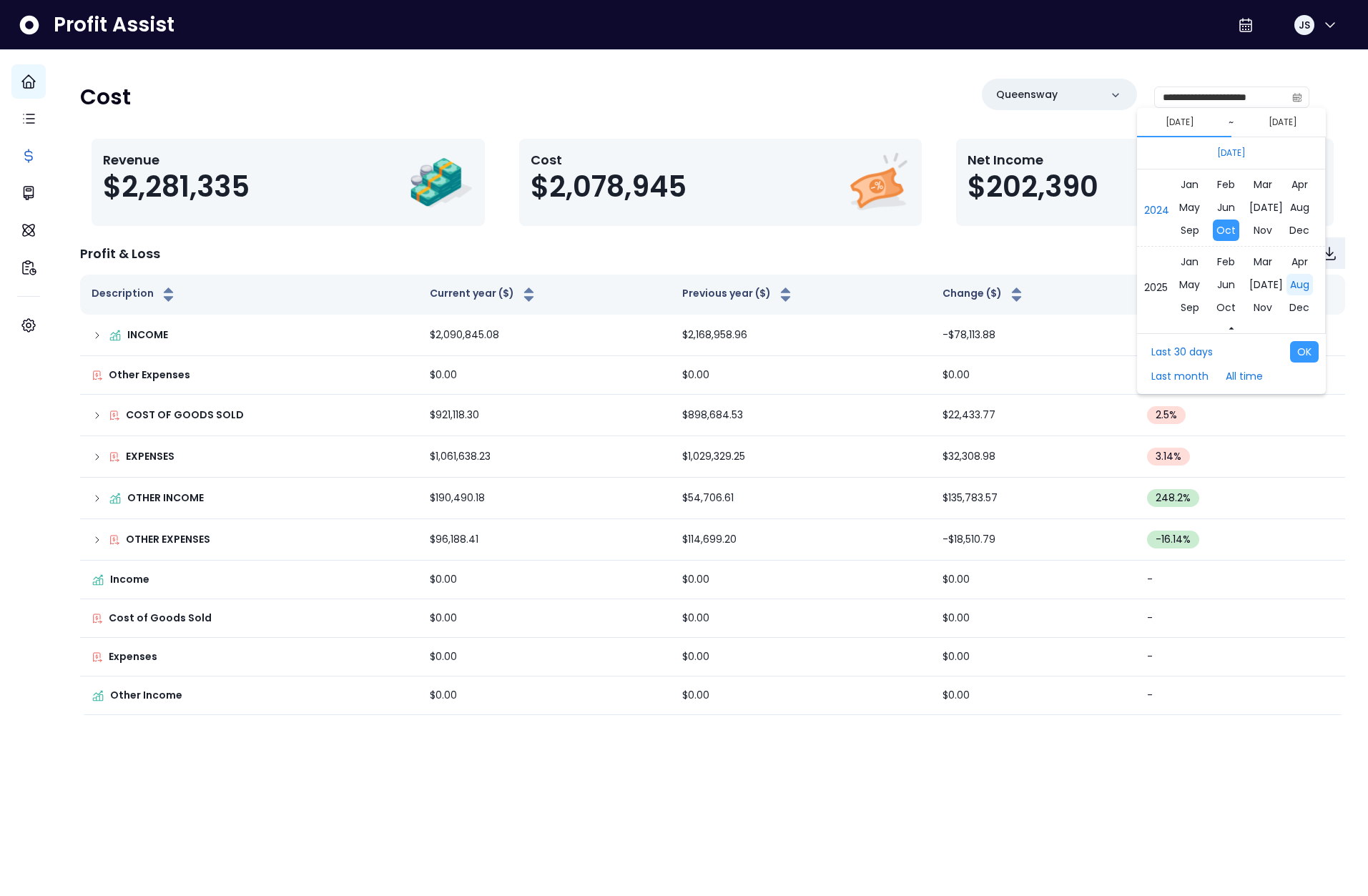
click at [1286, 286] on span "Aug" at bounding box center [1299, 284] width 26 height 21
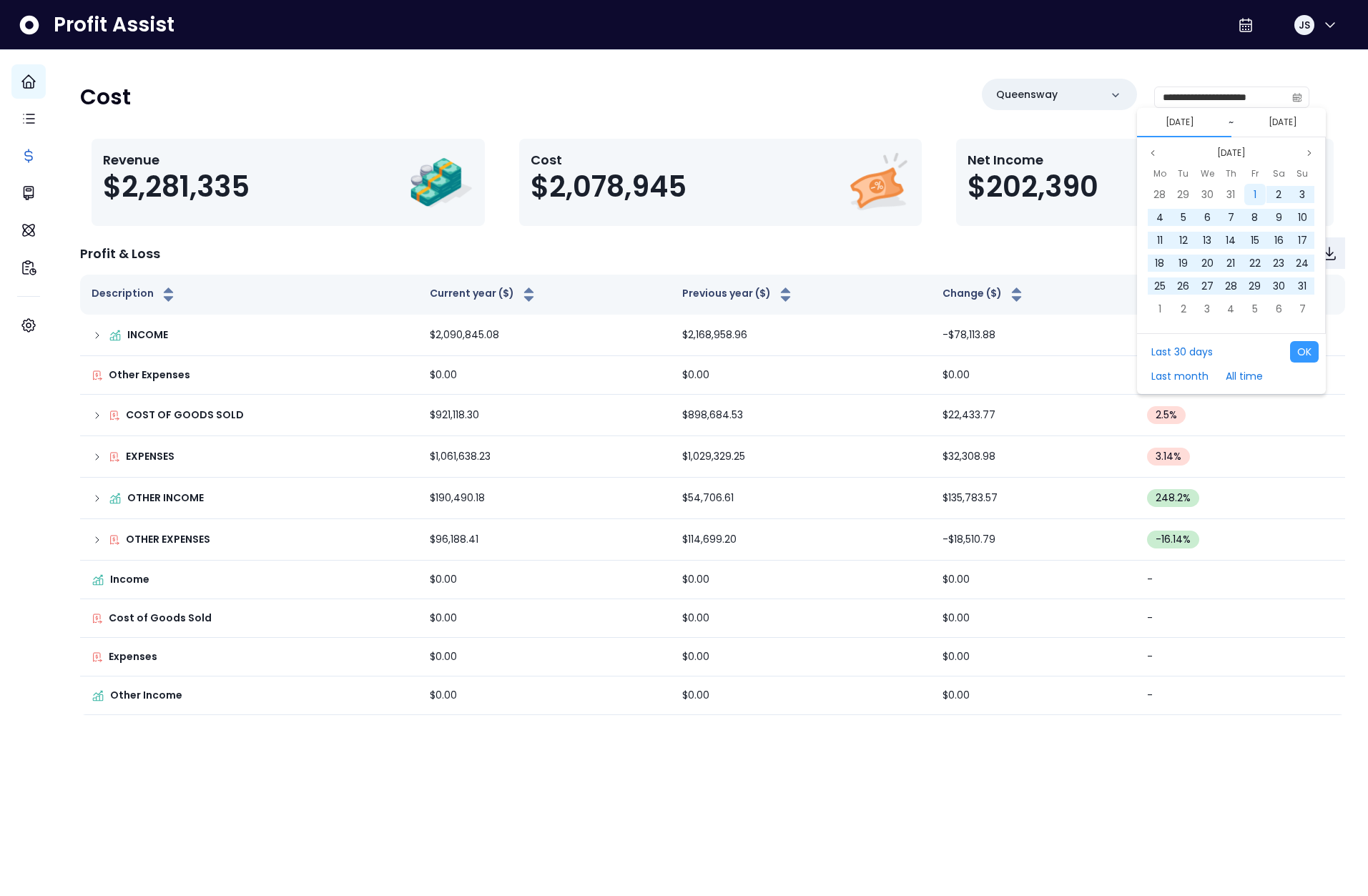
click at [1244, 189] on div "1" at bounding box center [1255, 194] width 21 height 21
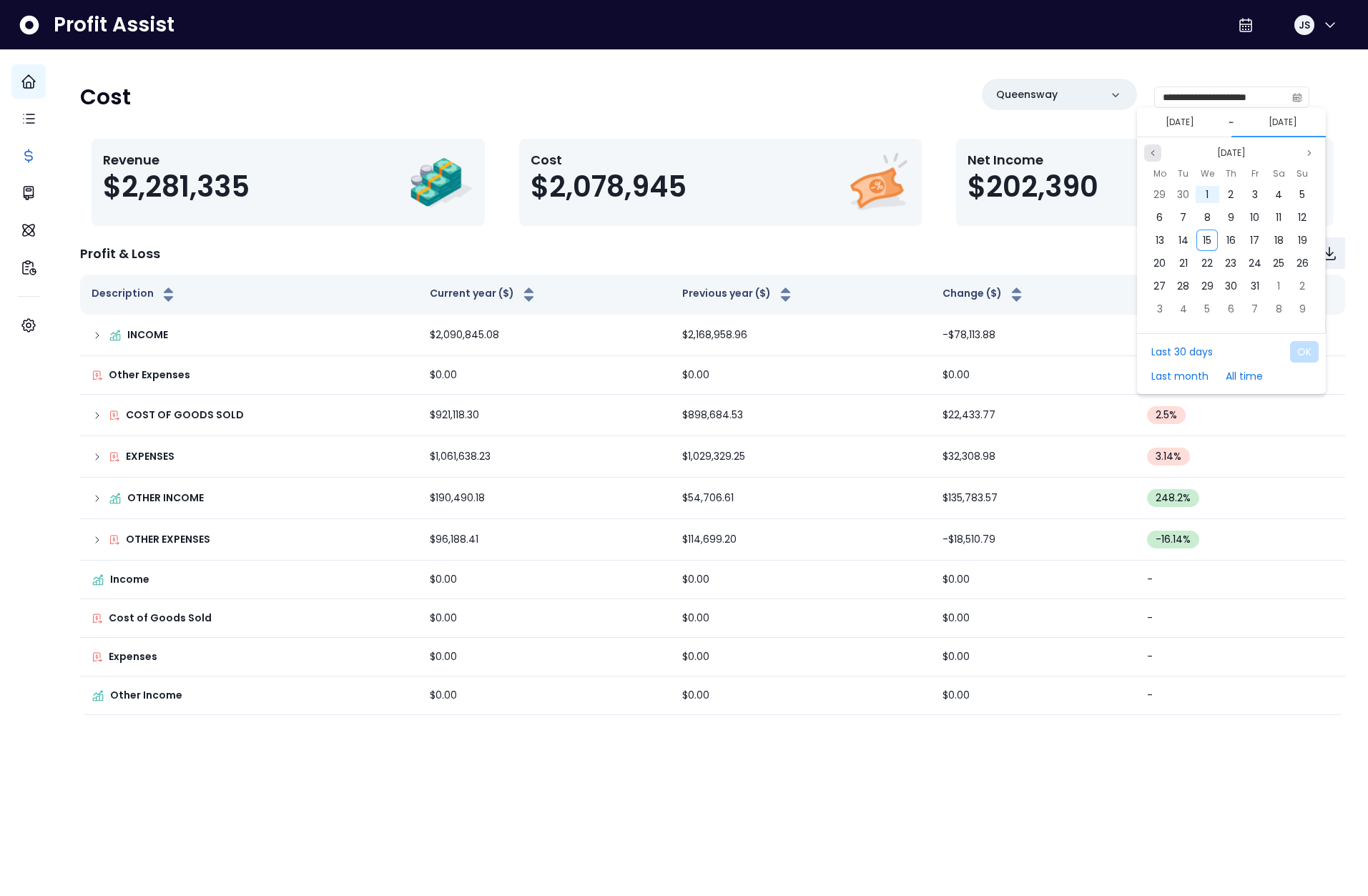
click at [1157, 156] on button "Previous month" at bounding box center [1153, 154] width 17 height 17
click at [1307, 284] on span "31" at bounding box center [1302, 286] width 9 height 14
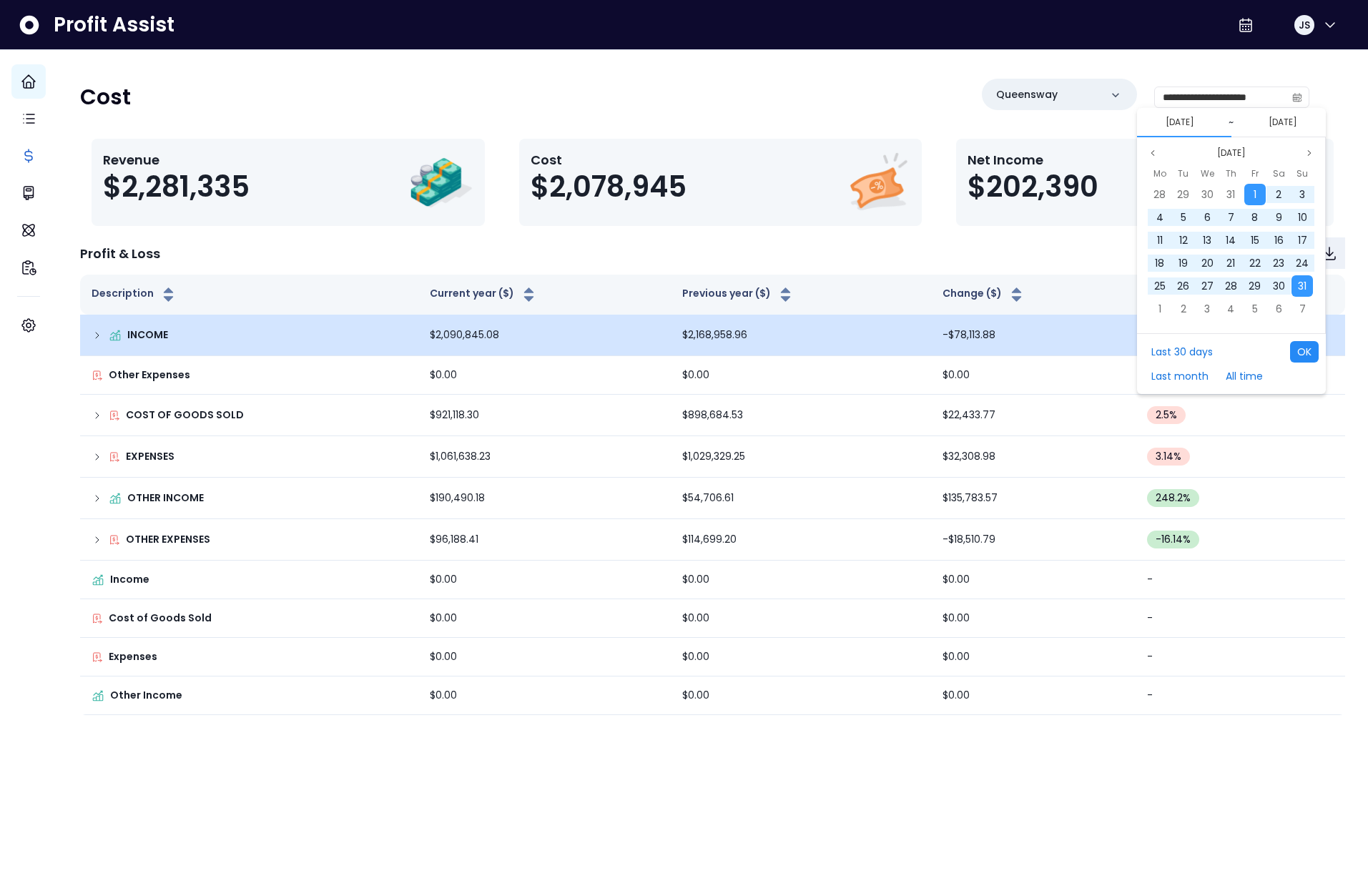
click at [1308, 344] on button "OK" at bounding box center [1305, 351] width 28 height 21
type input "**********"
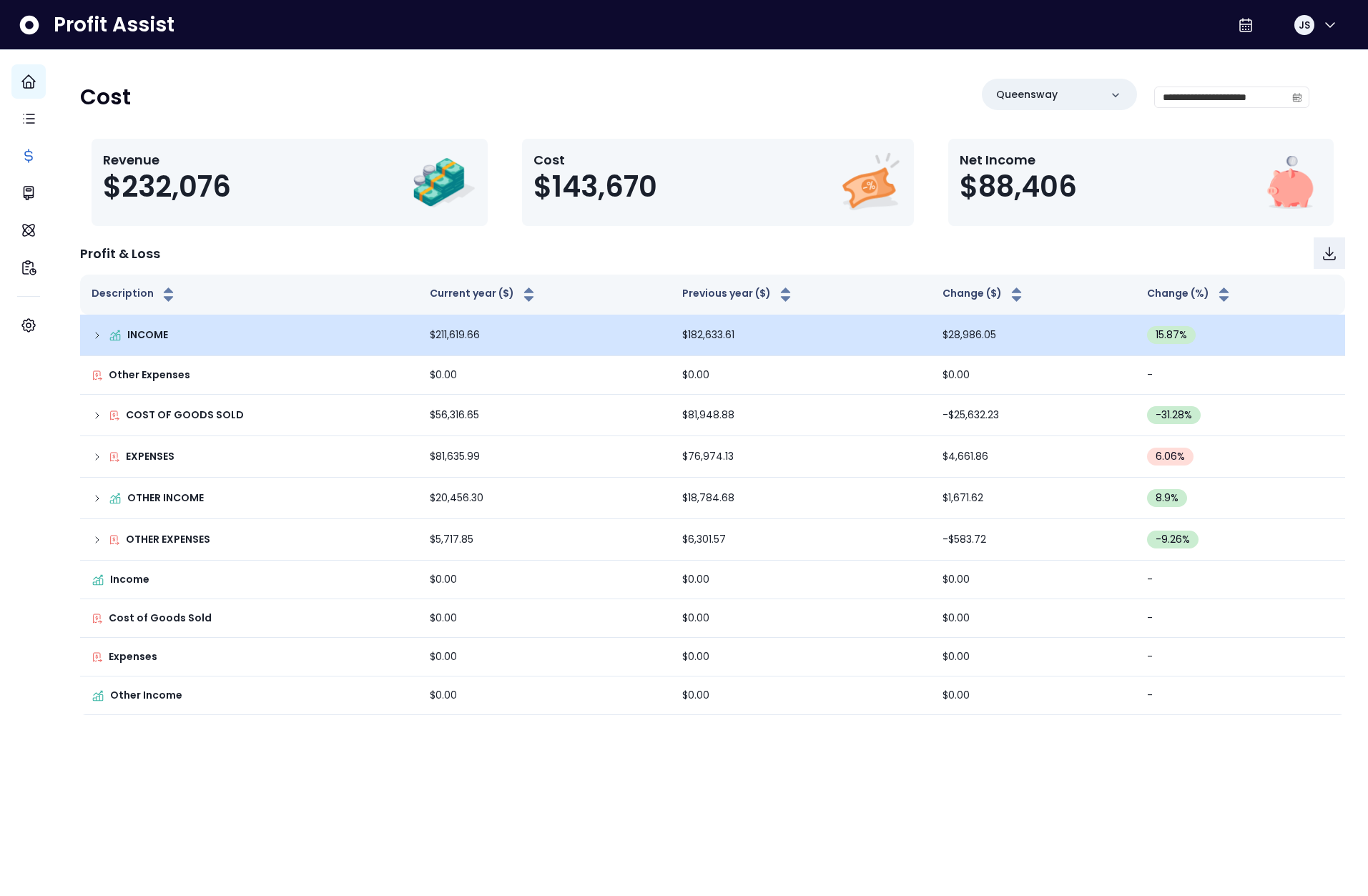
click at [103, 337] on icon at bounding box center [97, 336] width 11 height 11
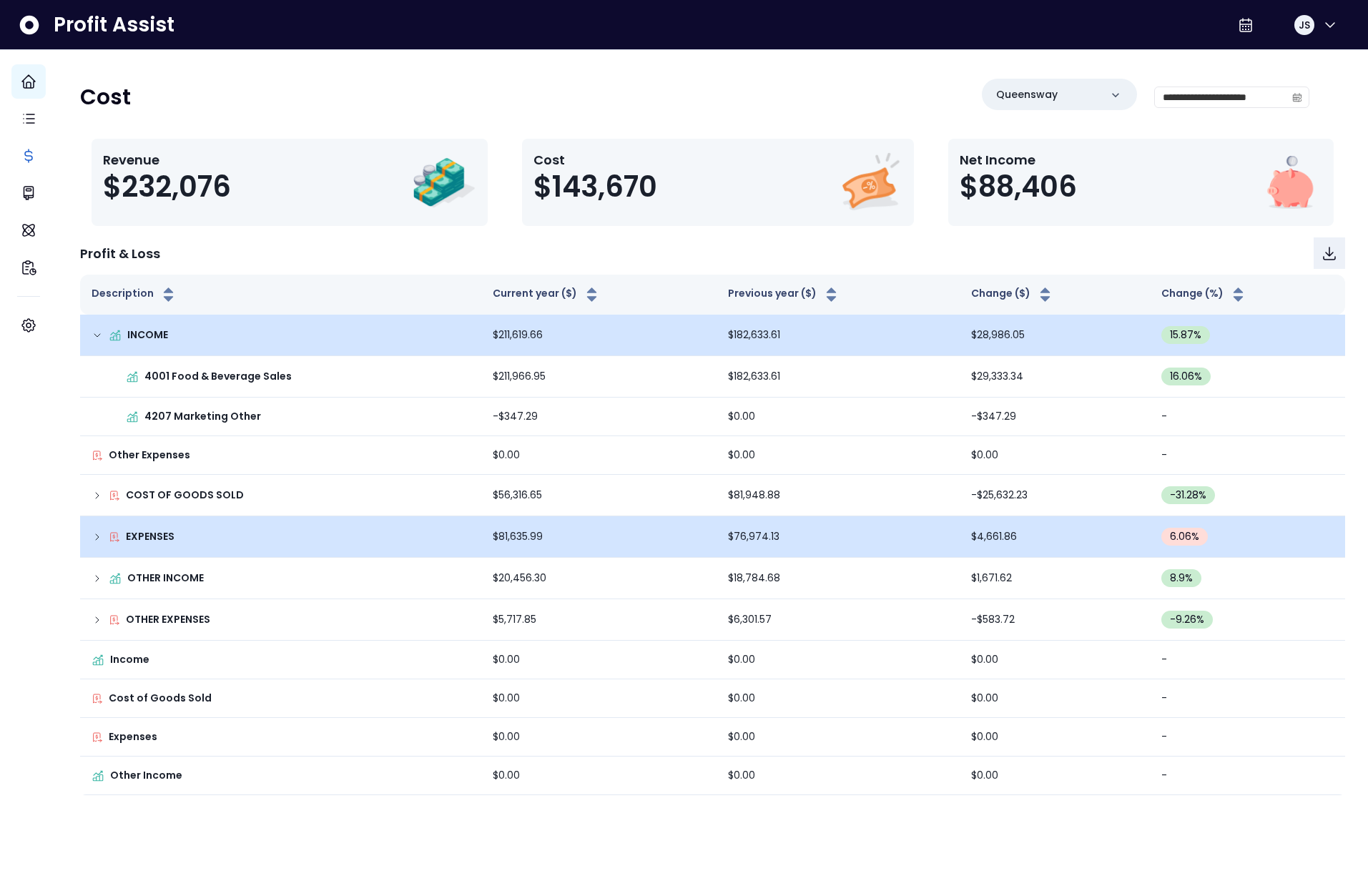
click at [103, 533] on icon at bounding box center [97, 537] width 11 height 11
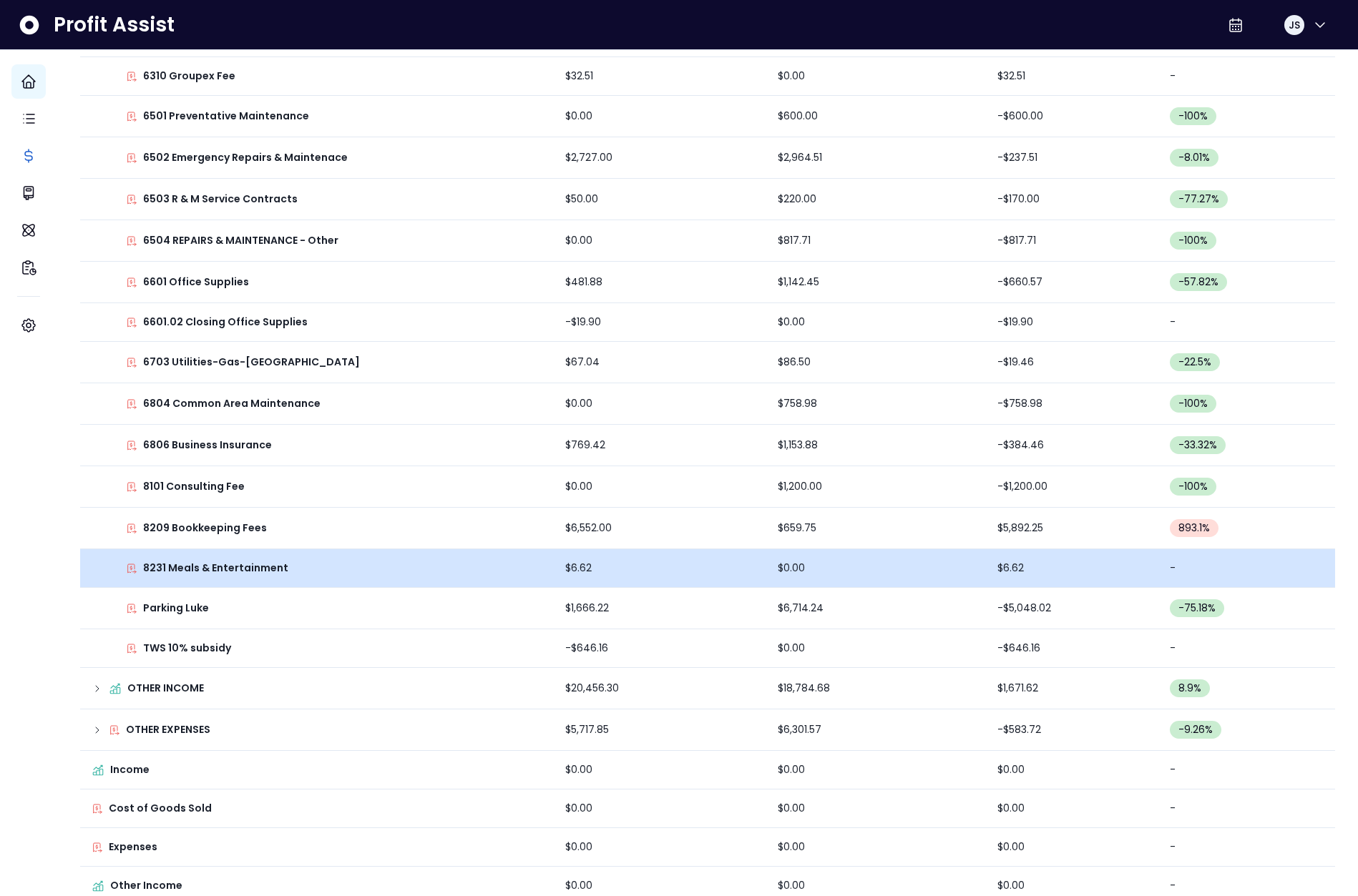
scroll to position [1300, 0]
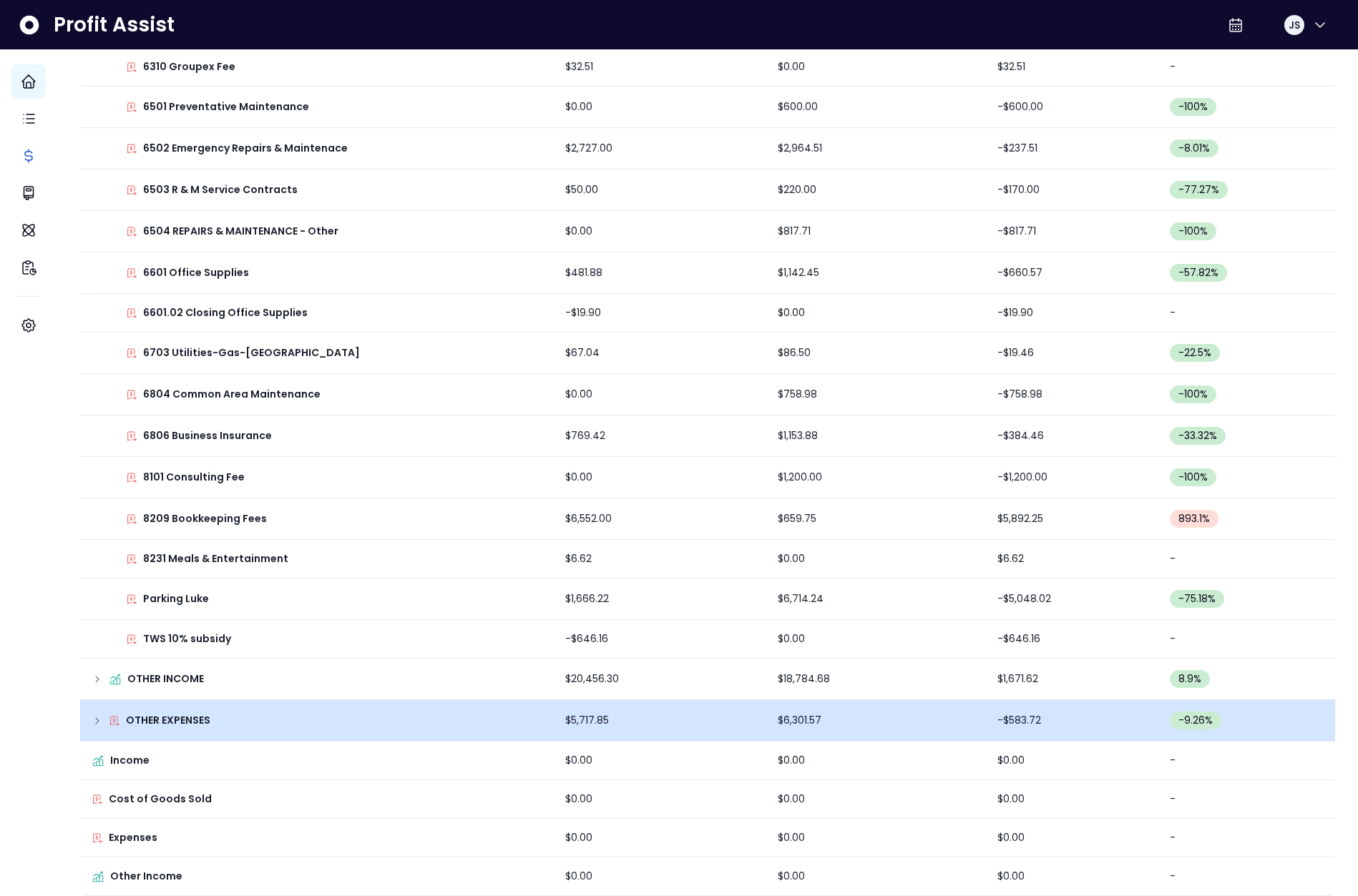
click at [103, 715] on icon at bounding box center [97, 720] width 11 height 11
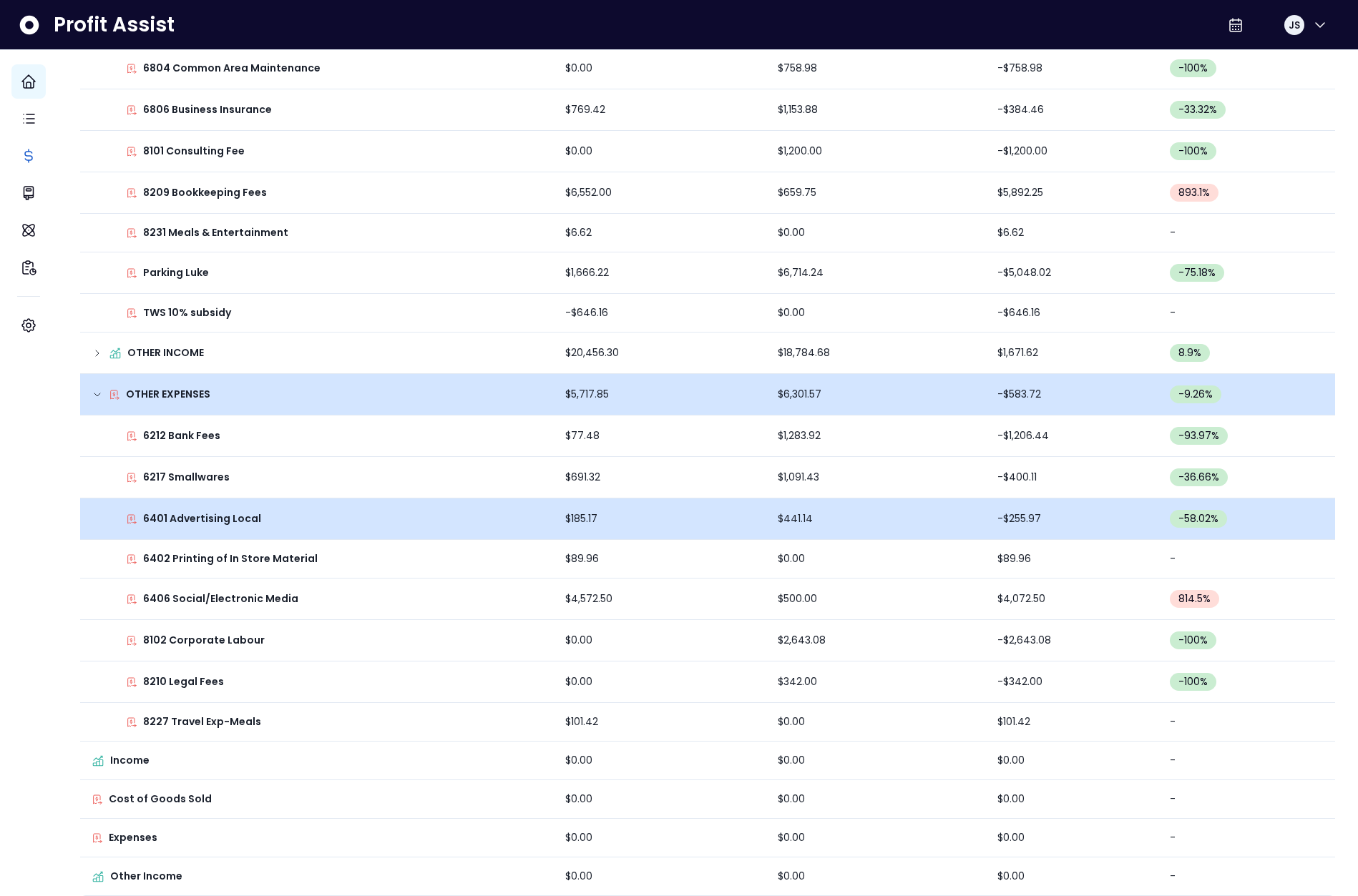
scroll to position [1495, 0]
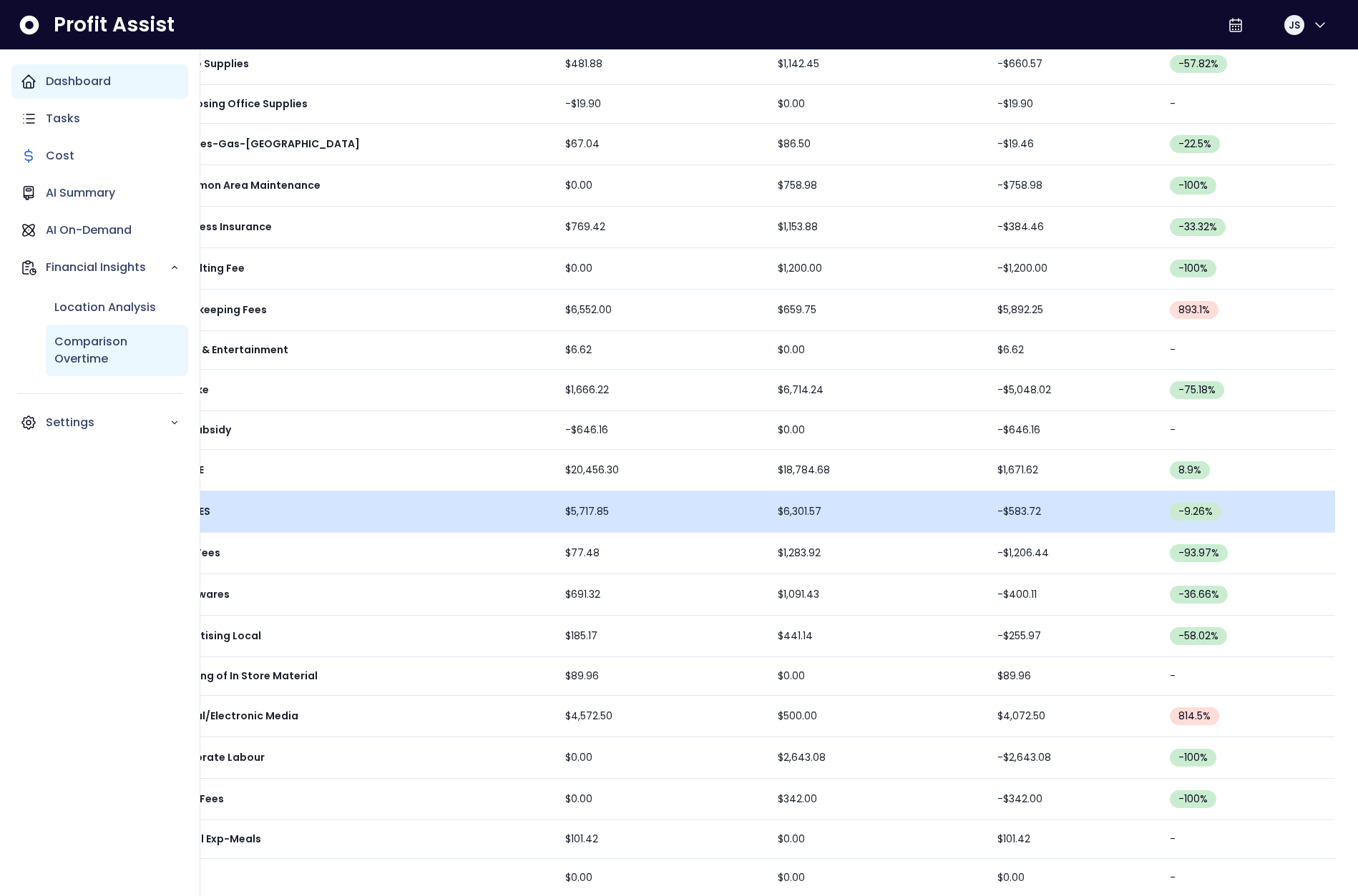
click at [78, 344] on p "Comparison Overtime" at bounding box center [117, 350] width 125 height 34
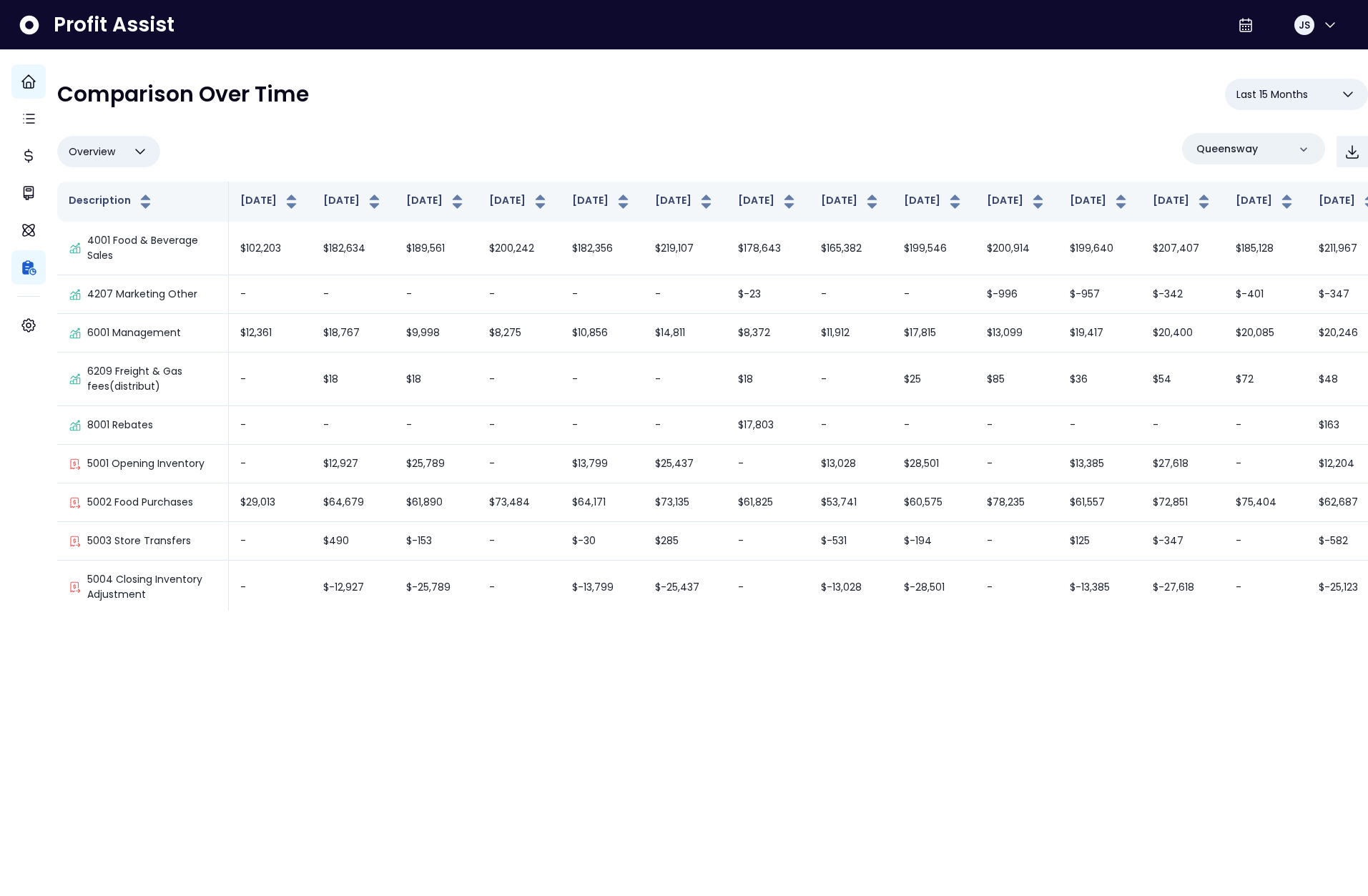
click at [986, 136] on div "Overview Overview % of cost % of sales % of budget ******** [GEOGRAPHIC_DATA]" at bounding box center [712, 151] width 1311 height 37
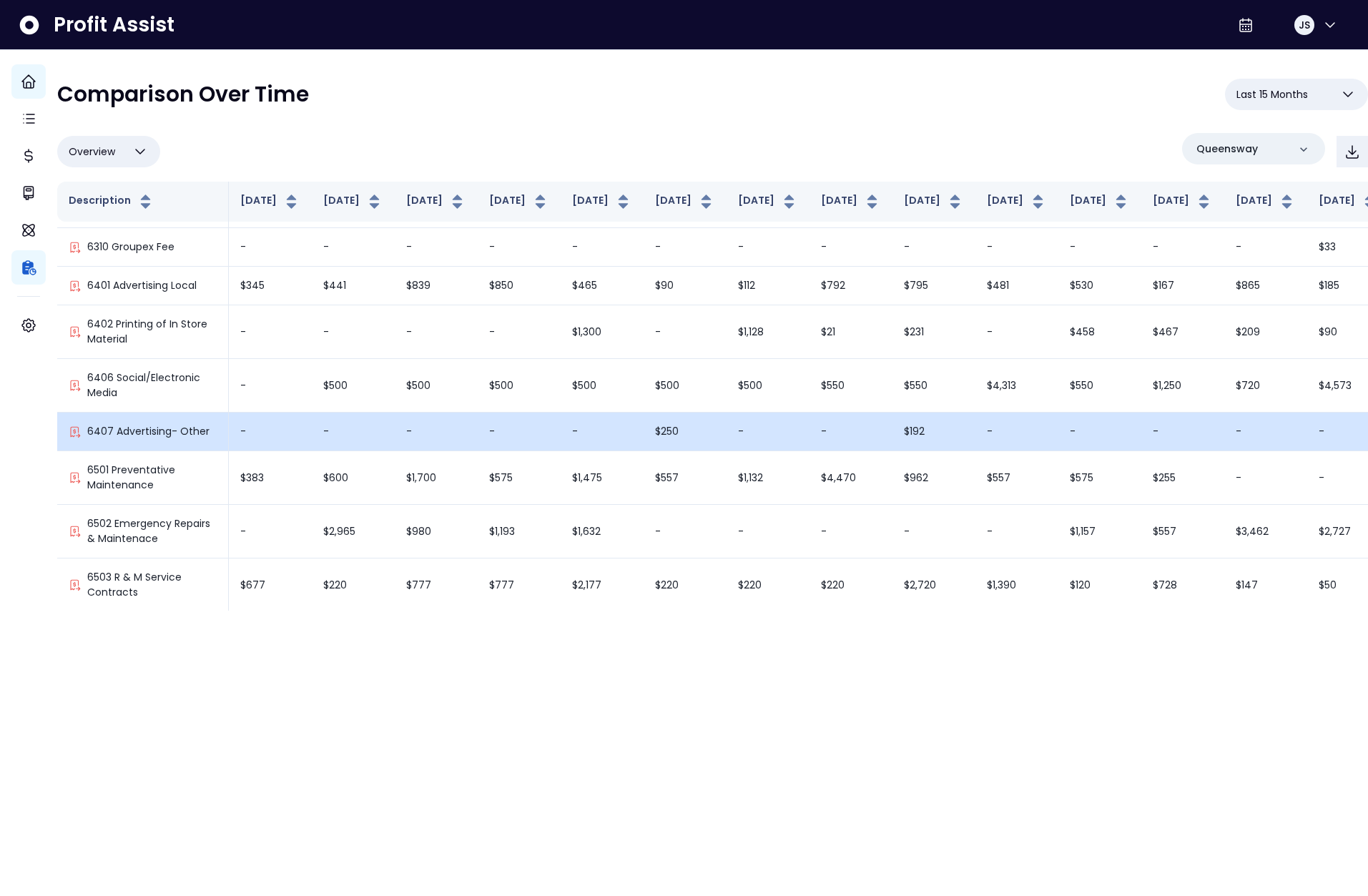
scroll to position [2686, 0]
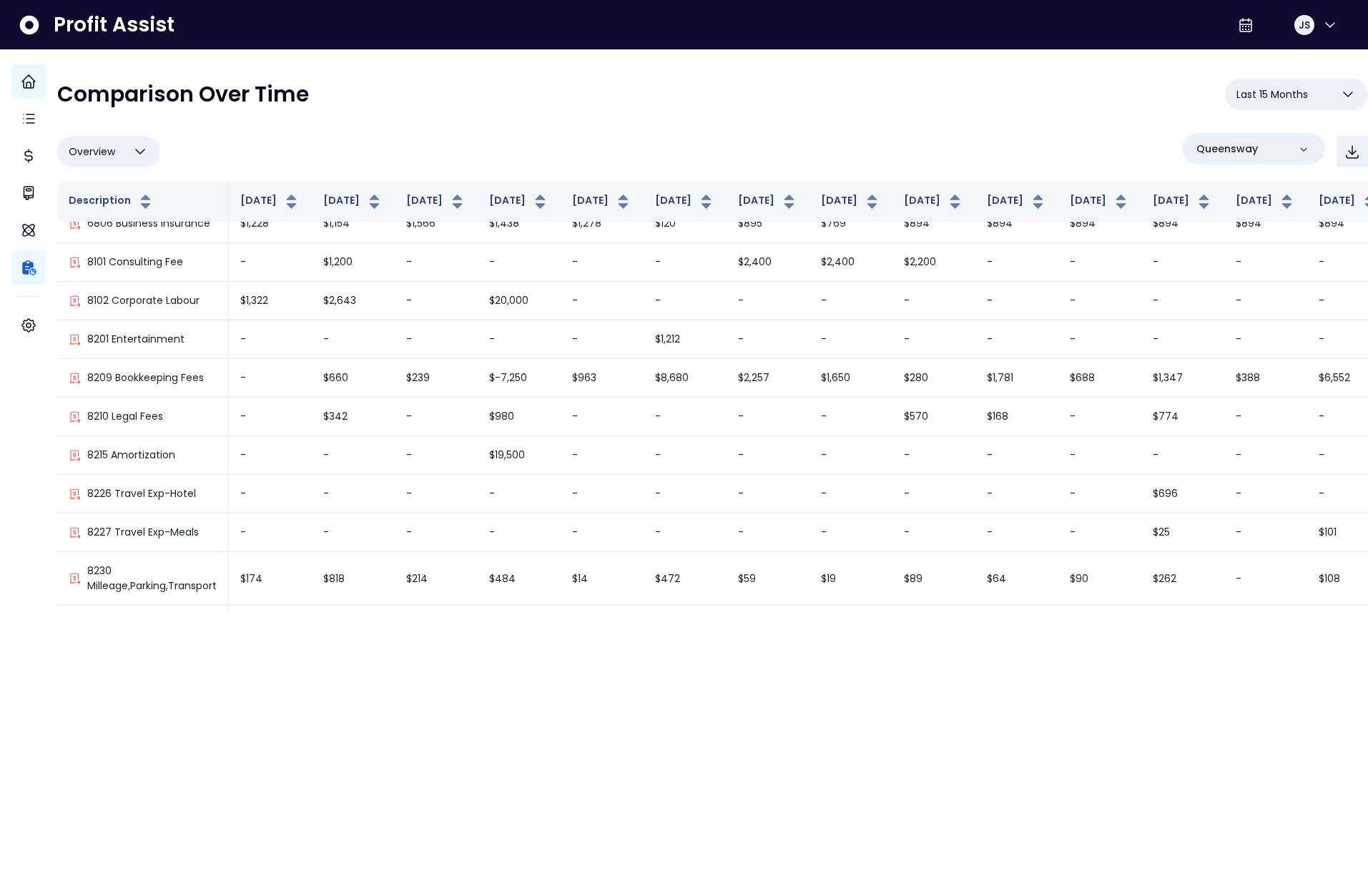
click at [875, 112] on div "**********" at bounding box center [712, 100] width 1311 height 43
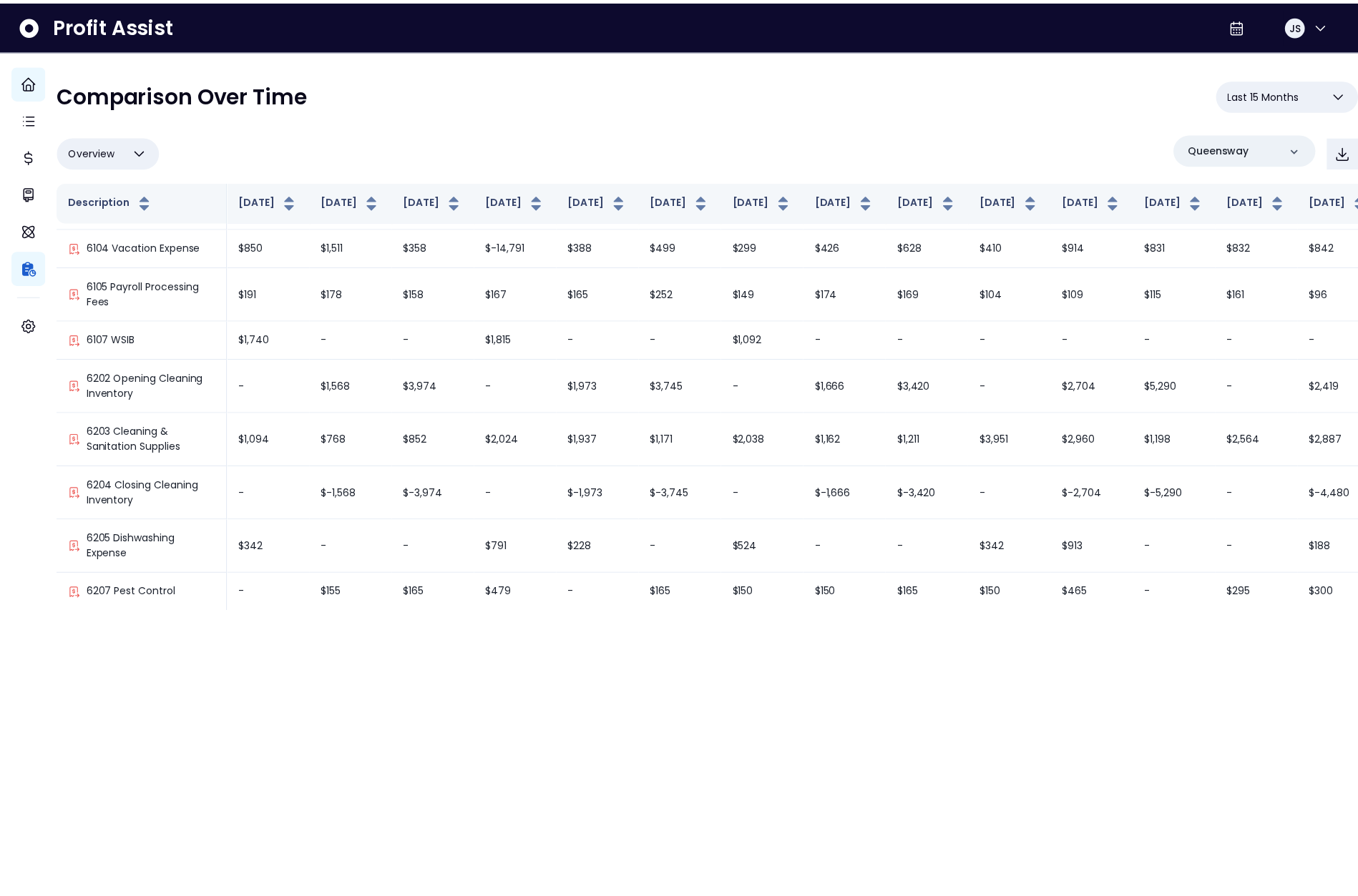
scroll to position [2308, 0]
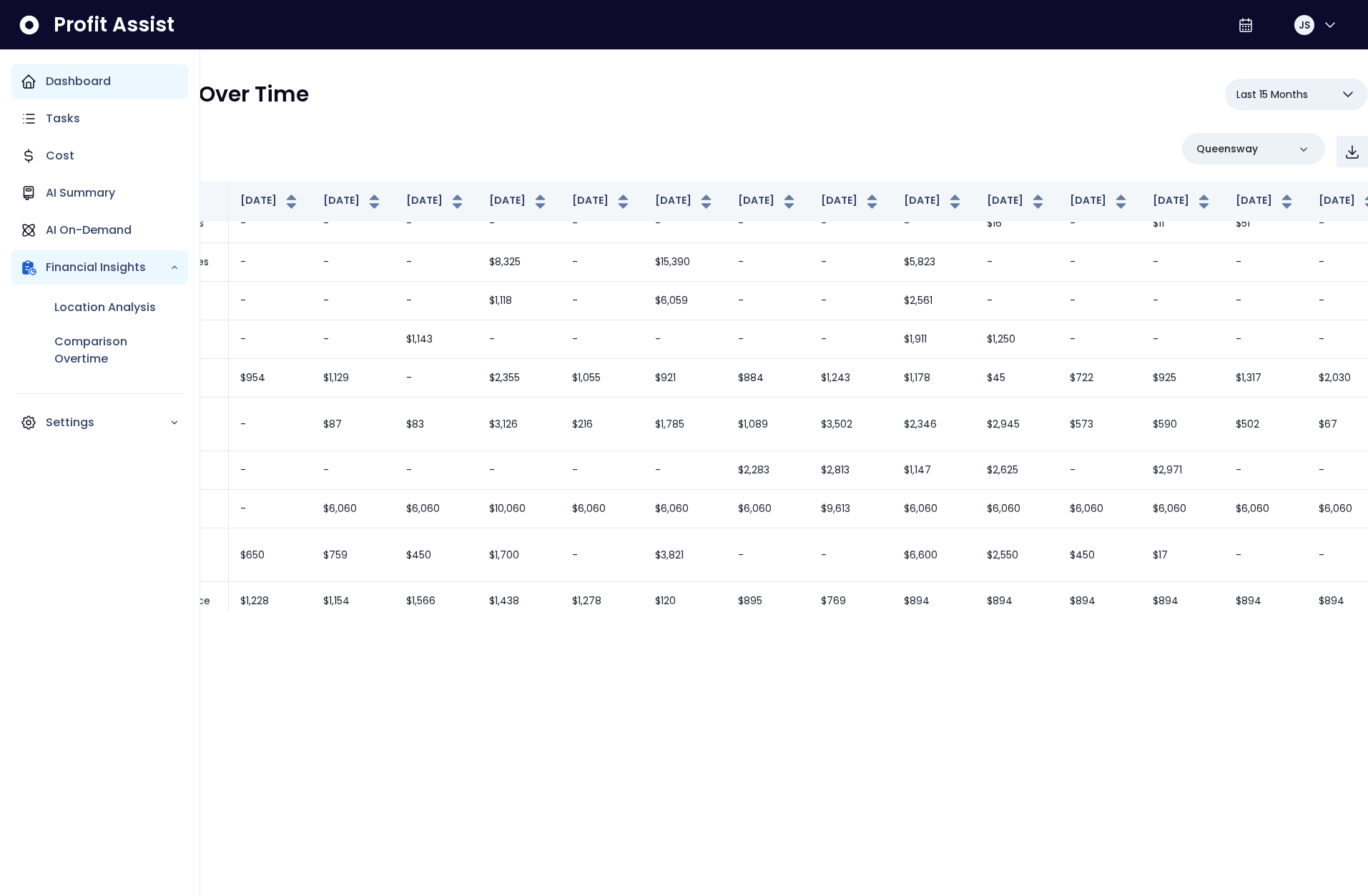
click at [12, 78] on div "Dashboard" at bounding box center [99, 81] width 177 height 34
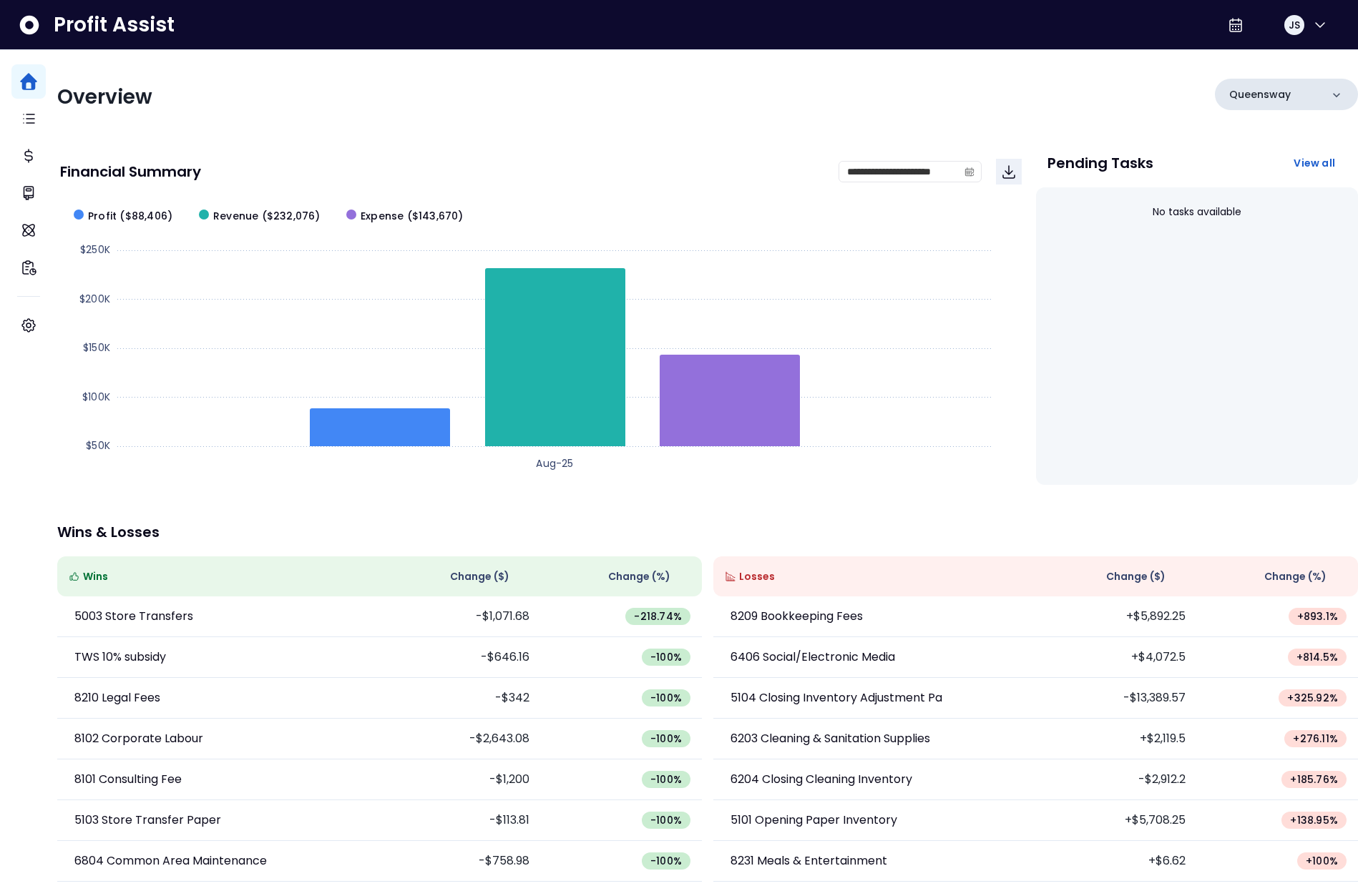
click at [1280, 95] on div "Queensway" at bounding box center [1286, 94] width 143 height 32
click at [1258, 193] on li "[PERSON_NAME]" at bounding box center [1286, 184] width 131 height 34
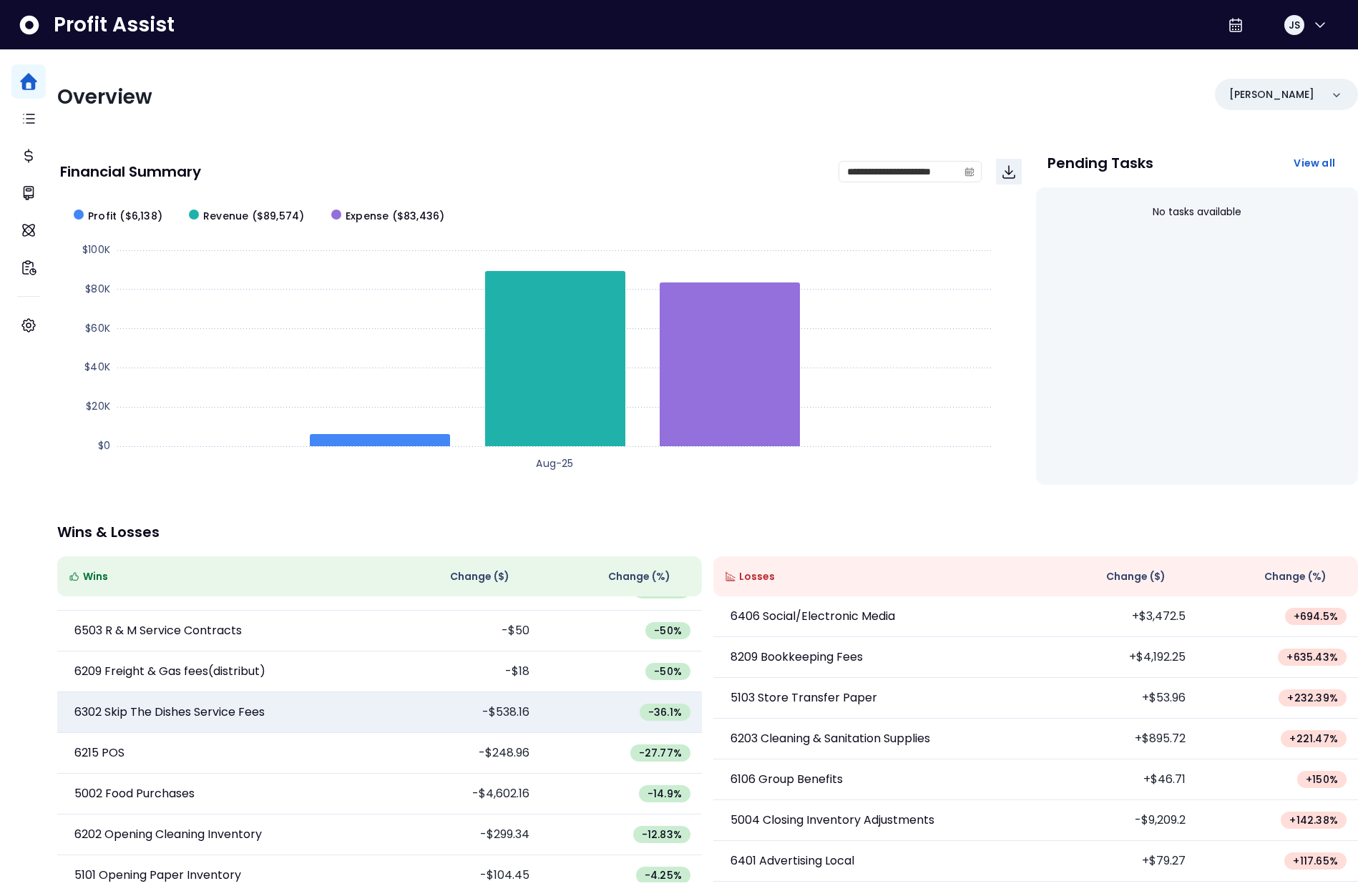
scroll to position [693, 0]
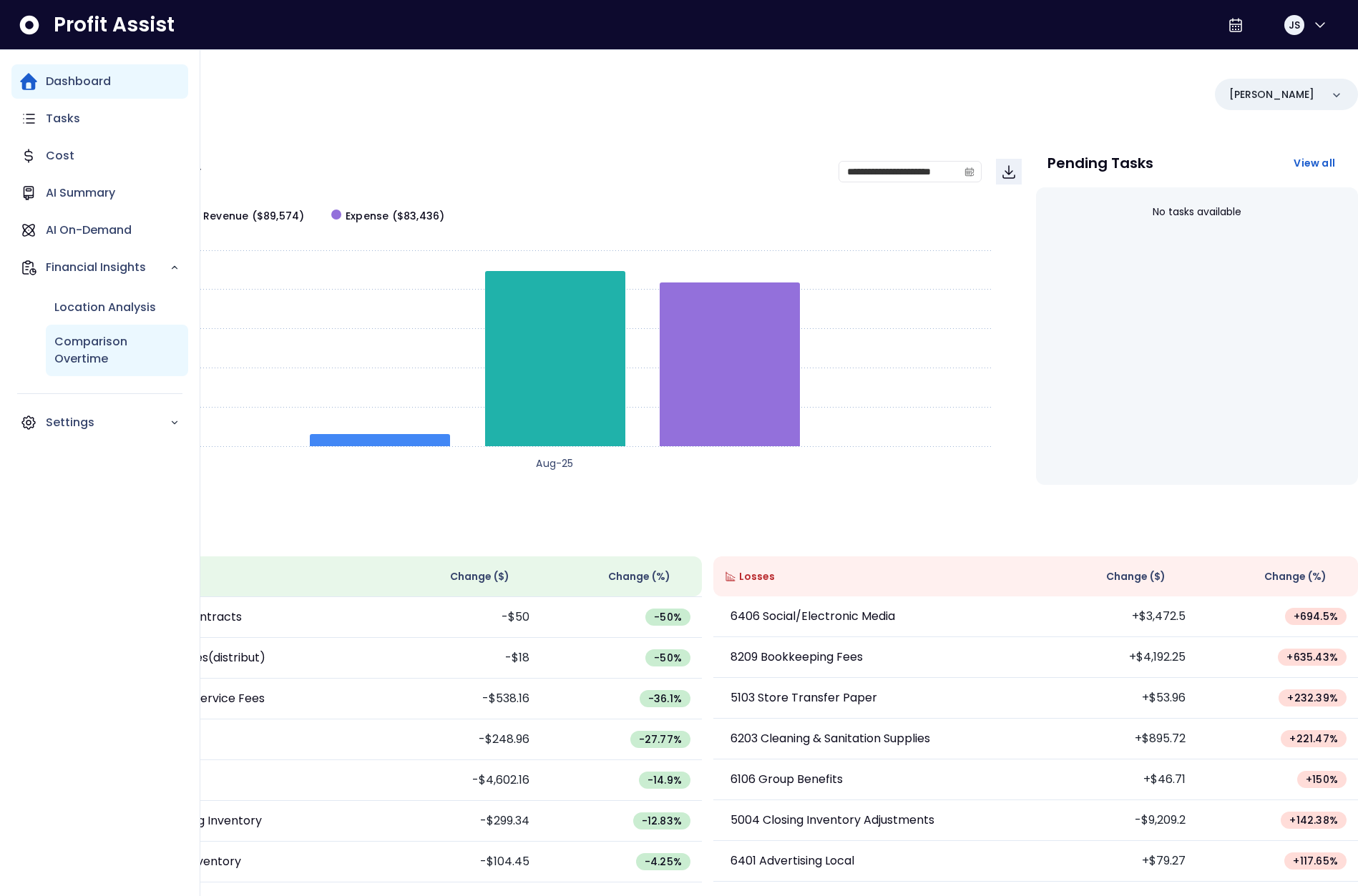
click at [88, 333] on p "Comparison Overtime" at bounding box center [117, 350] width 125 height 34
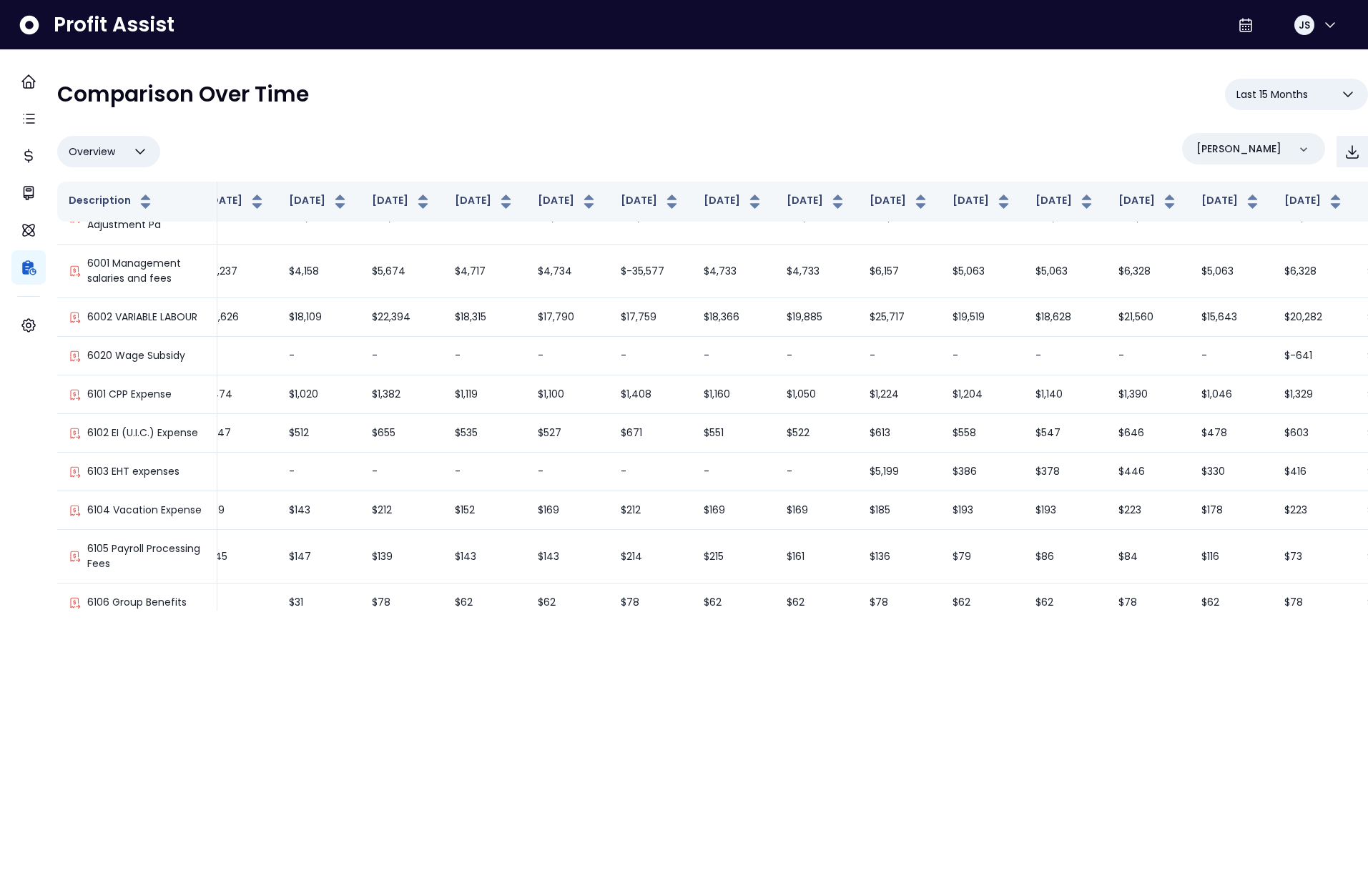
scroll to position [1809, 23]
